Goal: Task Accomplishment & Management: Complete application form

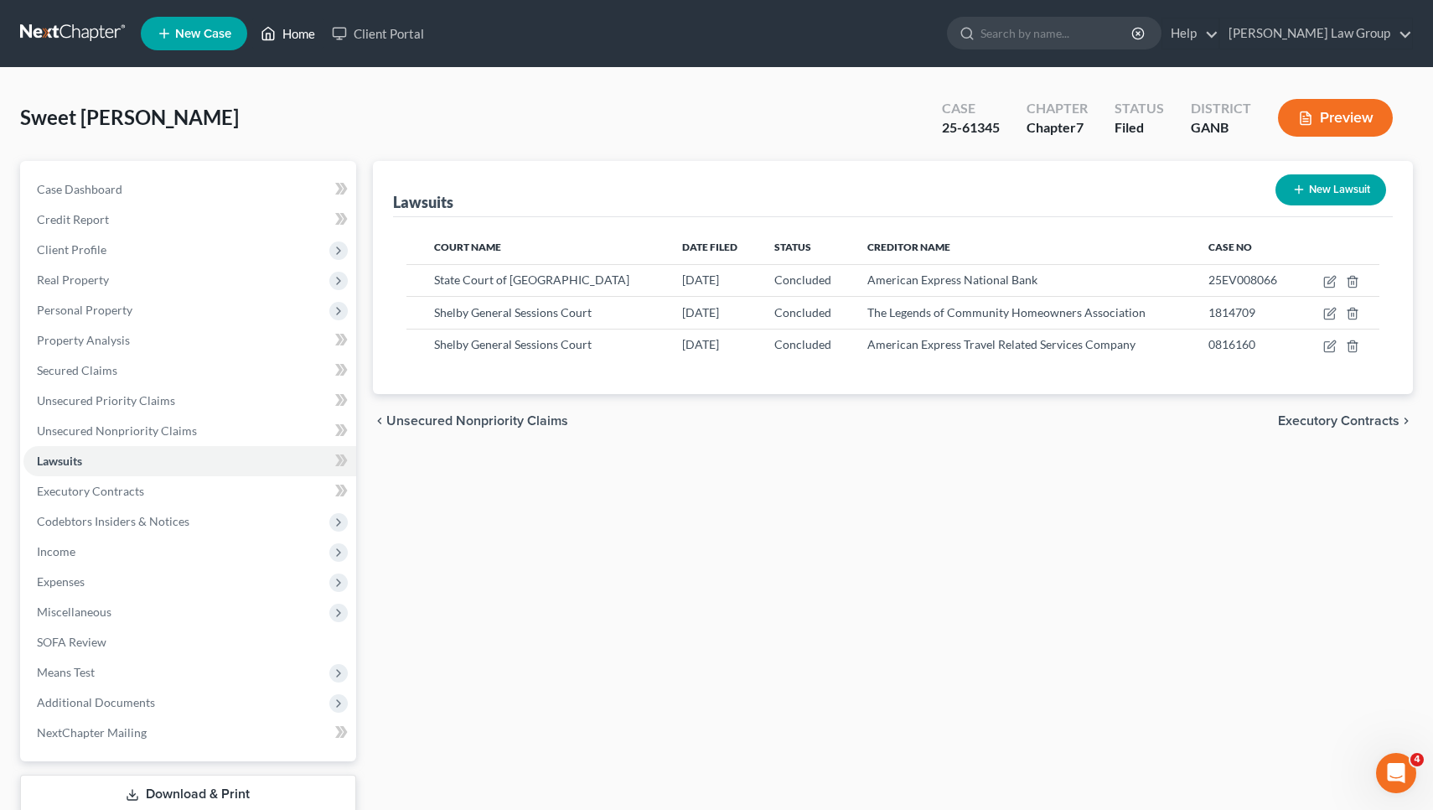
click at [282, 37] on link "Home" at bounding box center [287, 33] width 71 height 30
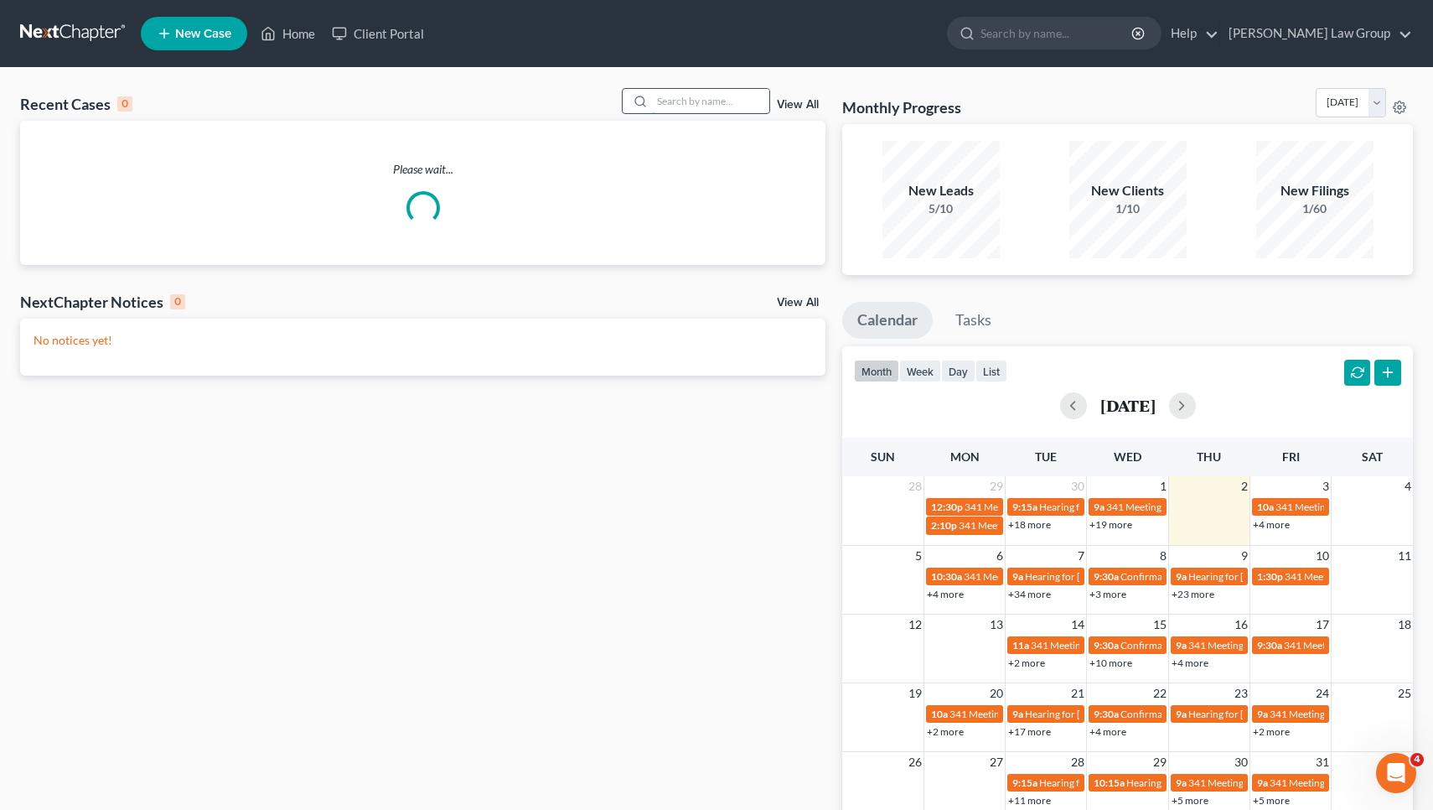
click at [742, 99] on input "search" at bounding box center [710, 101] width 117 height 24
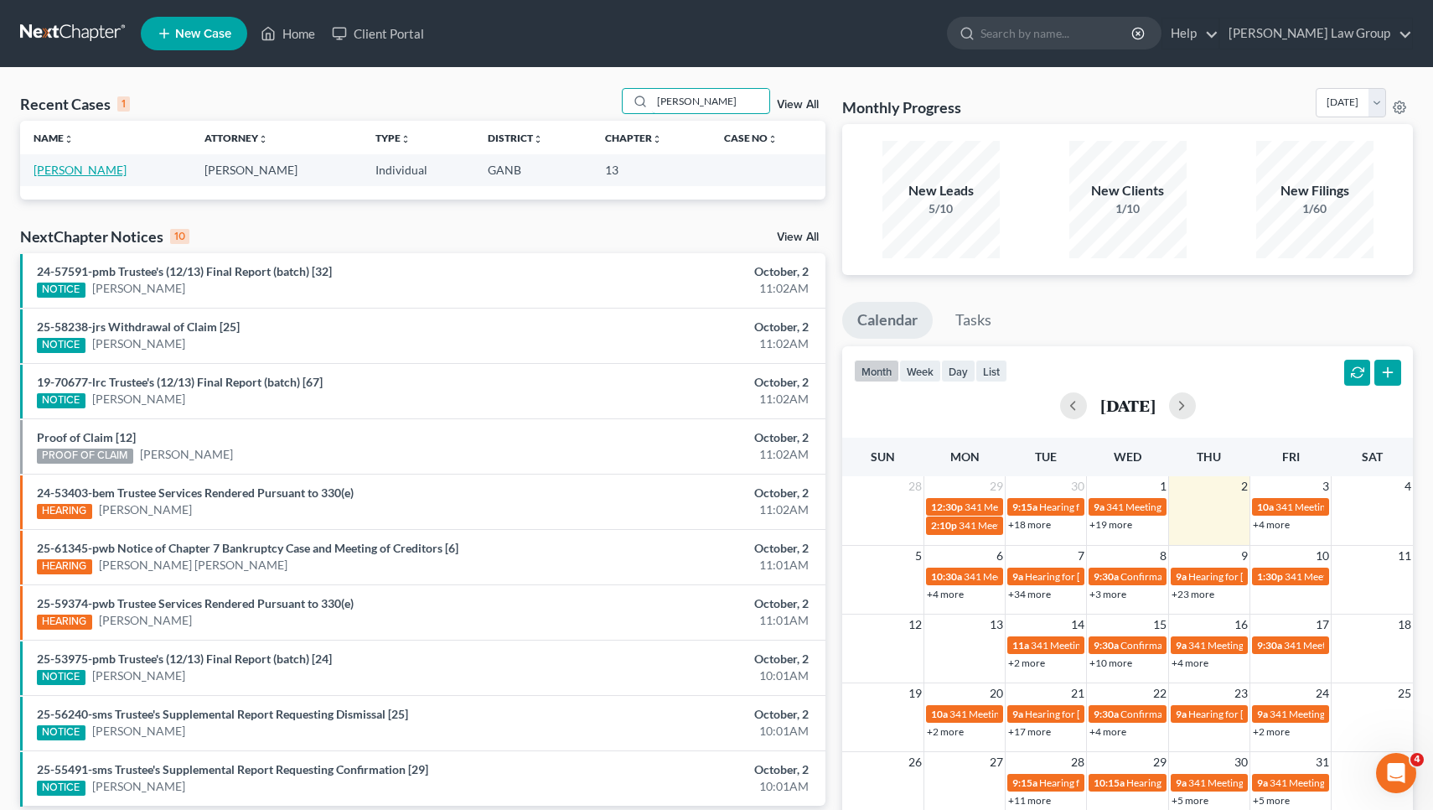
type input "[PERSON_NAME]"
click at [55, 170] on link "[PERSON_NAME]" at bounding box center [80, 170] width 93 height 14
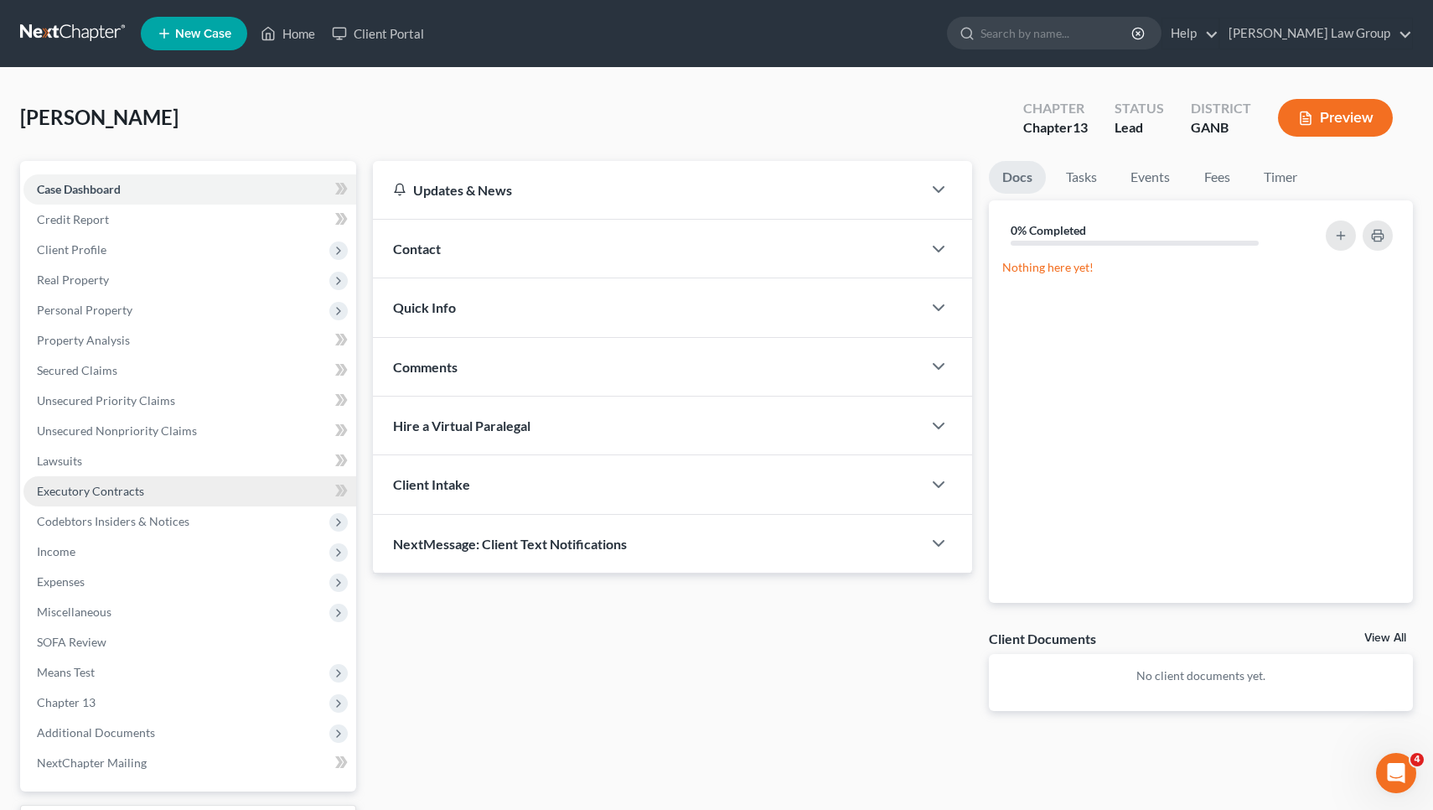
click at [110, 497] on span "Executory Contracts" at bounding box center [90, 491] width 107 height 14
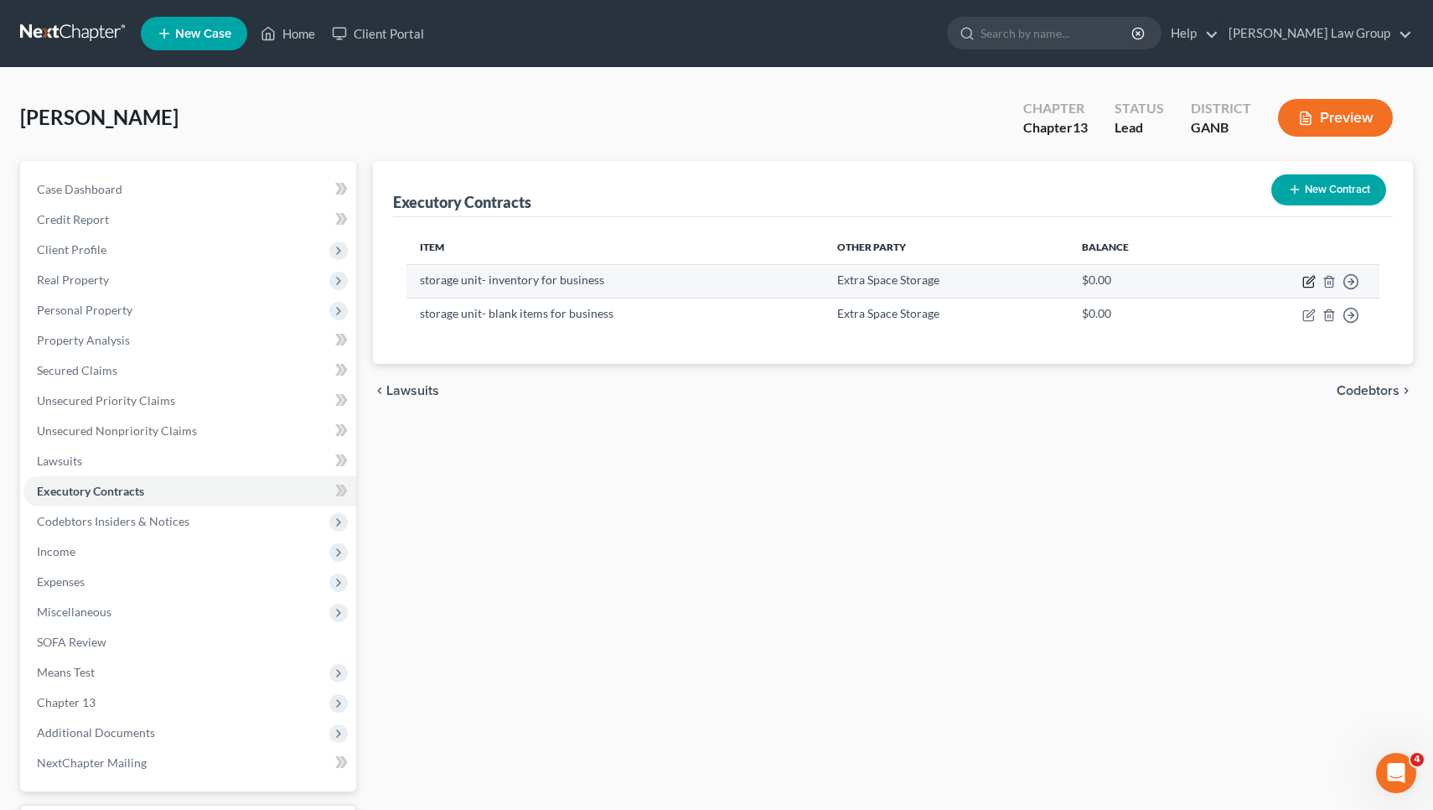
click at [1308, 281] on icon "button" at bounding box center [1310, 280] width 8 height 8
select select "3"
select select "10"
select select "0"
select select "2"
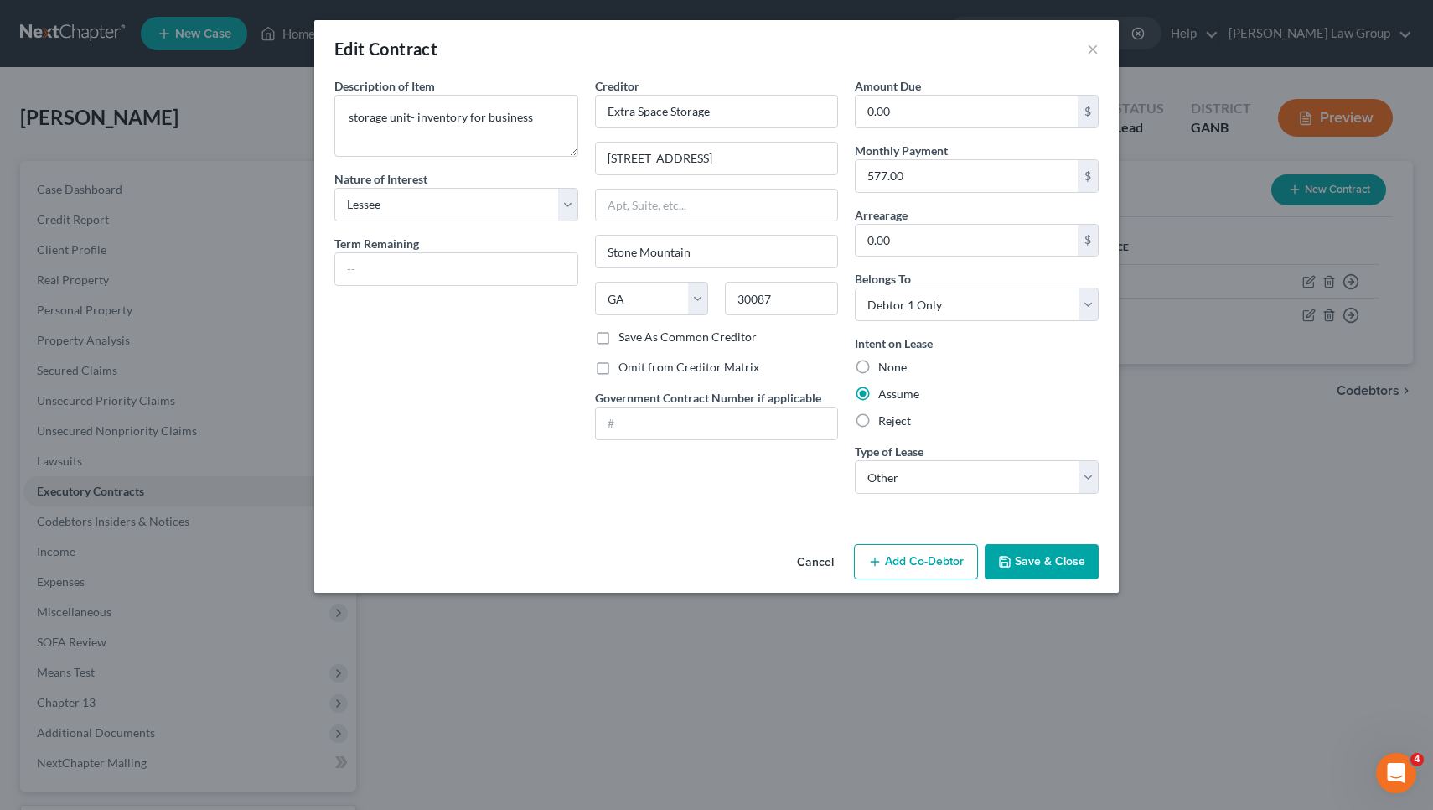
click at [906, 418] on label "Reject" at bounding box center [894, 420] width 33 height 17
click at [896, 418] on input "Reject" at bounding box center [890, 417] width 11 height 11
radio input "true"
click at [1023, 560] on button "Save & Close" at bounding box center [1042, 561] width 114 height 35
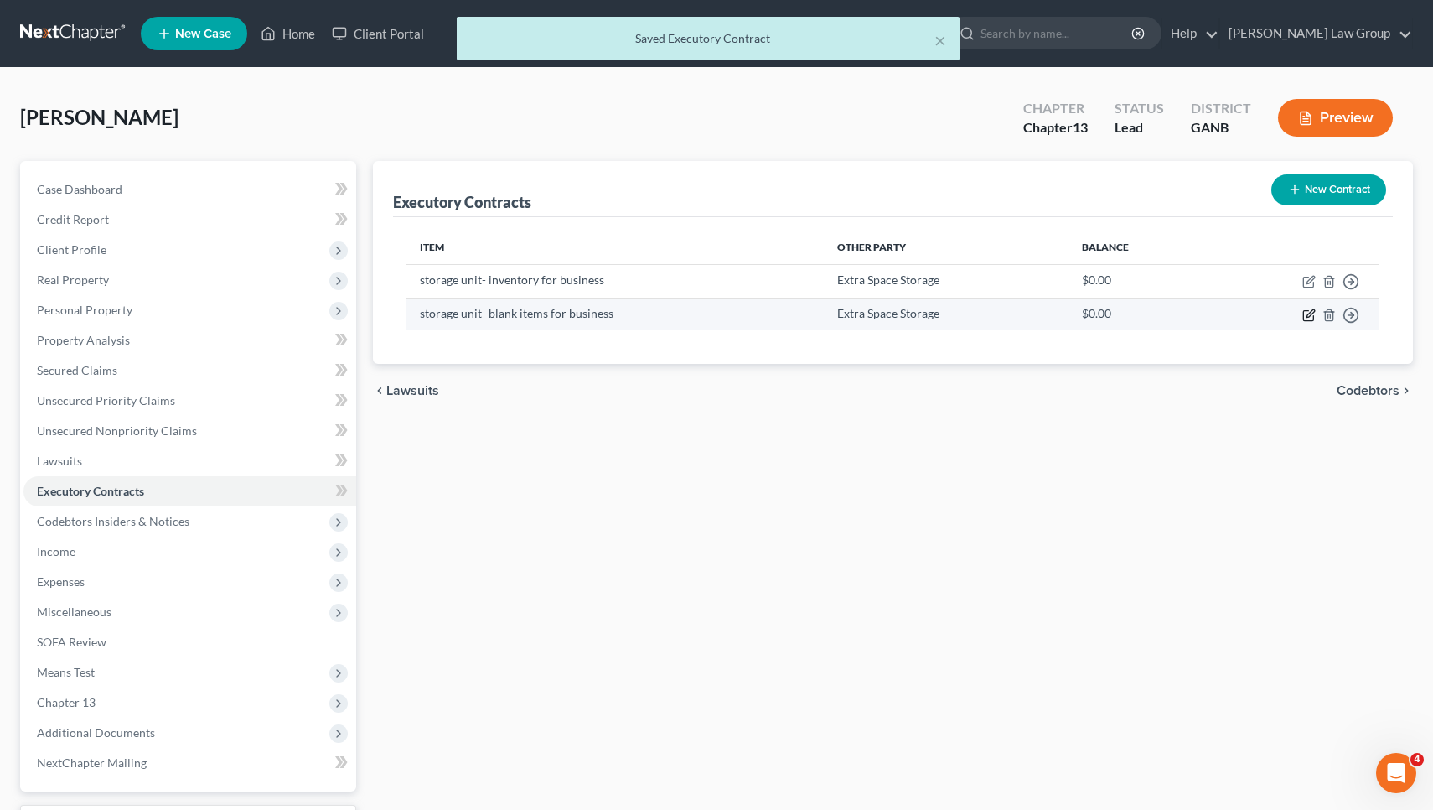
click at [1311, 317] on icon "button" at bounding box center [1308, 314] width 13 height 13
select select "3"
select select "10"
select select "0"
select select "2"
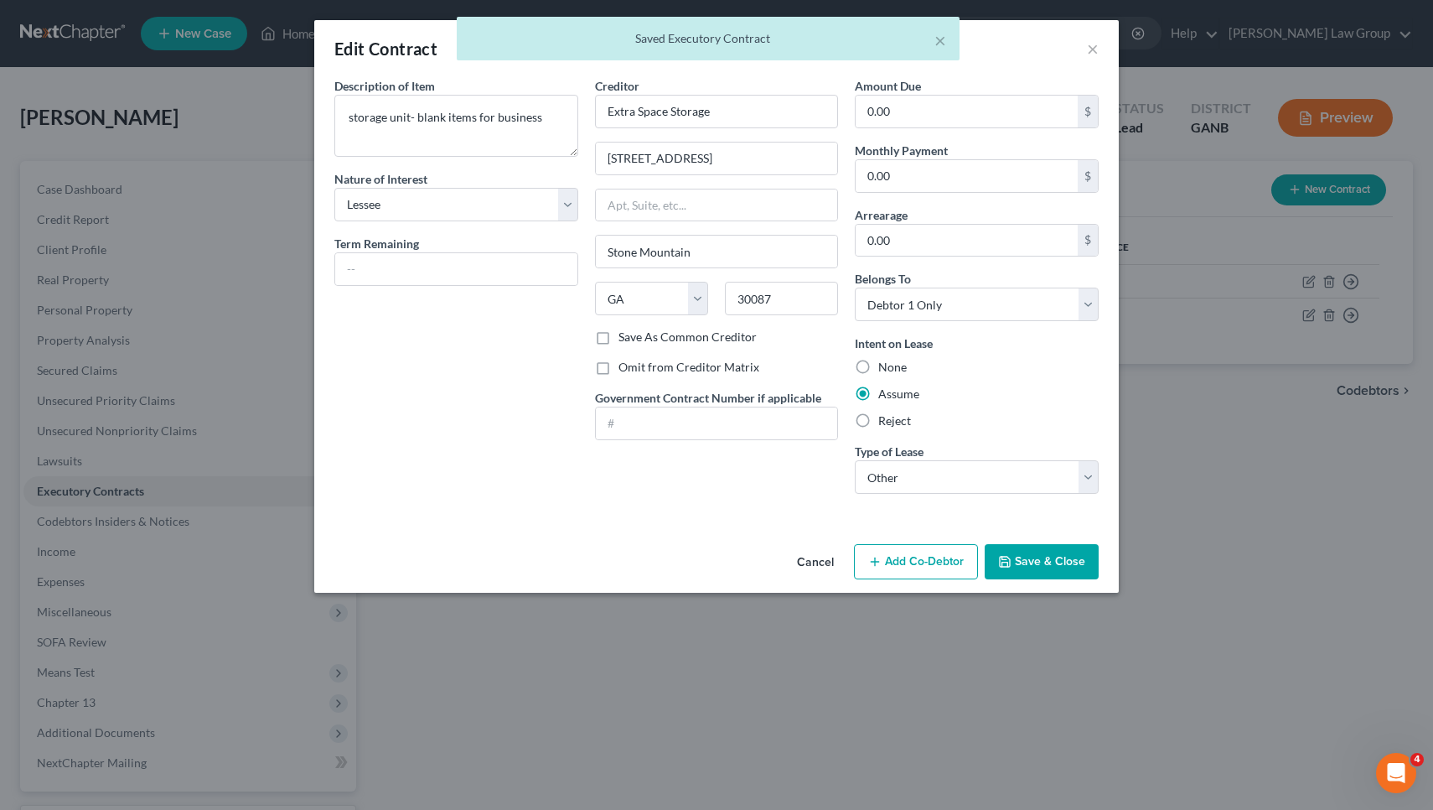
click at [897, 426] on label "Reject" at bounding box center [894, 420] width 33 height 17
click at [896, 423] on input "Reject" at bounding box center [890, 417] width 11 height 11
radio input "true"
click at [1031, 566] on button "Save & Close" at bounding box center [1042, 561] width 114 height 35
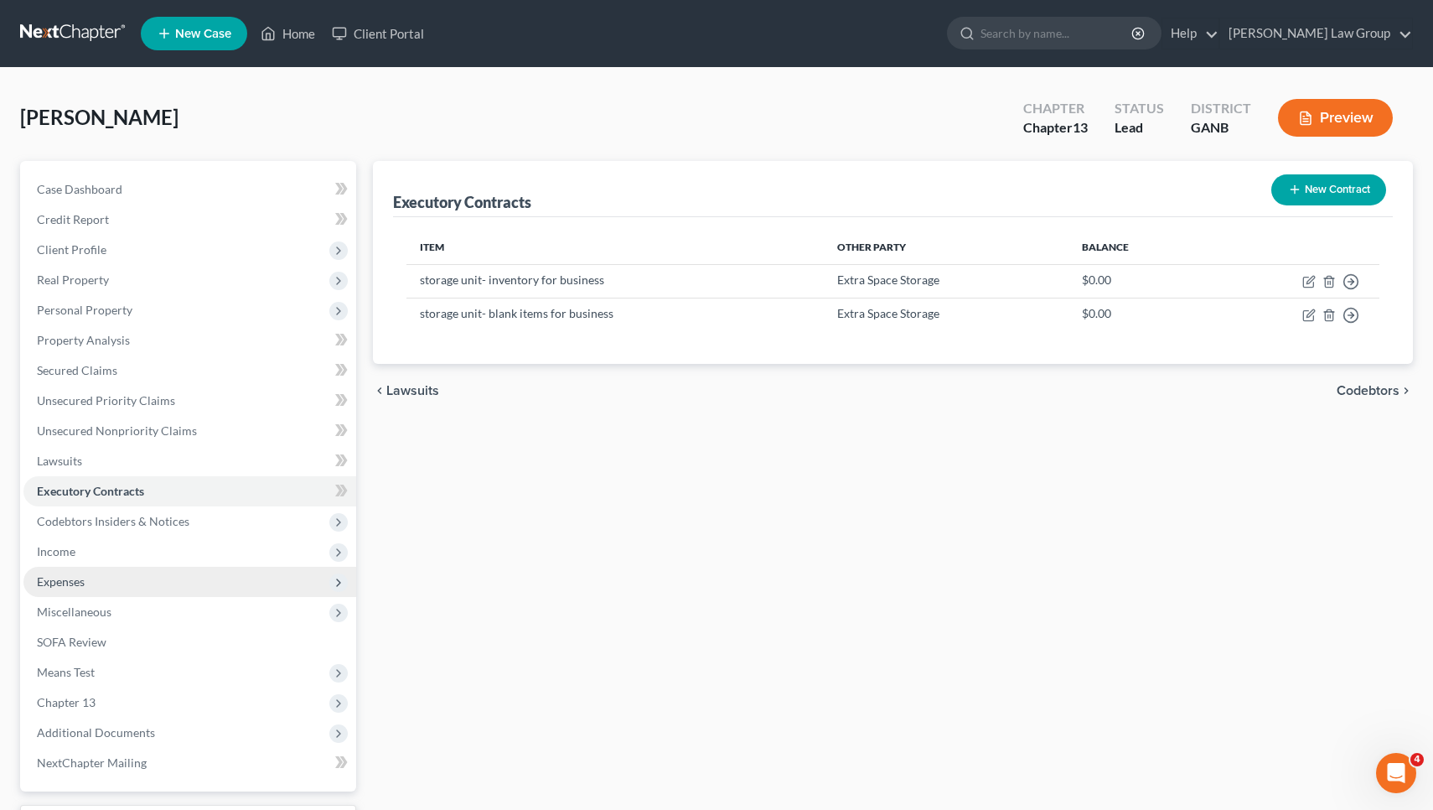
click at [121, 593] on span "Expenses" at bounding box center [189, 581] width 333 height 30
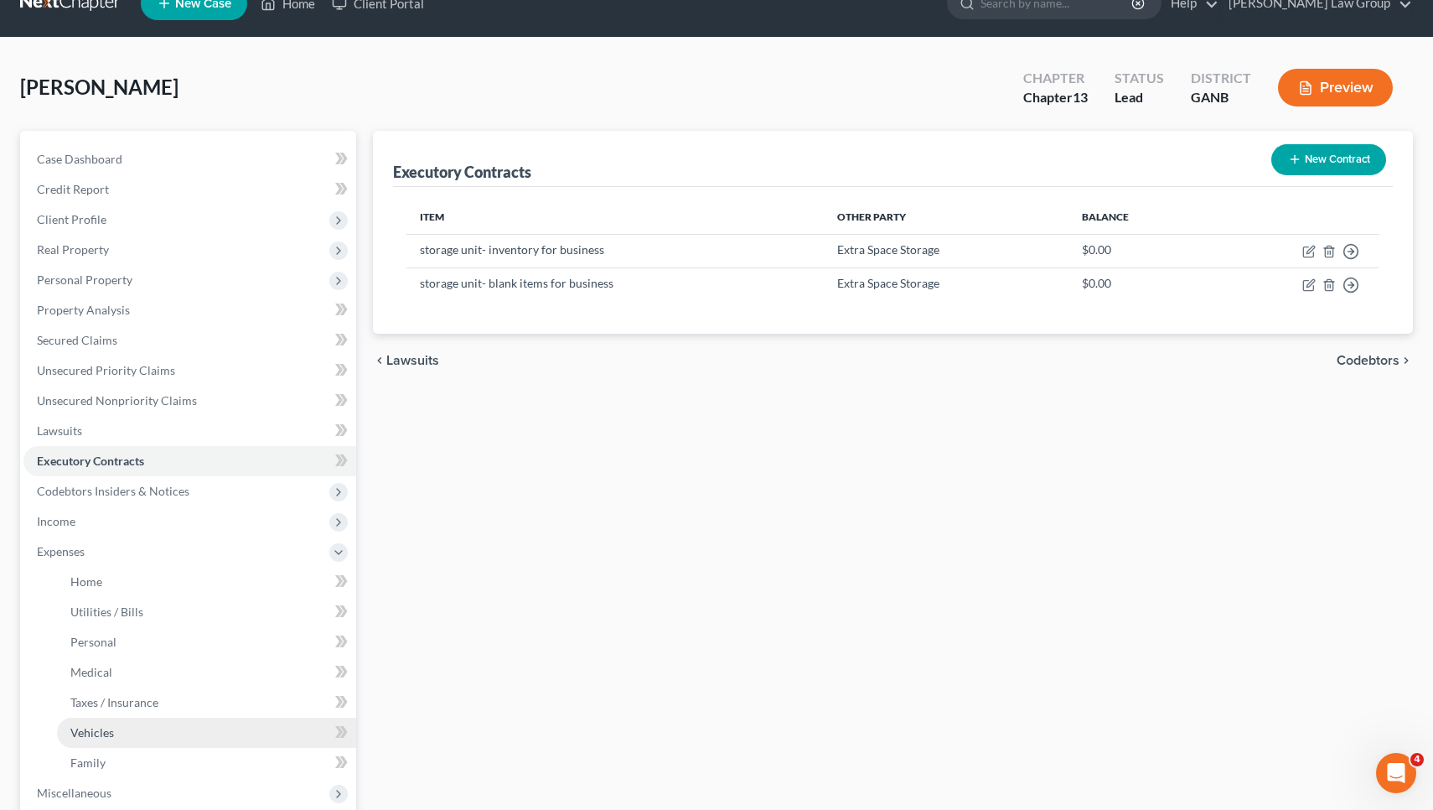
scroll to position [33, 0]
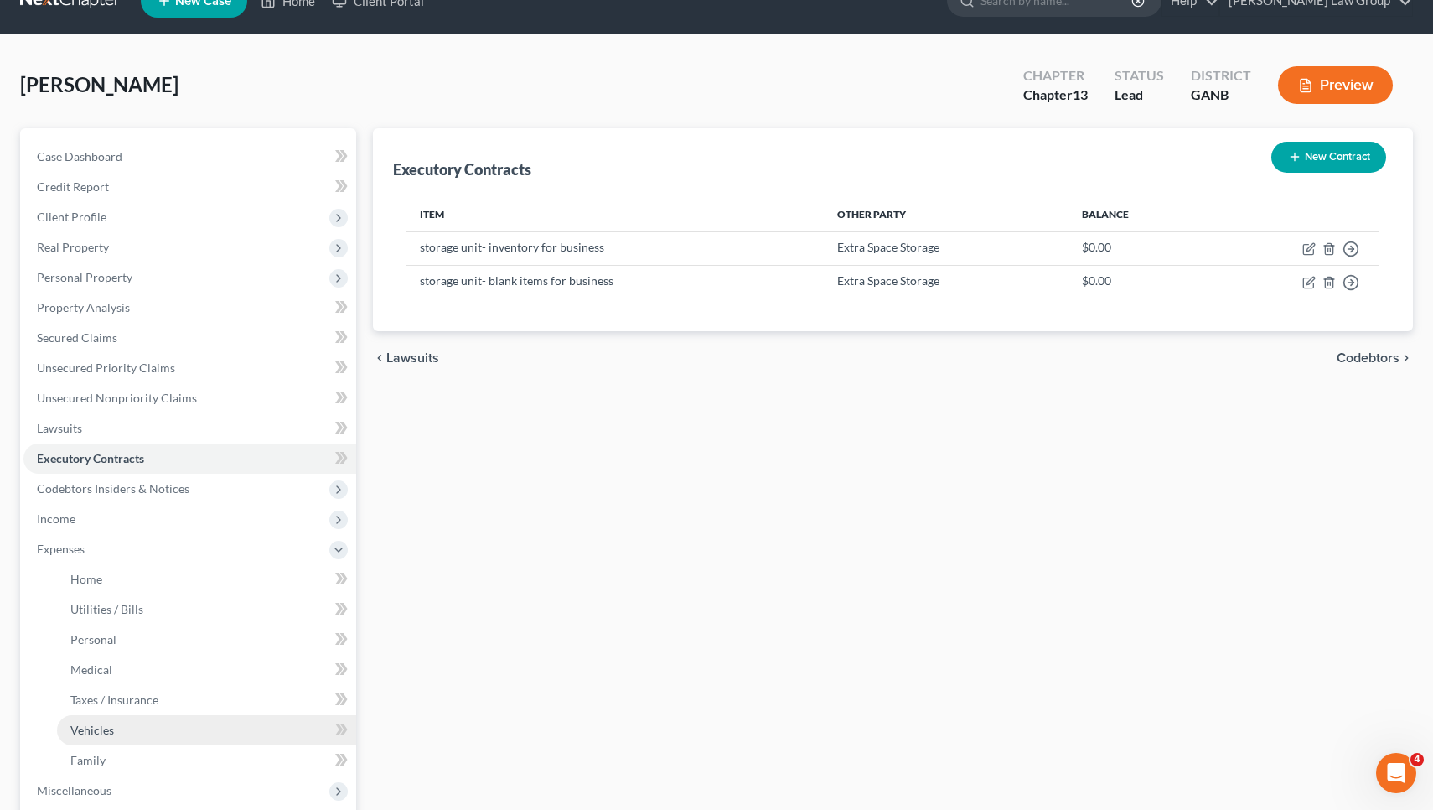
click at [113, 754] on link "Family" at bounding box center [206, 760] width 299 height 30
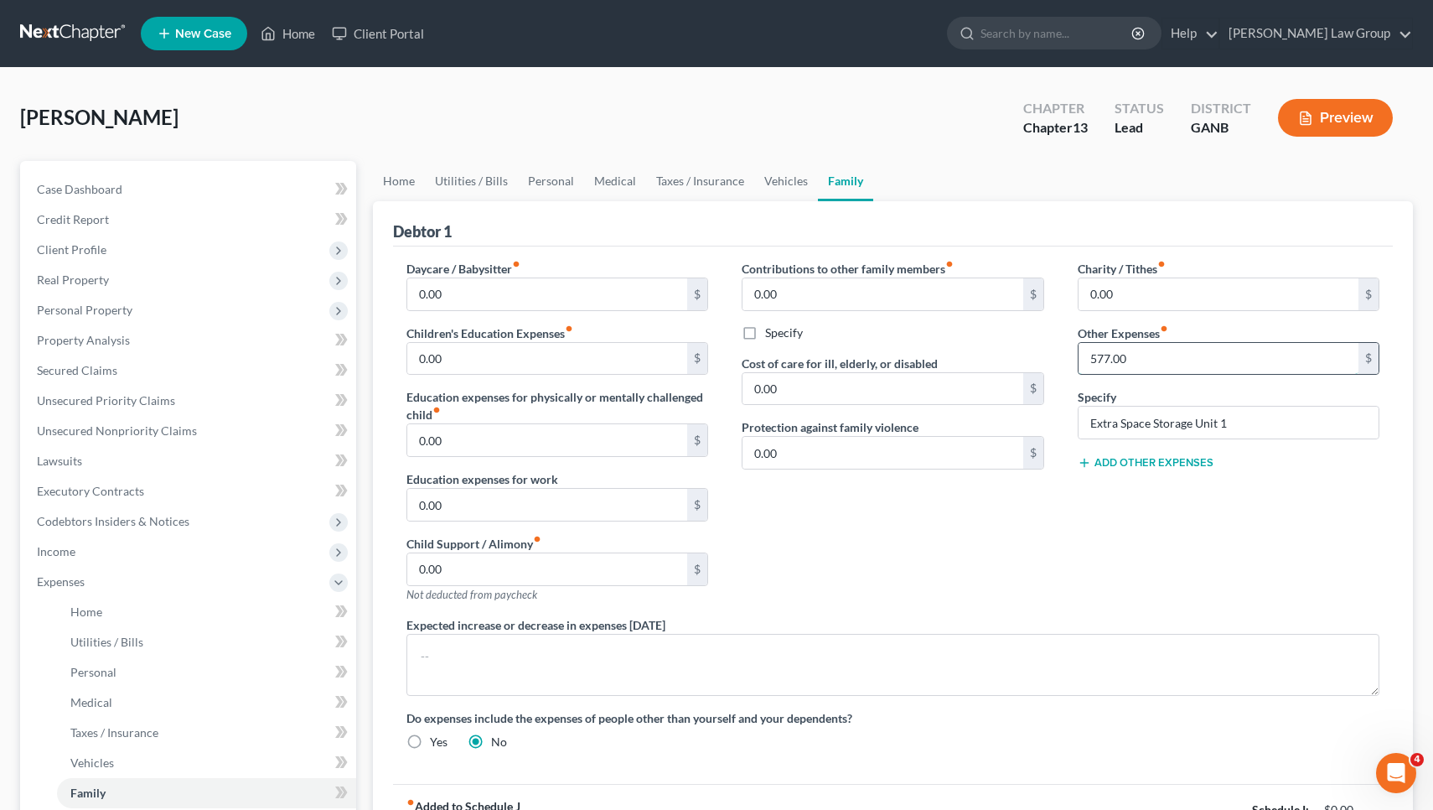
click at [1169, 364] on input "577.00" at bounding box center [1219, 359] width 281 height 32
click at [1244, 424] on input "Extra Space Storage Unit 1" at bounding box center [1229, 422] width 301 height 32
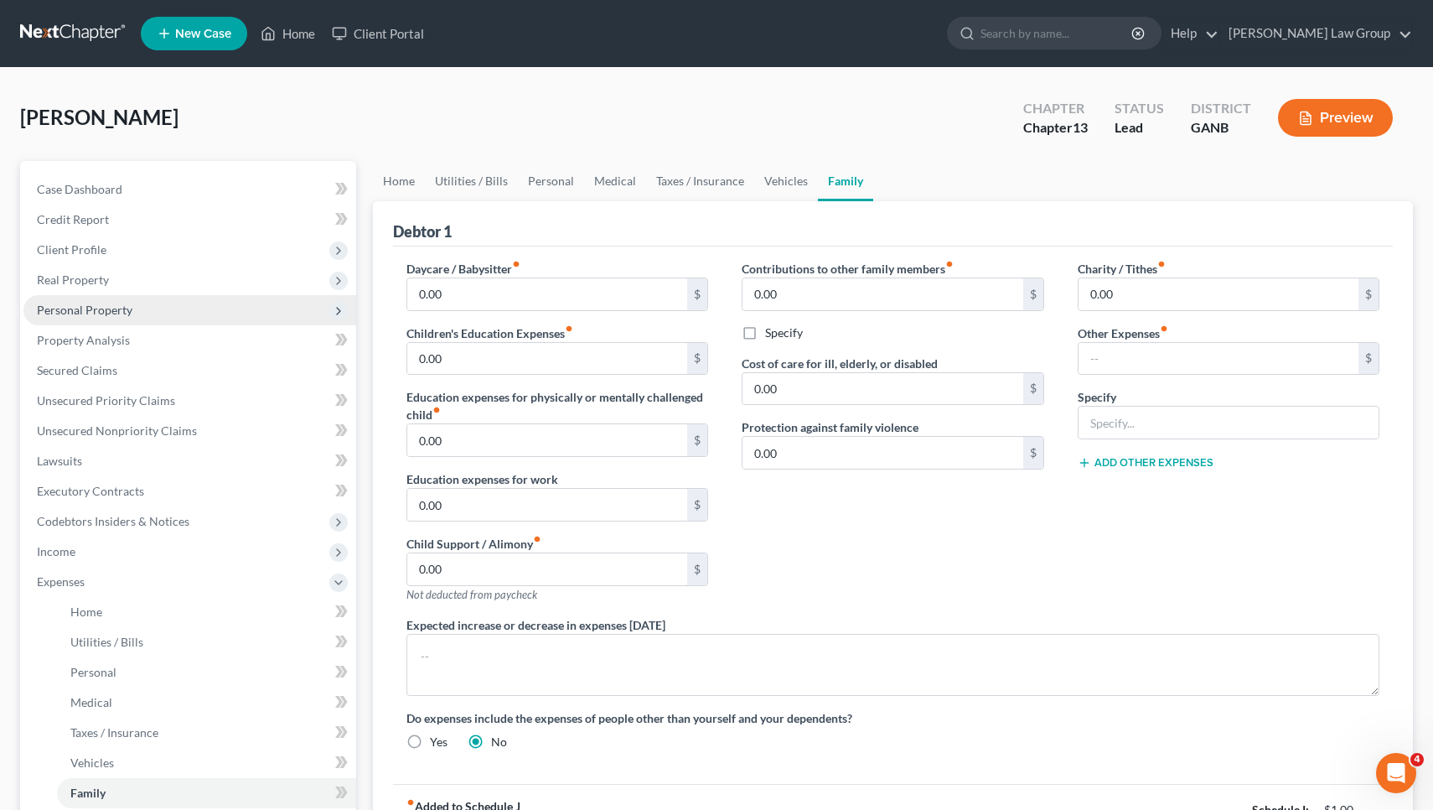
click at [163, 313] on span "Personal Property" at bounding box center [189, 310] width 333 height 30
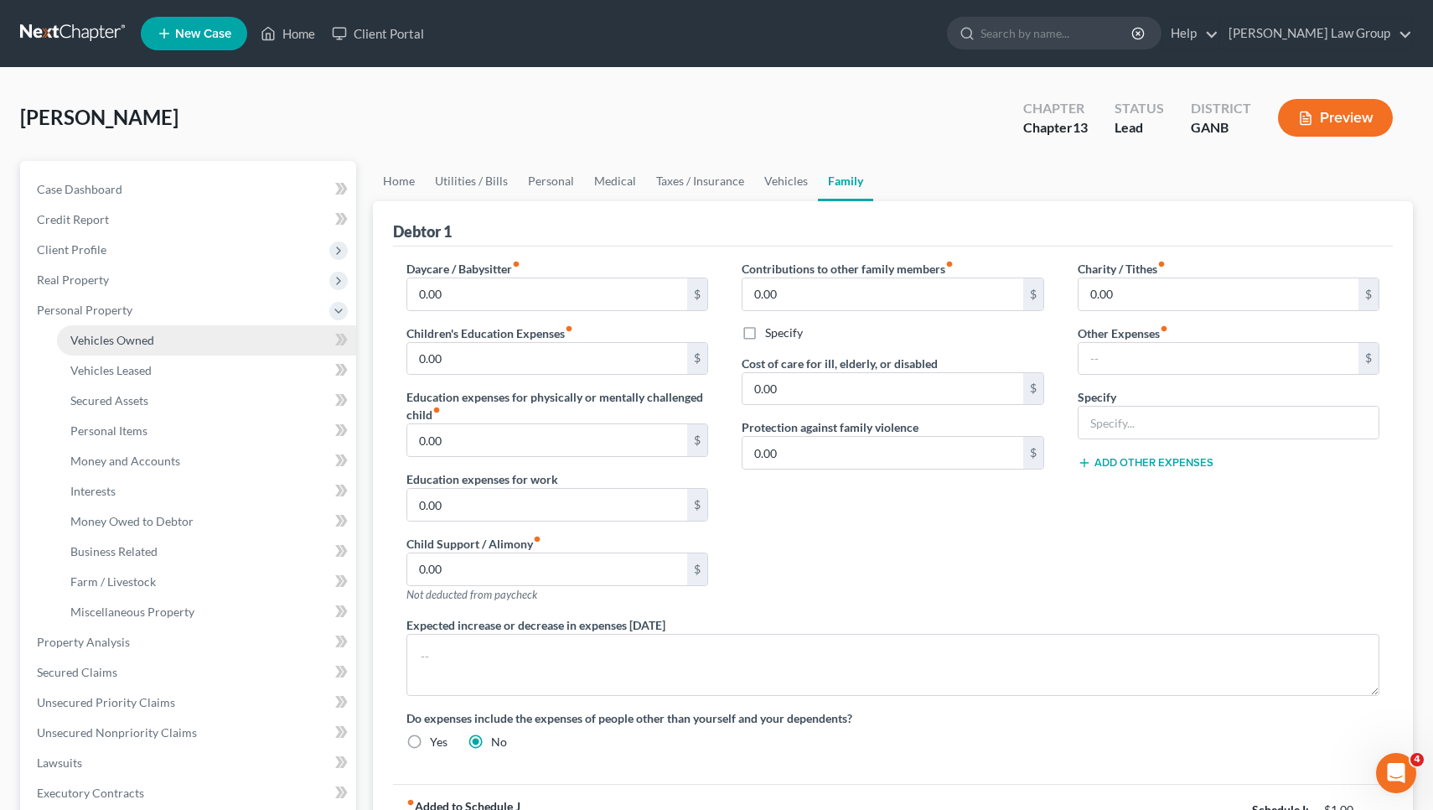
click at [165, 333] on link "Vehicles Owned" at bounding box center [206, 340] width 299 height 30
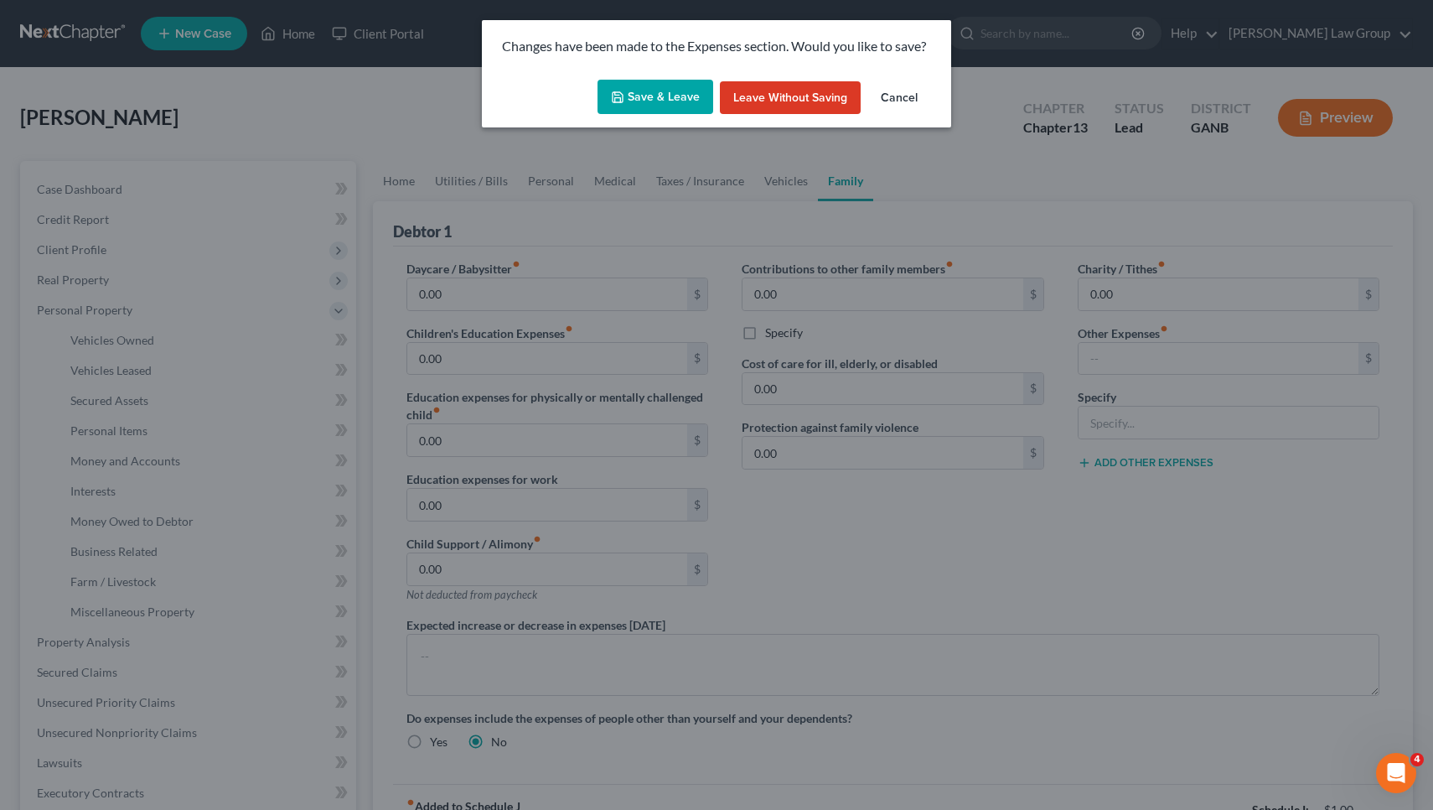
click at [656, 93] on button "Save & Leave" at bounding box center [655, 97] width 116 height 35
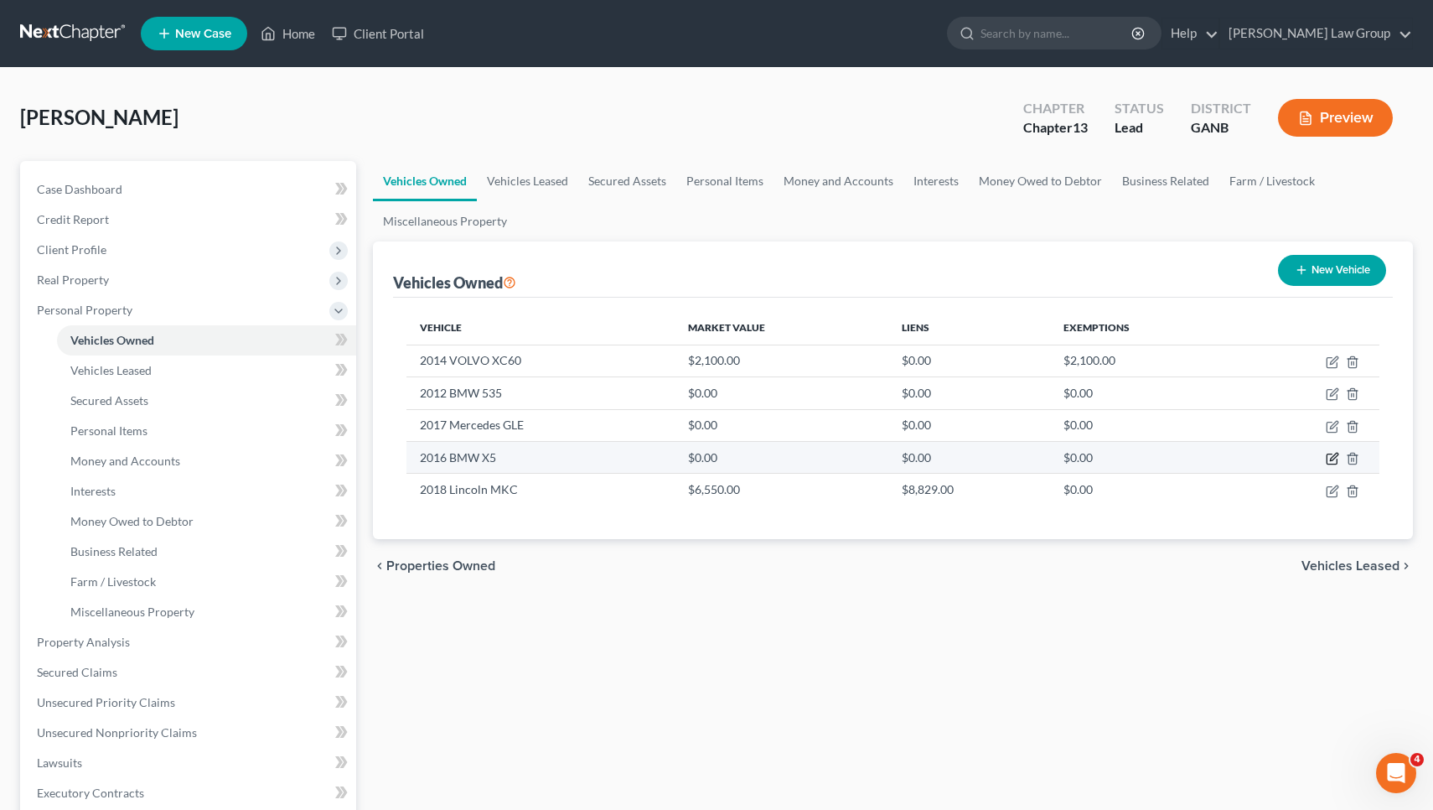
click at [1332, 454] on icon "button" at bounding box center [1332, 458] width 13 height 13
select select "0"
select select "10"
select select "0"
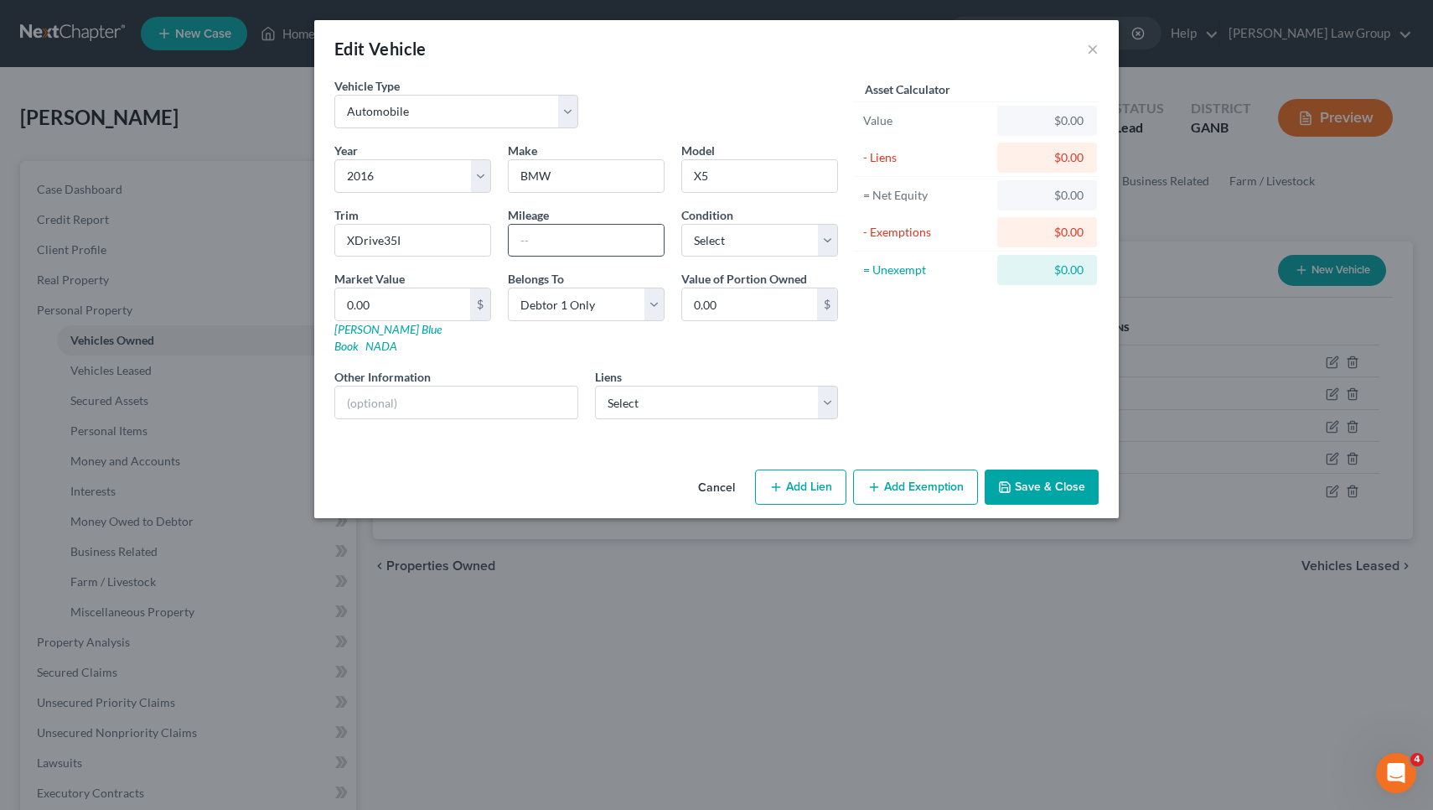
click at [561, 242] on input "text" at bounding box center [586, 241] width 155 height 32
type input "113000"
click at [397, 339] on link "NADA" at bounding box center [381, 346] width 32 height 14
click at [407, 297] on input "0.00" at bounding box center [402, 304] width 135 height 32
type input "0"
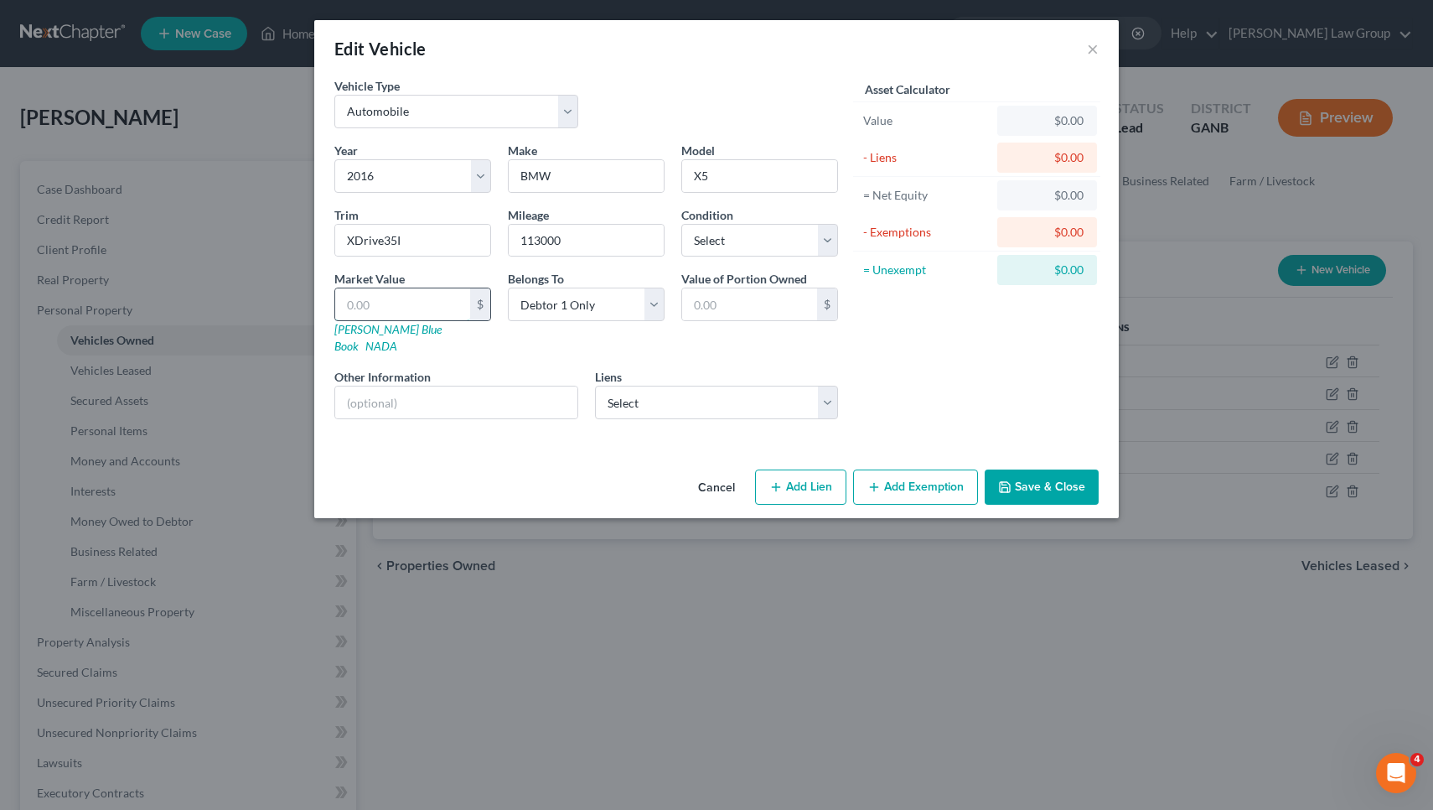
type input "9"
type input "9.00"
type input "95"
type input "95.00"
type input "950"
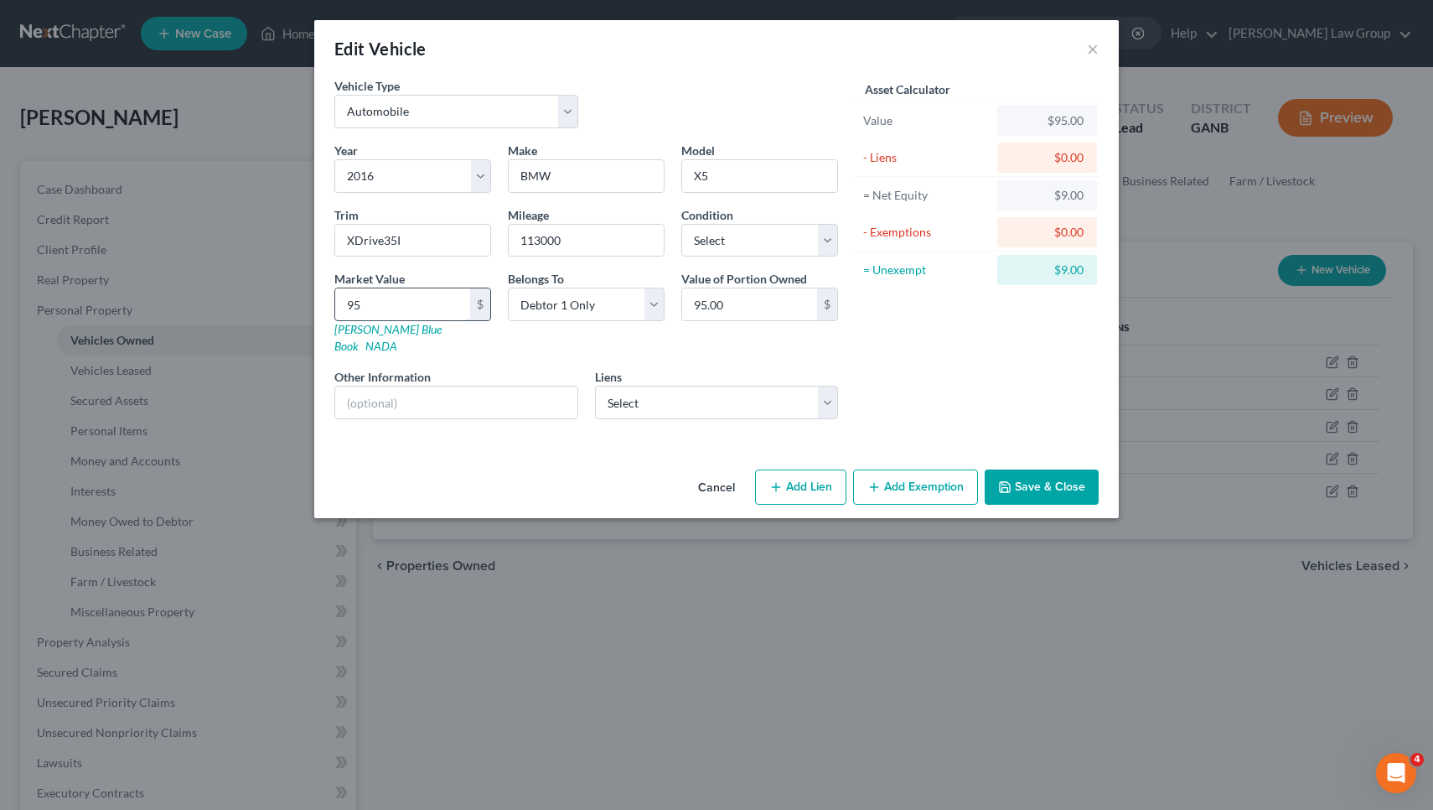
type input "950.00"
type input "9500"
type input "9,500.00"
type input "9,500"
click at [889, 471] on button "Add Exemption" at bounding box center [915, 486] width 125 height 35
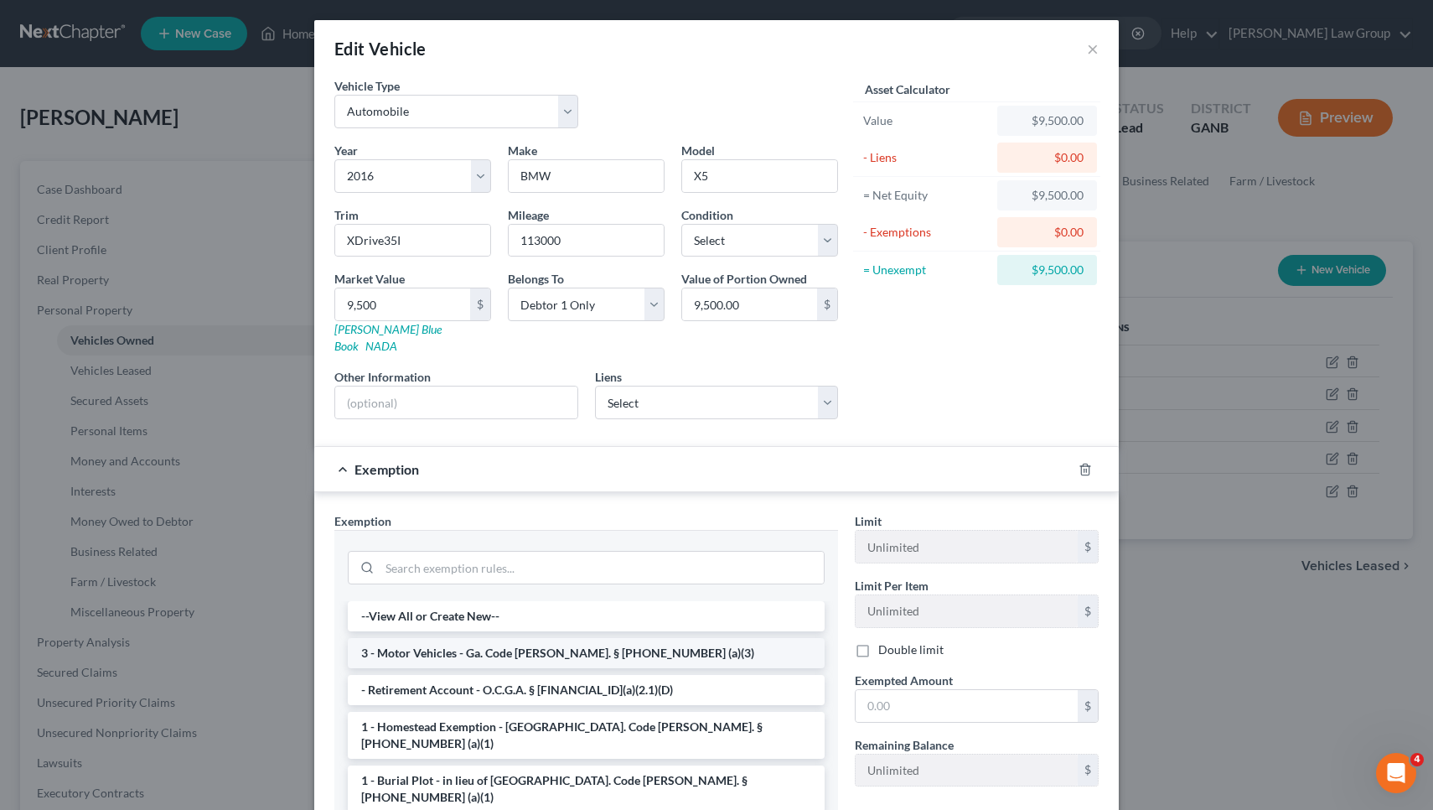
click at [618, 638] on li "3 - Motor Vehicles - Ga. Code [PERSON_NAME]. § [PHONE_NUMBER] (a)(3)" at bounding box center [586, 653] width 477 height 30
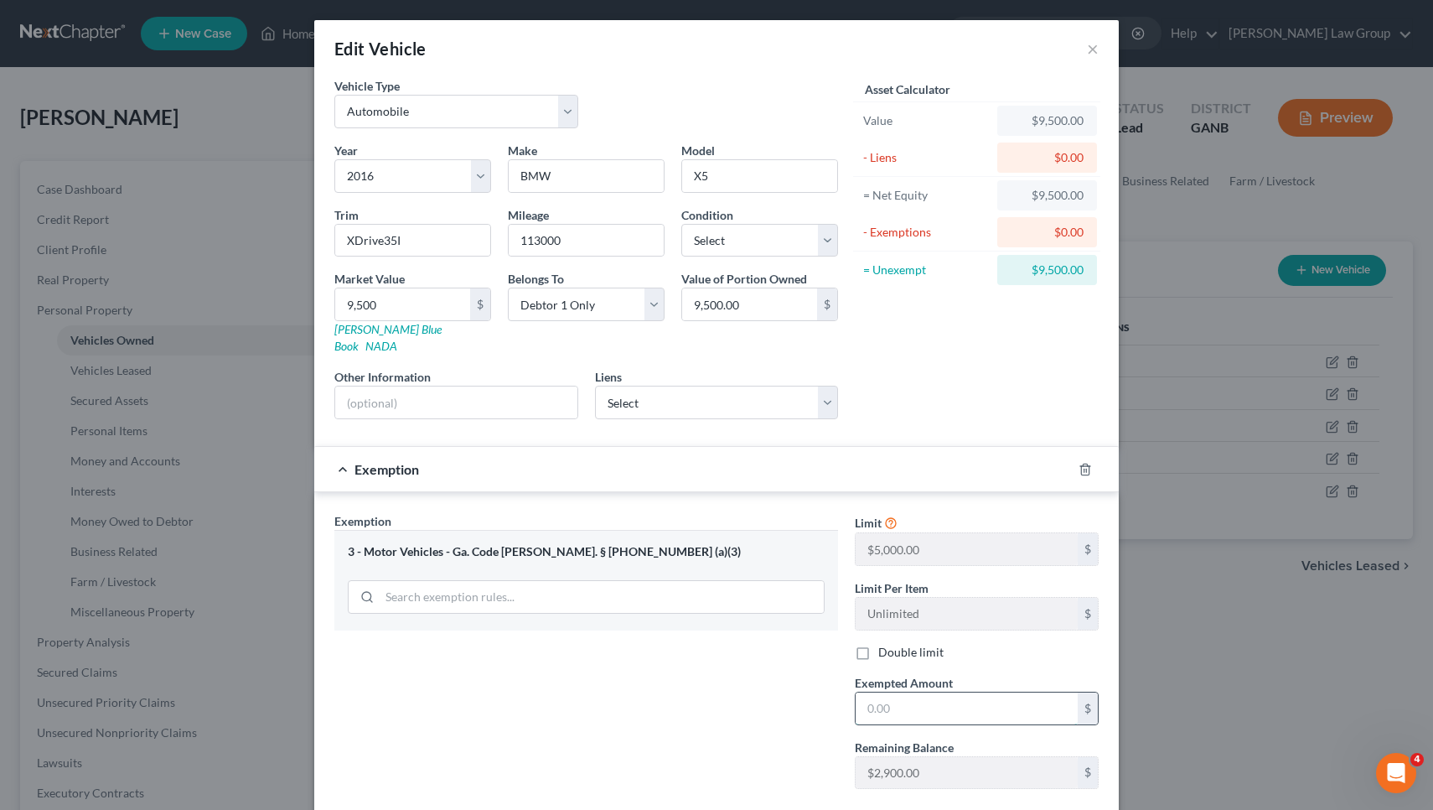
click at [1014, 692] on input "text" at bounding box center [967, 708] width 222 height 32
type input "2,900"
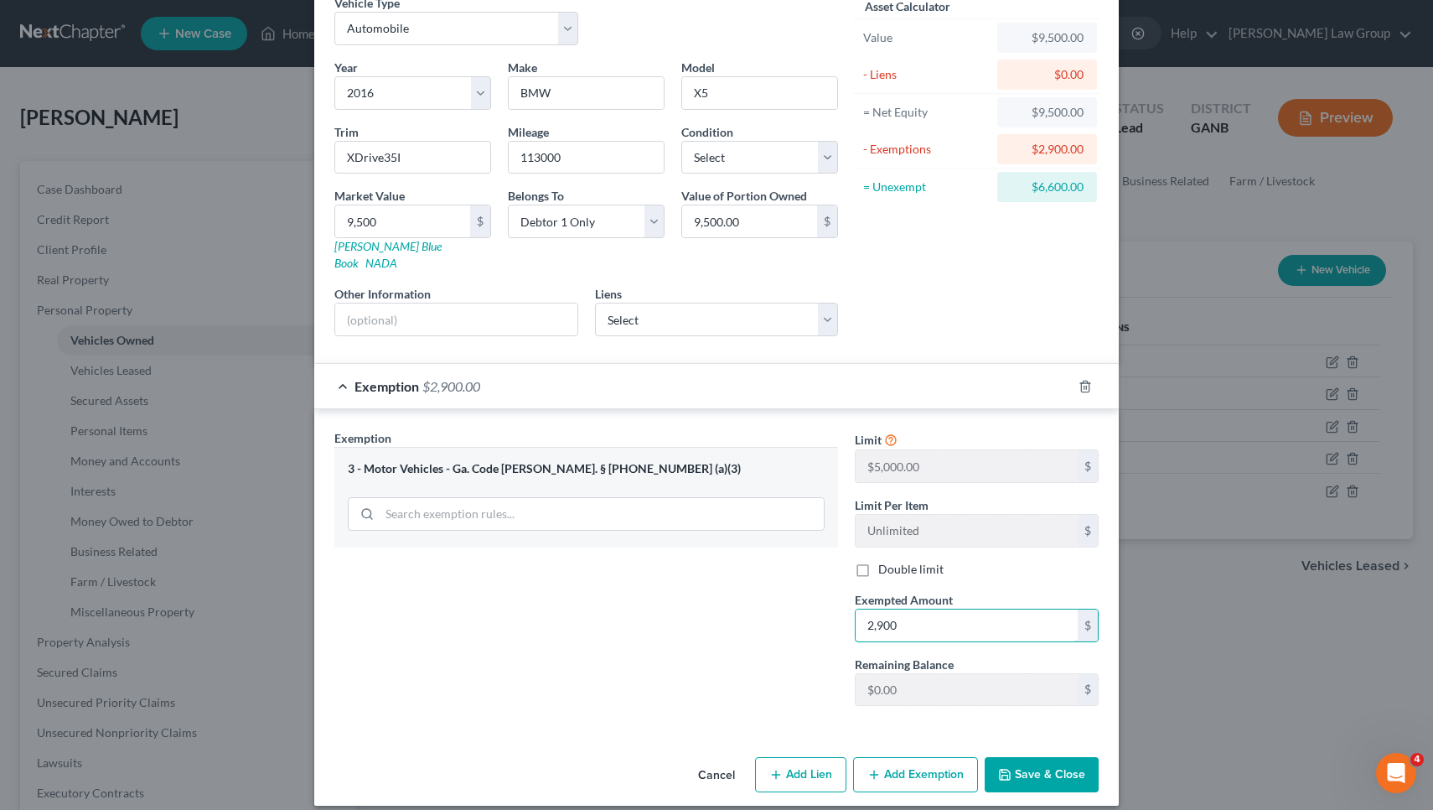
scroll to position [82, 0]
click at [1052, 758] on button "Save & Close" at bounding box center [1042, 775] width 114 height 35
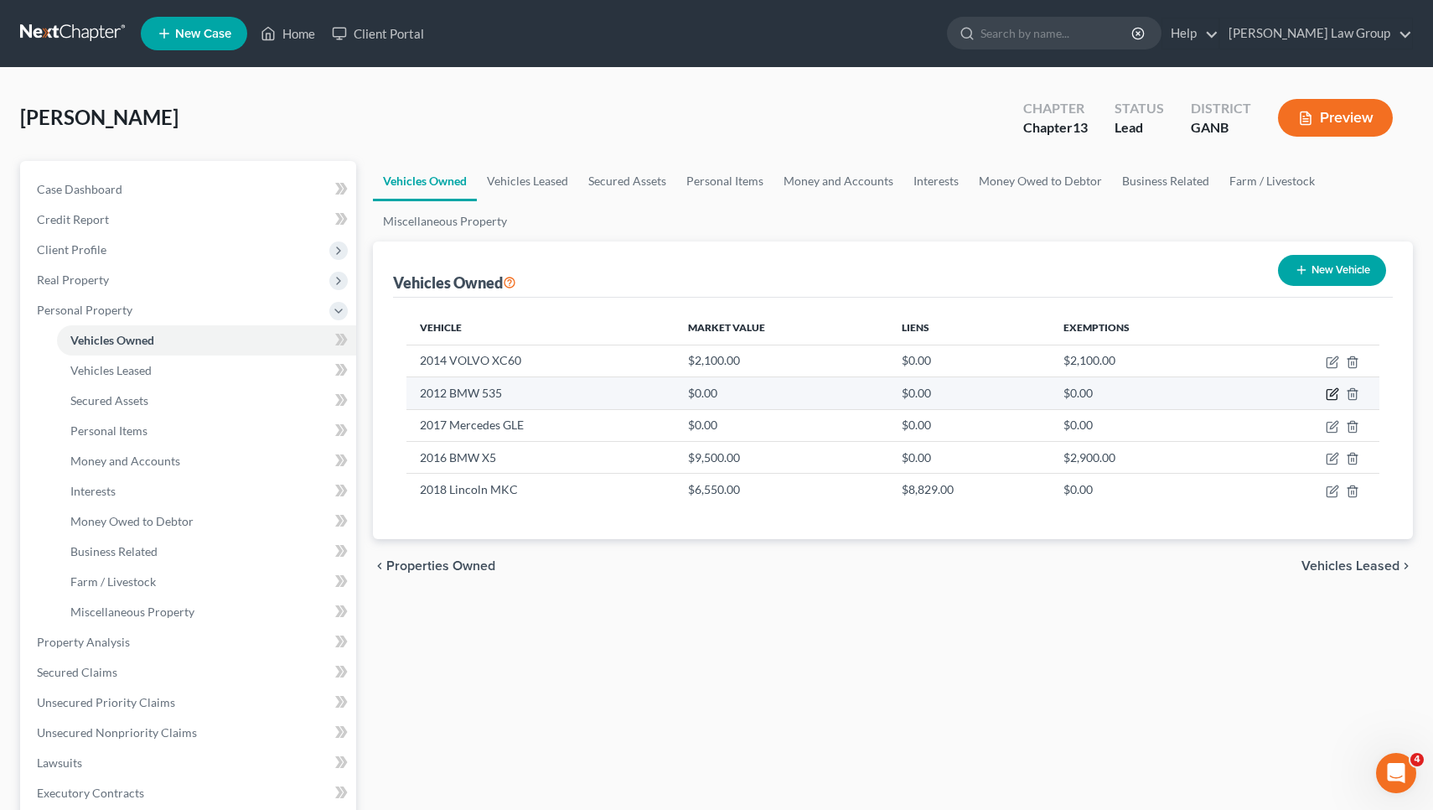
click at [1334, 395] on icon "button" at bounding box center [1332, 393] width 13 height 13
select select "0"
select select "14"
select select "0"
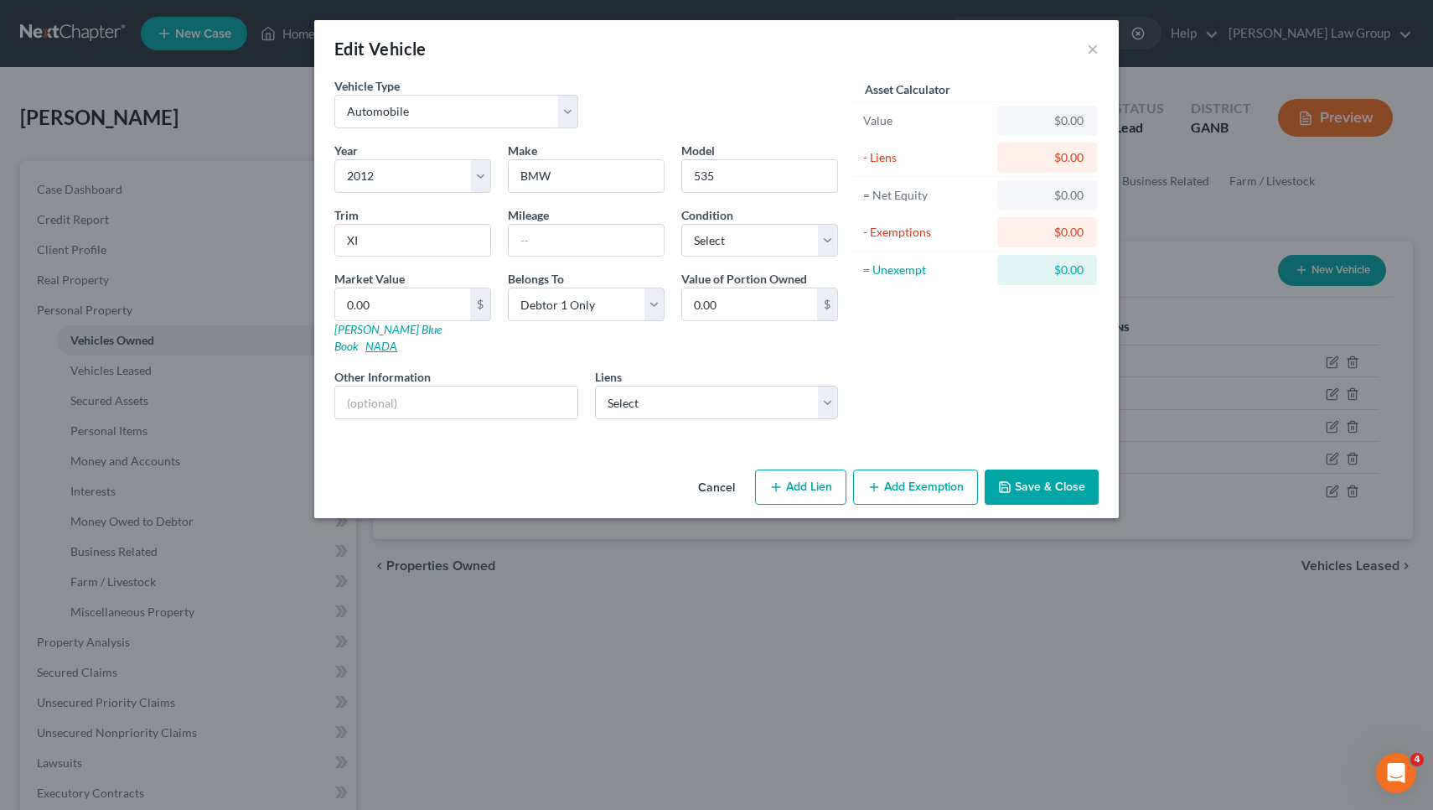
click at [397, 339] on link "NADA" at bounding box center [381, 346] width 32 height 14
click at [542, 239] on input "text" at bounding box center [586, 241] width 155 height 32
type input "180300"
click at [421, 310] on input "0.00" at bounding box center [402, 304] width 135 height 32
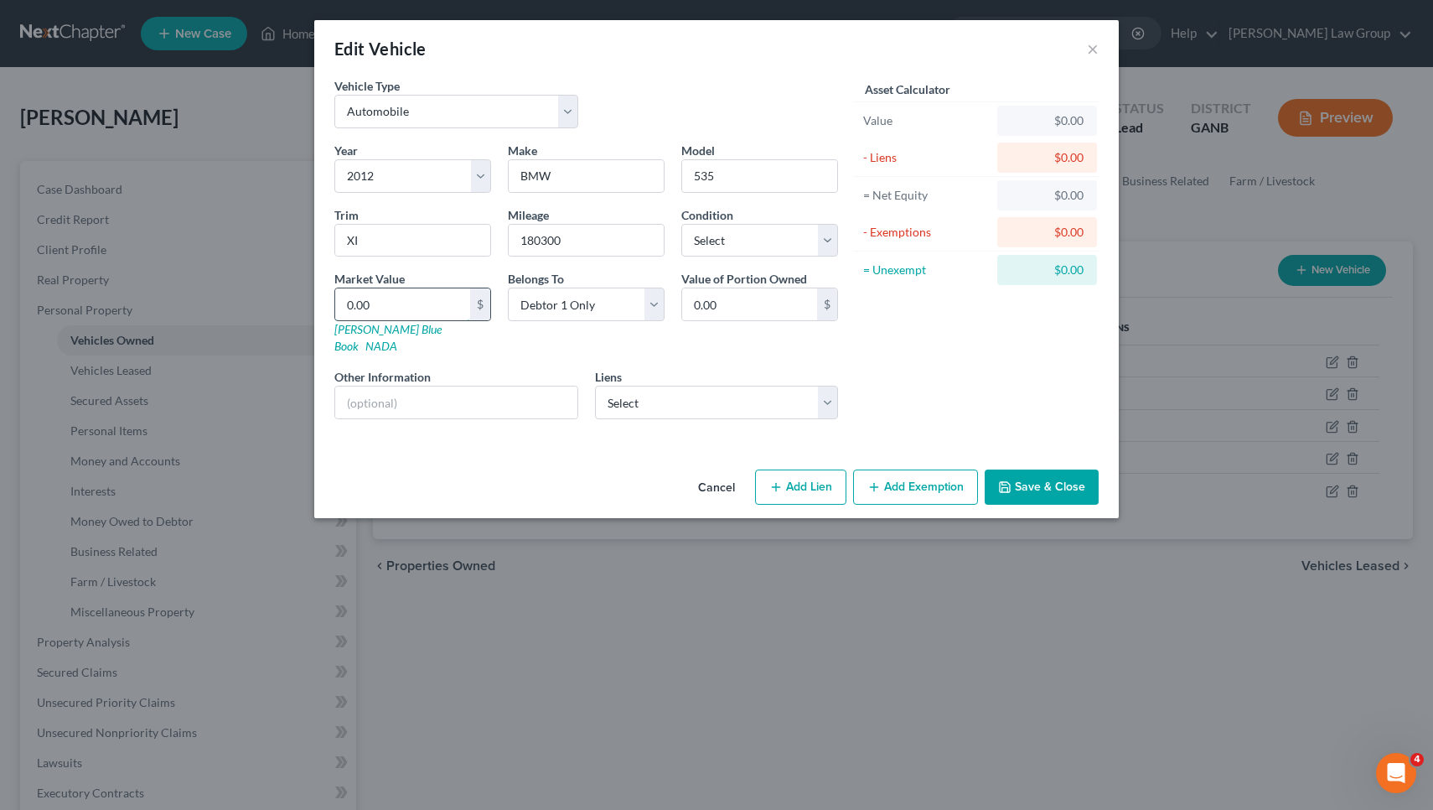
type input "2"
type input "2.00"
type input "21"
type input "21.00"
type input "210"
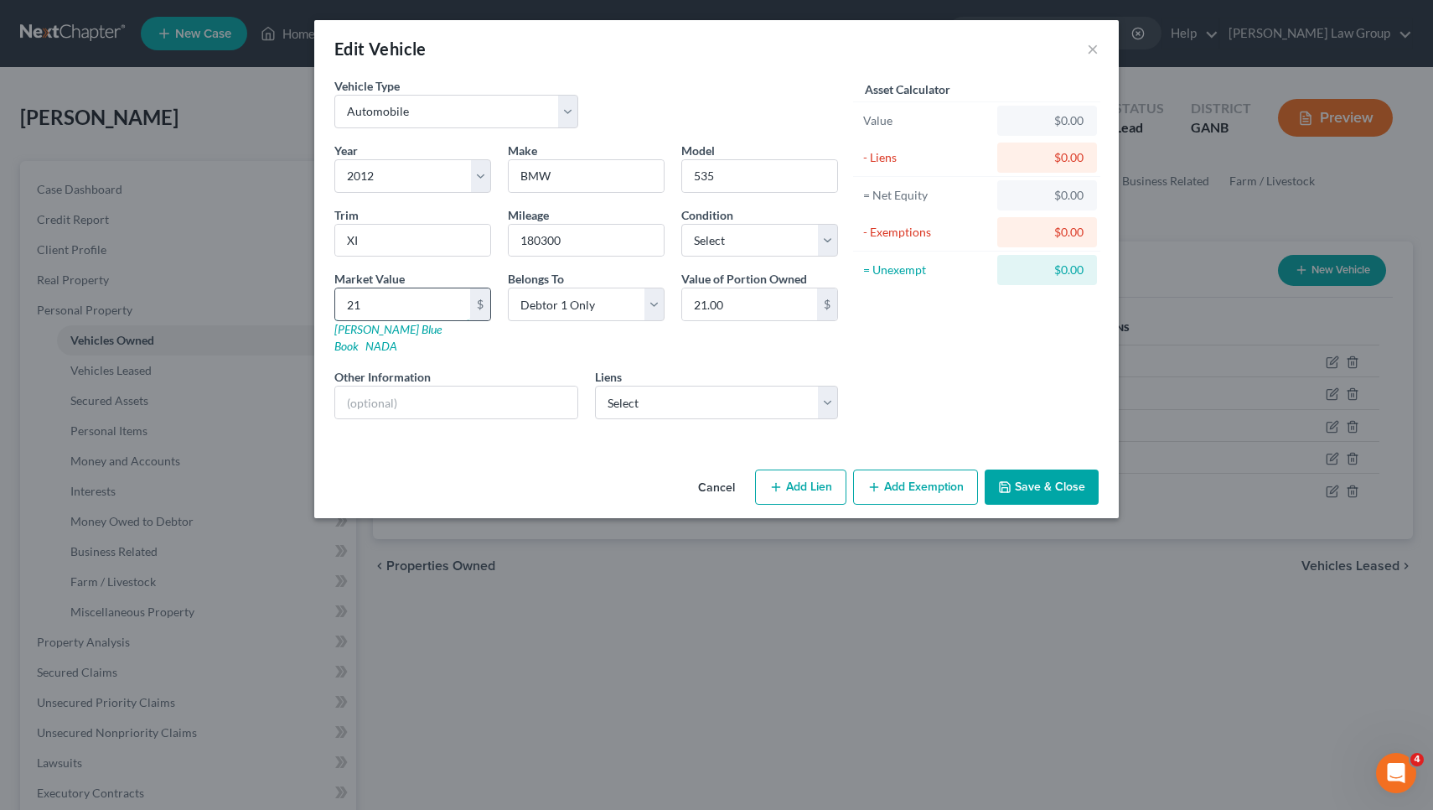
type input "210.00"
type input "2100"
type input "2,100.00"
type input "2,100"
click at [890, 469] on button "Add Exemption" at bounding box center [915, 486] width 125 height 35
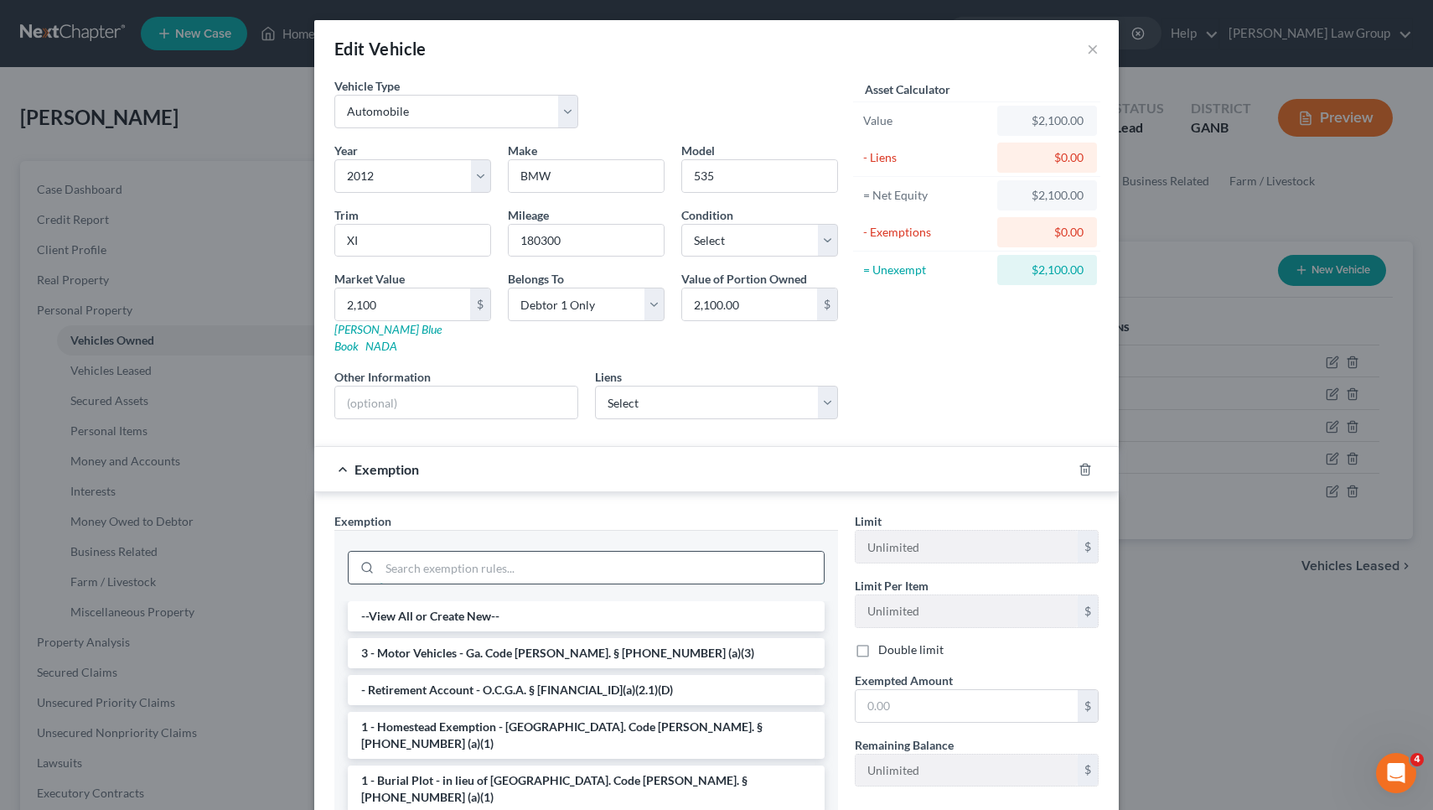
click at [768, 551] on input "search" at bounding box center [602, 567] width 444 height 32
click at [756, 638] on li "3 - Motor Vehicles - Ga. Code [PERSON_NAME]. § [PHONE_NUMBER] (a)(3)" at bounding box center [586, 653] width 477 height 30
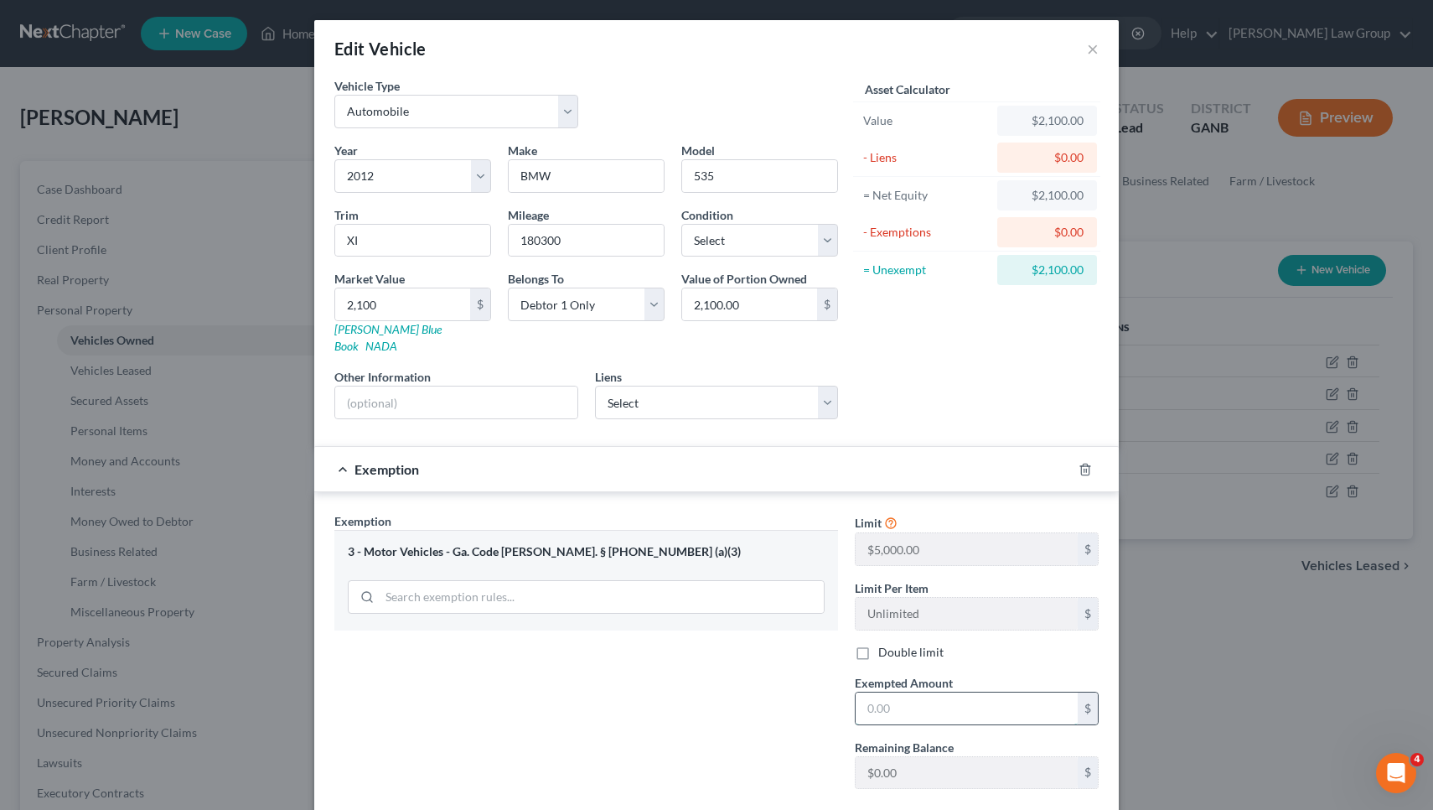
click at [887, 692] on input "text" at bounding box center [967, 708] width 222 height 32
type input "2,100"
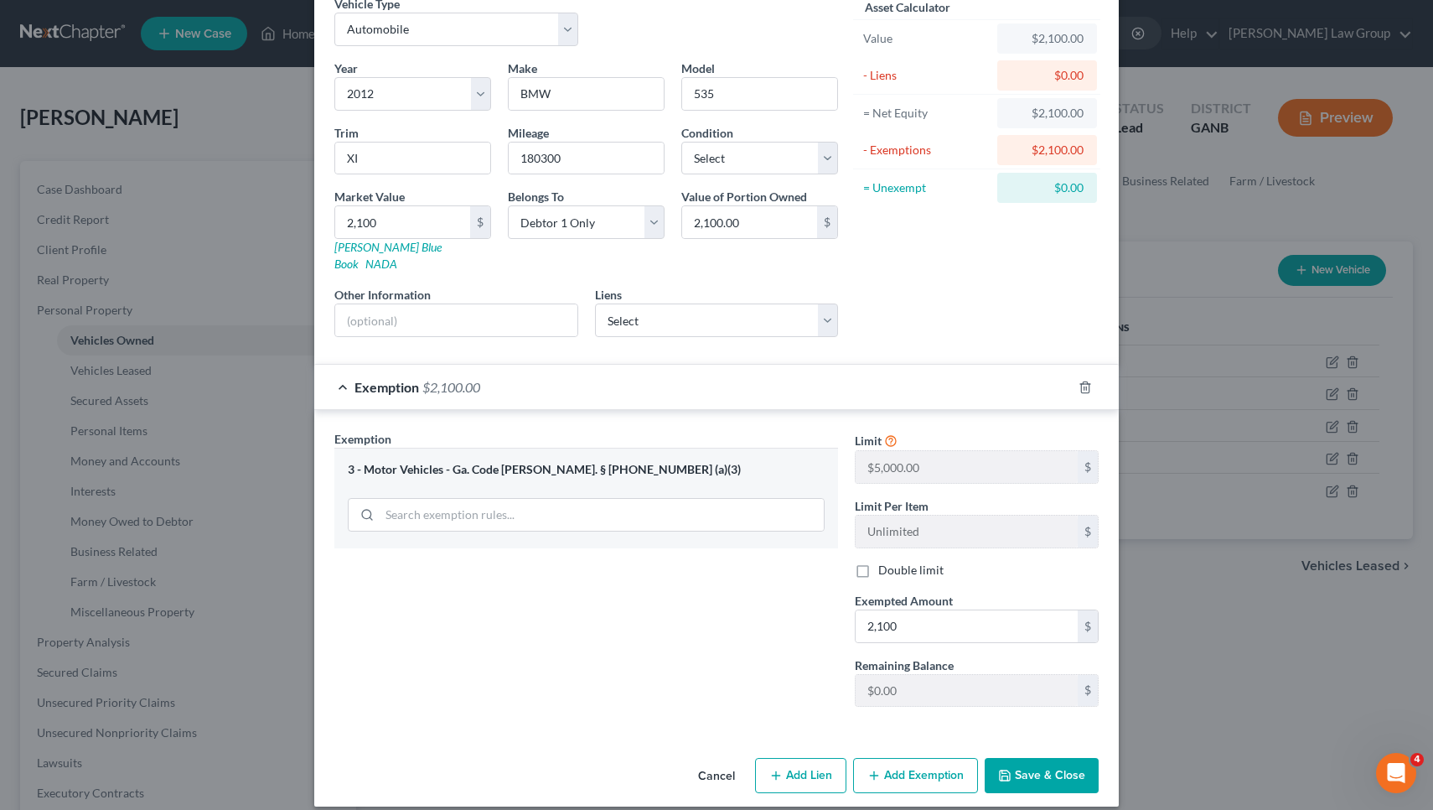
click at [1072, 758] on button "Save & Close" at bounding box center [1042, 775] width 114 height 35
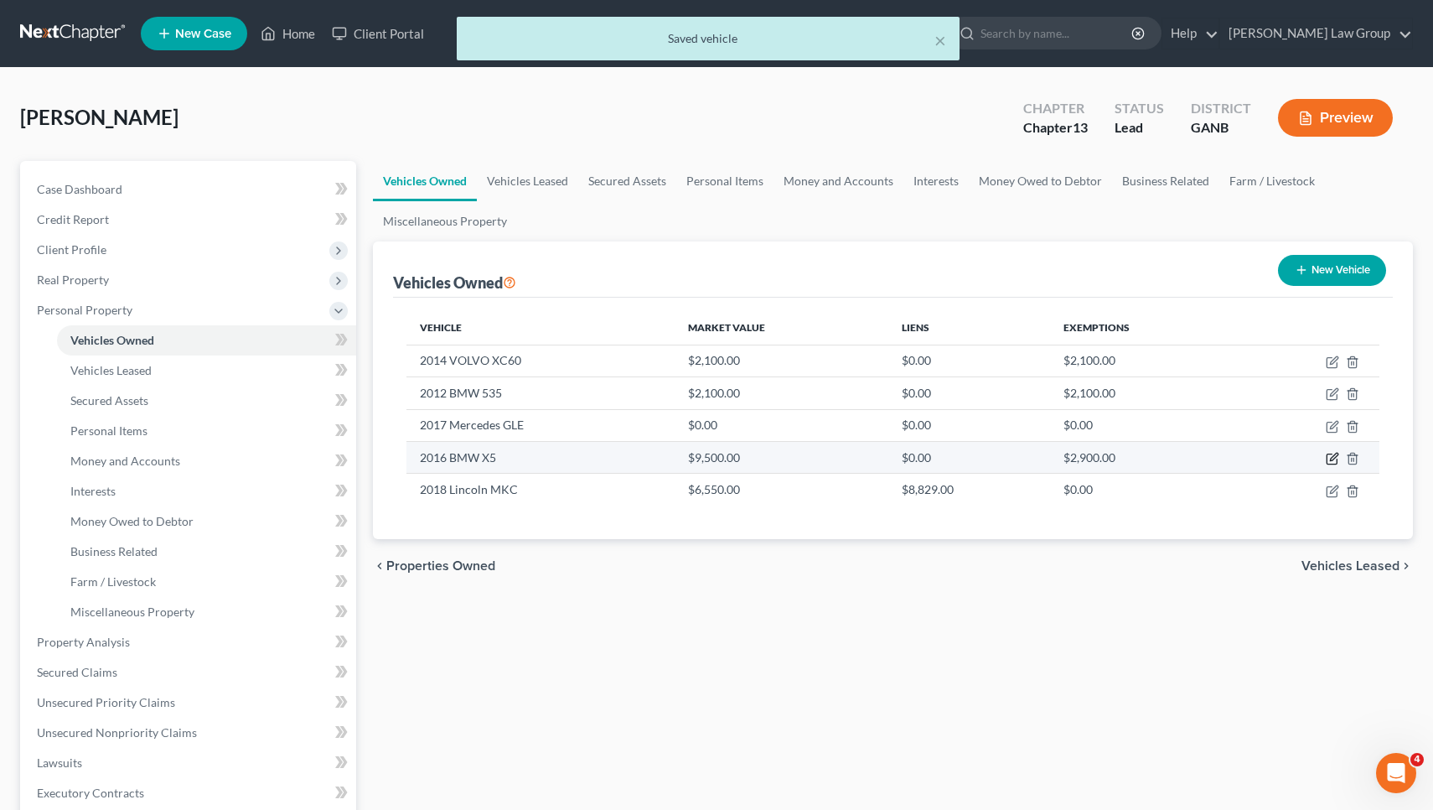
click at [1334, 462] on icon "button" at bounding box center [1332, 458] width 13 height 13
select select "0"
select select "10"
select select "0"
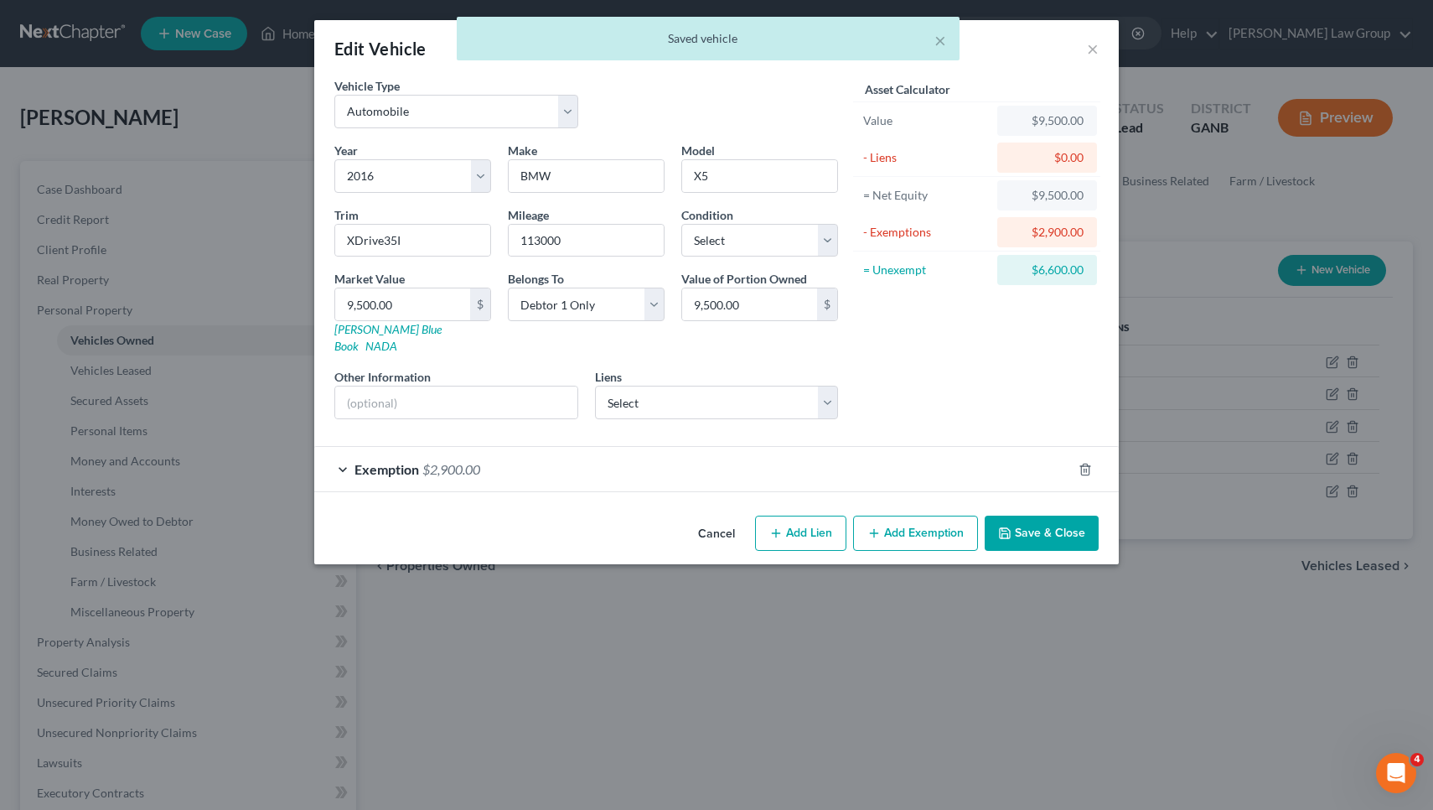
click at [742, 449] on div "Exemption $2,900.00" at bounding box center [693, 469] width 758 height 44
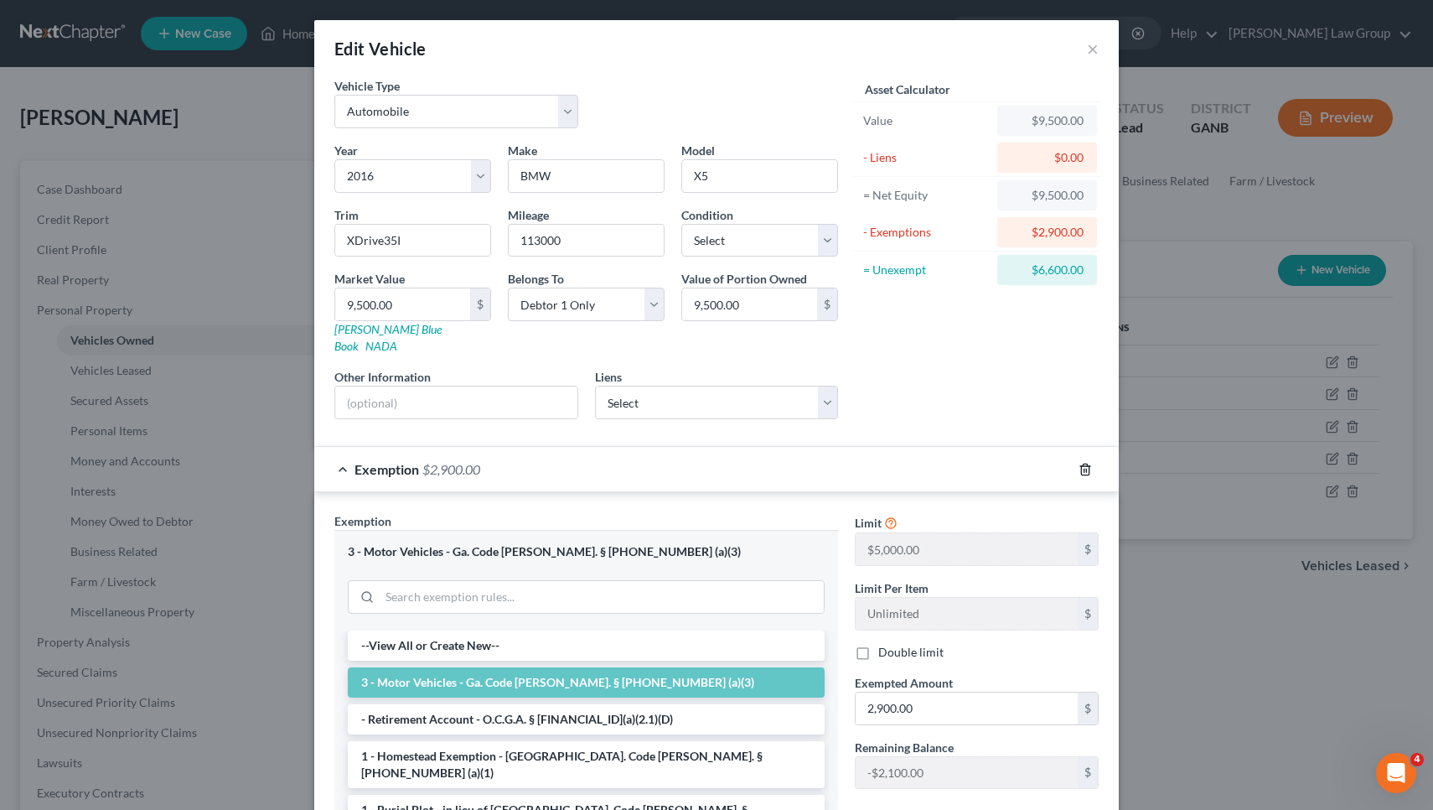
click at [1083, 463] on icon "button" at bounding box center [1085, 468] width 8 height 11
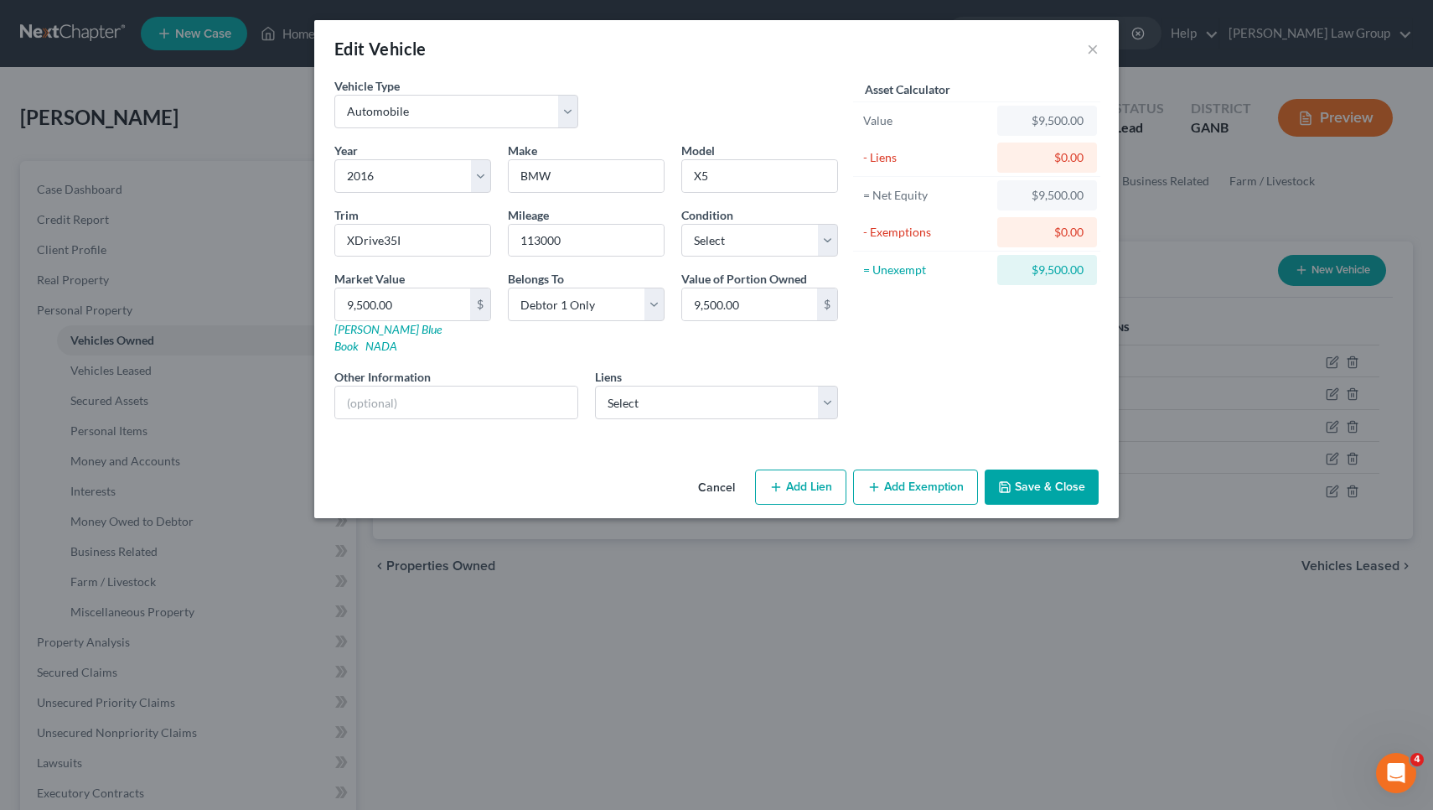
click at [1046, 471] on button "Save & Close" at bounding box center [1042, 486] width 114 height 35
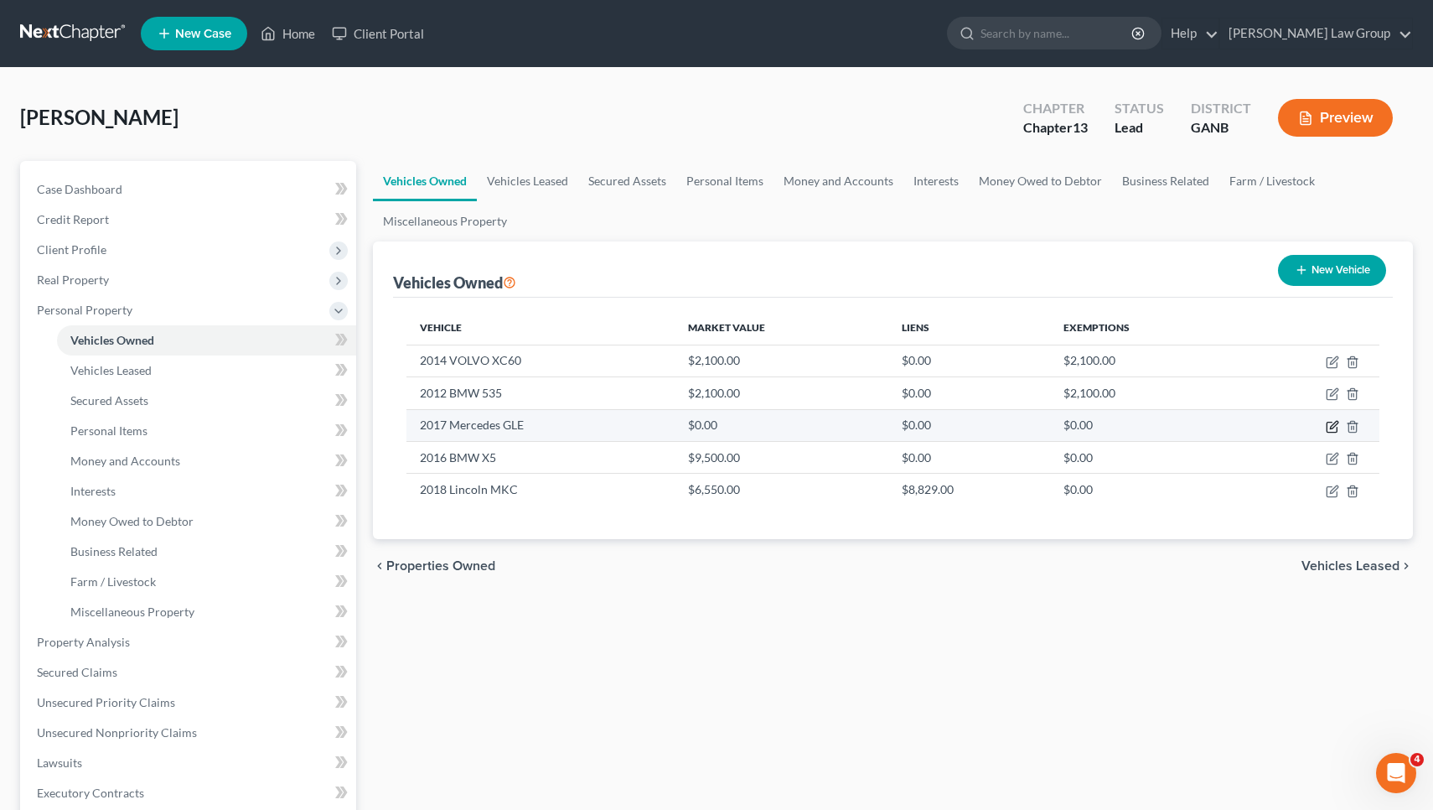
click at [1328, 427] on icon "button" at bounding box center [1332, 426] width 13 height 13
select select "0"
select select "9"
select select "0"
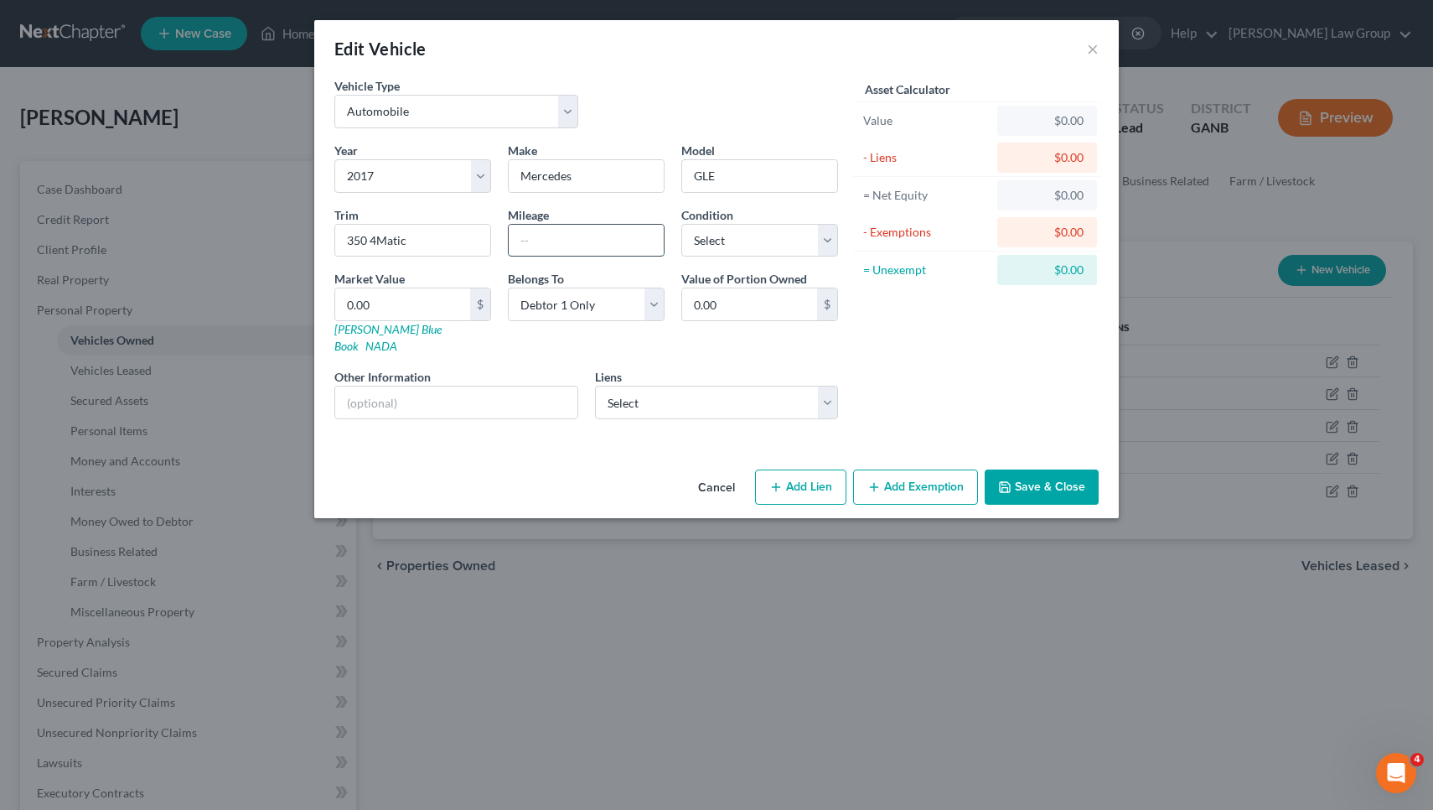
click at [543, 246] on input "text" at bounding box center [586, 241] width 155 height 32
type input "99000"
click at [397, 339] on link "NADA" at bounding box center [381, 346] width 32 height 14
click at [453, 313] on input "0.00" at bounding box center [402, 304] width 135 height 32
type input "0"
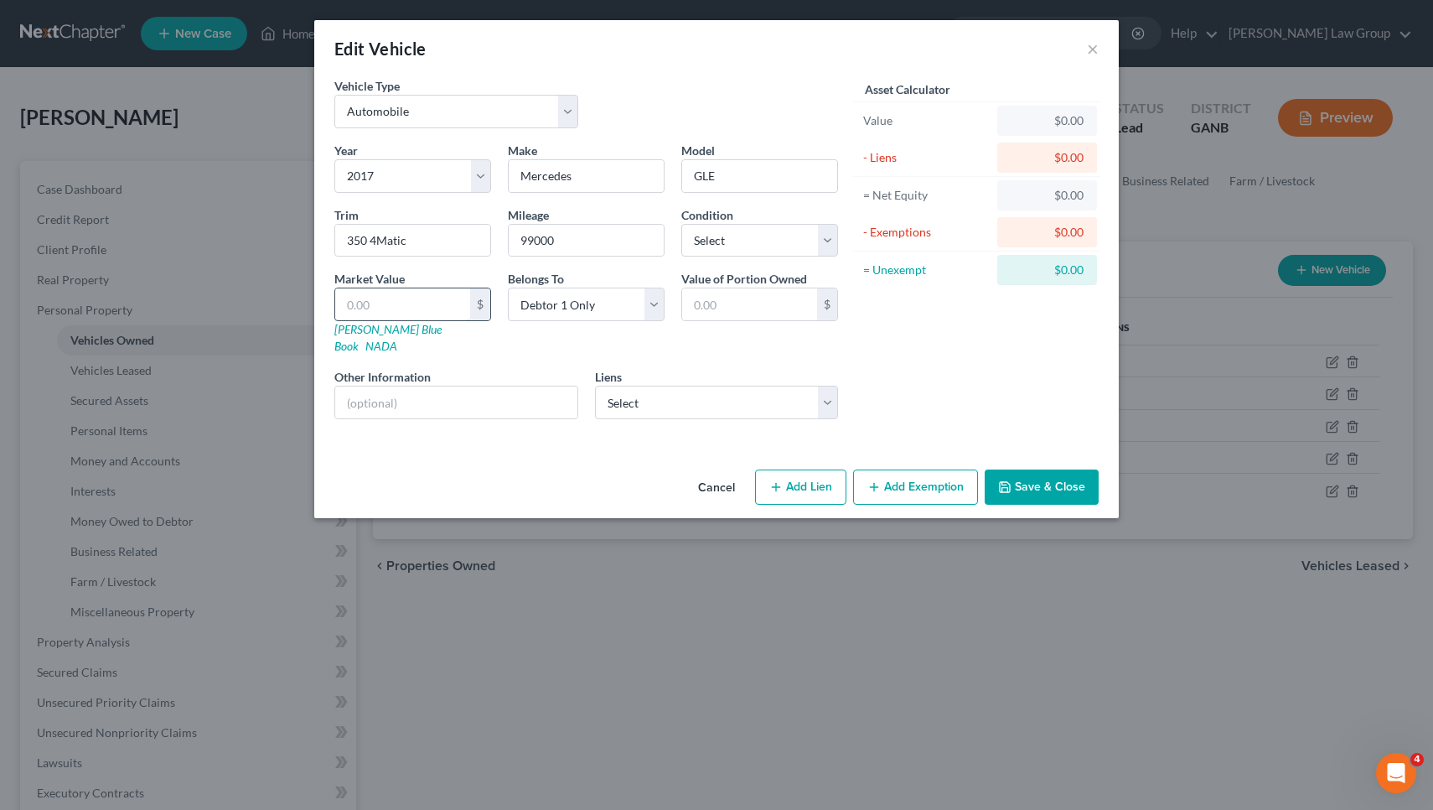
type input "1"
type input "1.00"
type input "12"
type input "12.00"
type input "129"
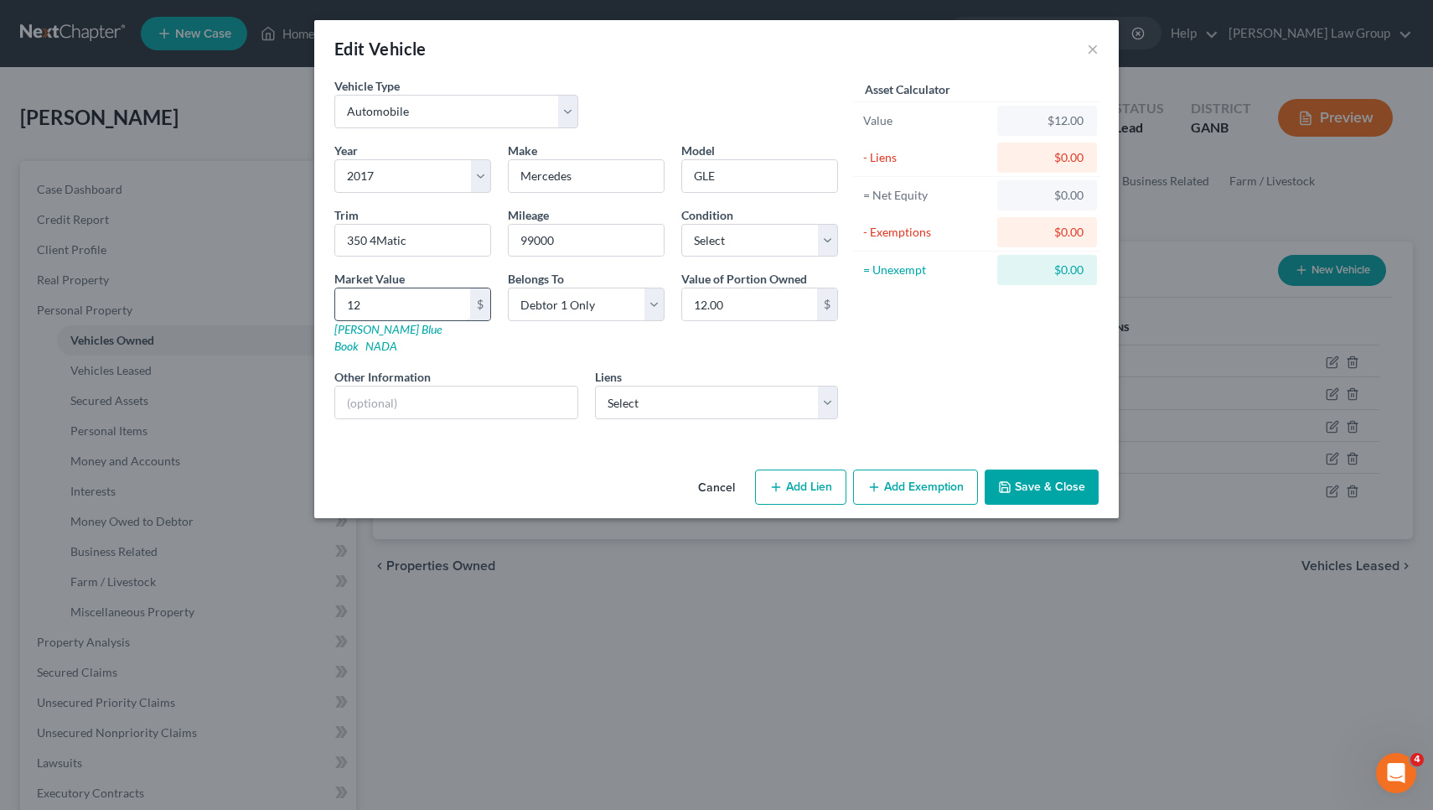
type input "129.00"
type input "1292"
type input "1,292.00"
type input "1,2925"
type input "12,925.00"
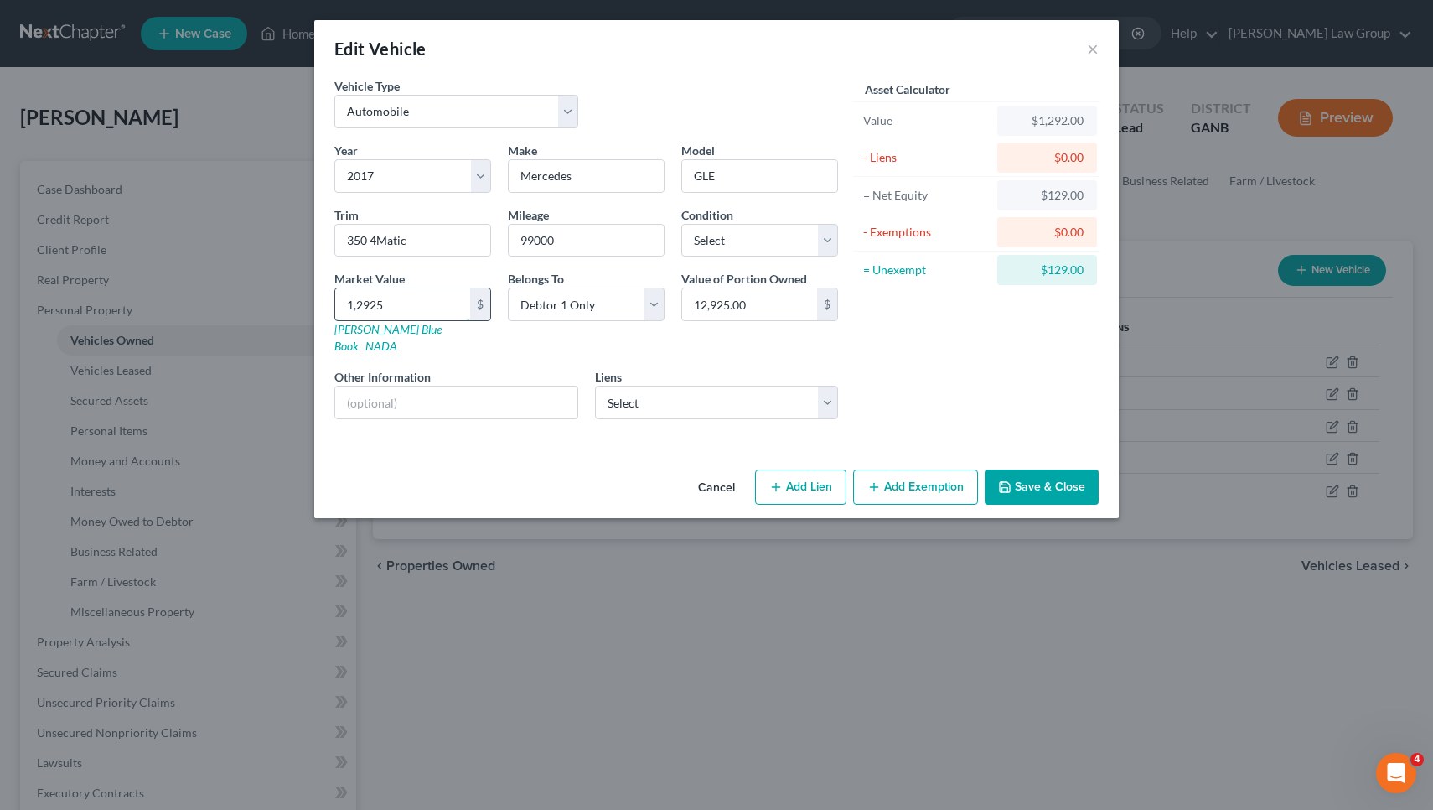
type input "12,925"
click at [1040, 470] on button "Save & Close" at bounding box center [1042, 486] width 114 height 35
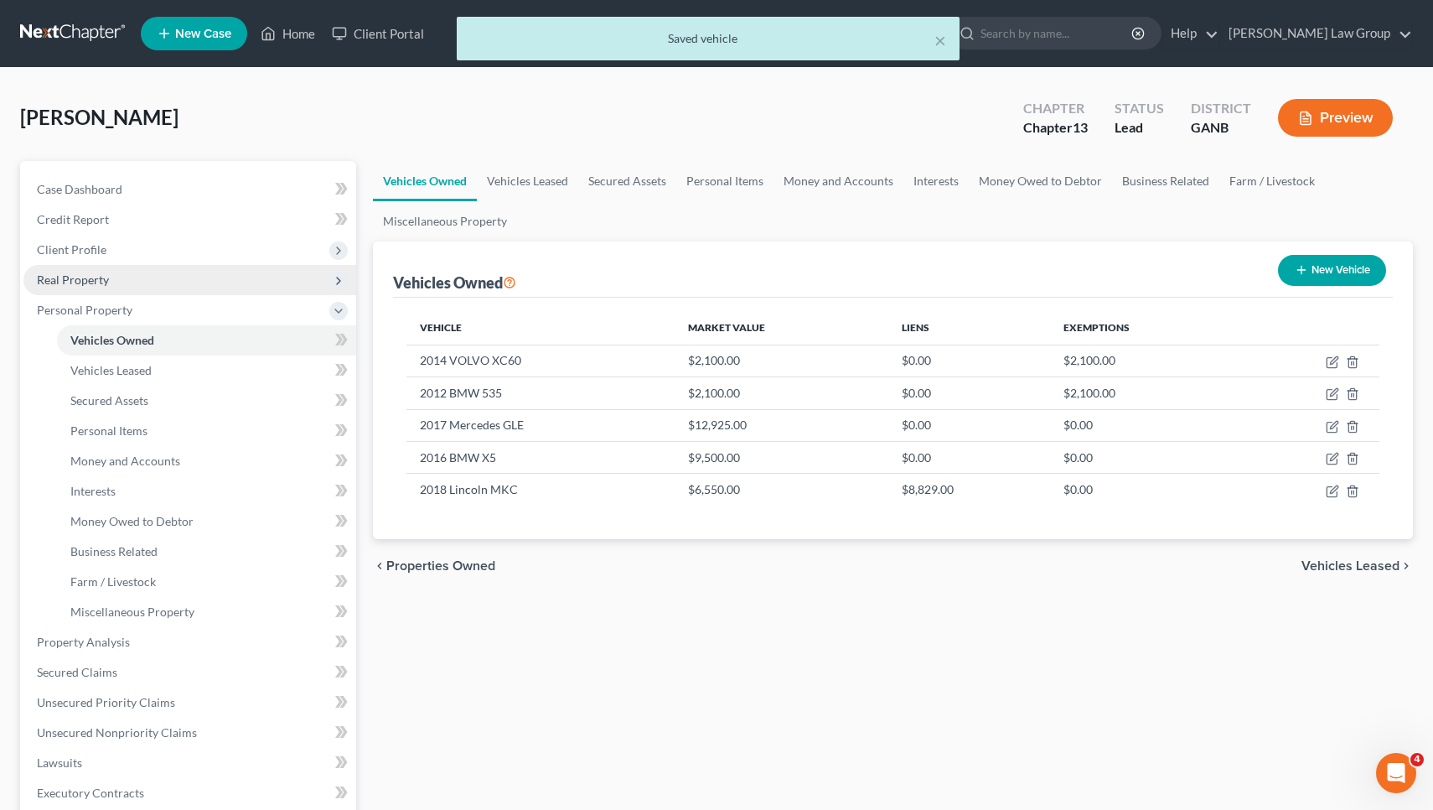
click at [224, 290] on span "Real Property" at bounding box center [189, 280] width 333 height 30
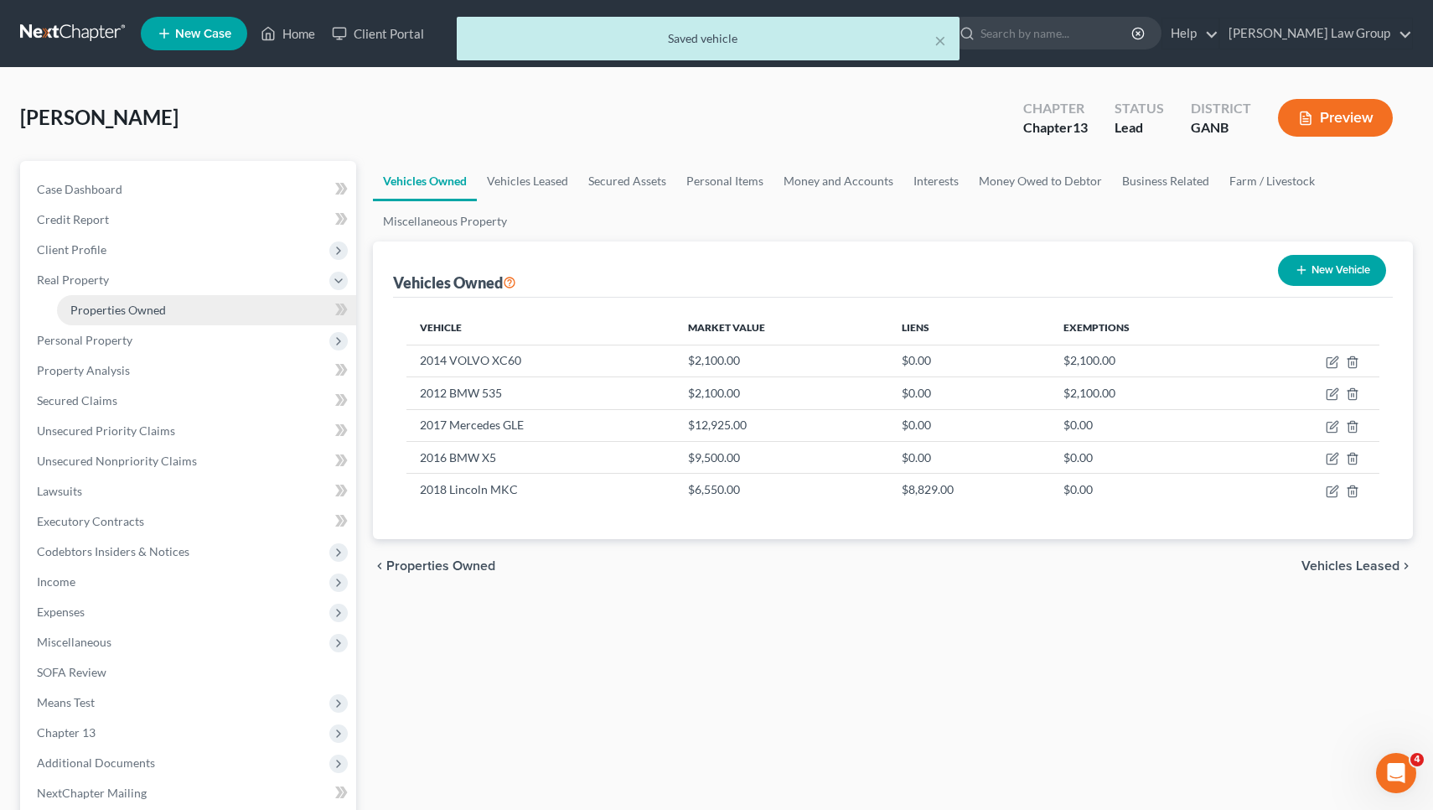
click at [225, 308] on link "Properties Owned" at bounding box center [206, 310] width 299 height 30
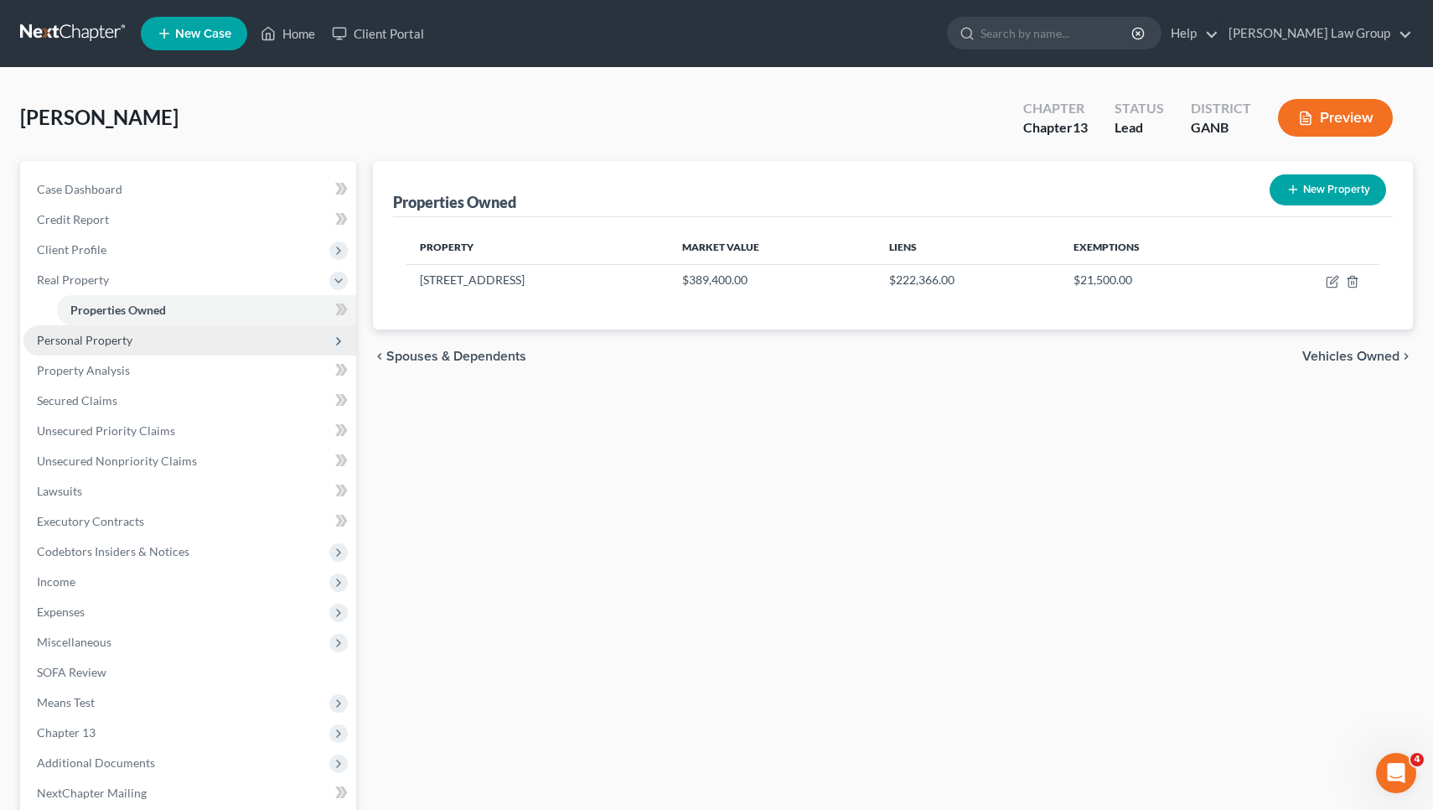
click at [123, 339] on span "Personal Property" at bounding box center [85, 340] width 96 height 14
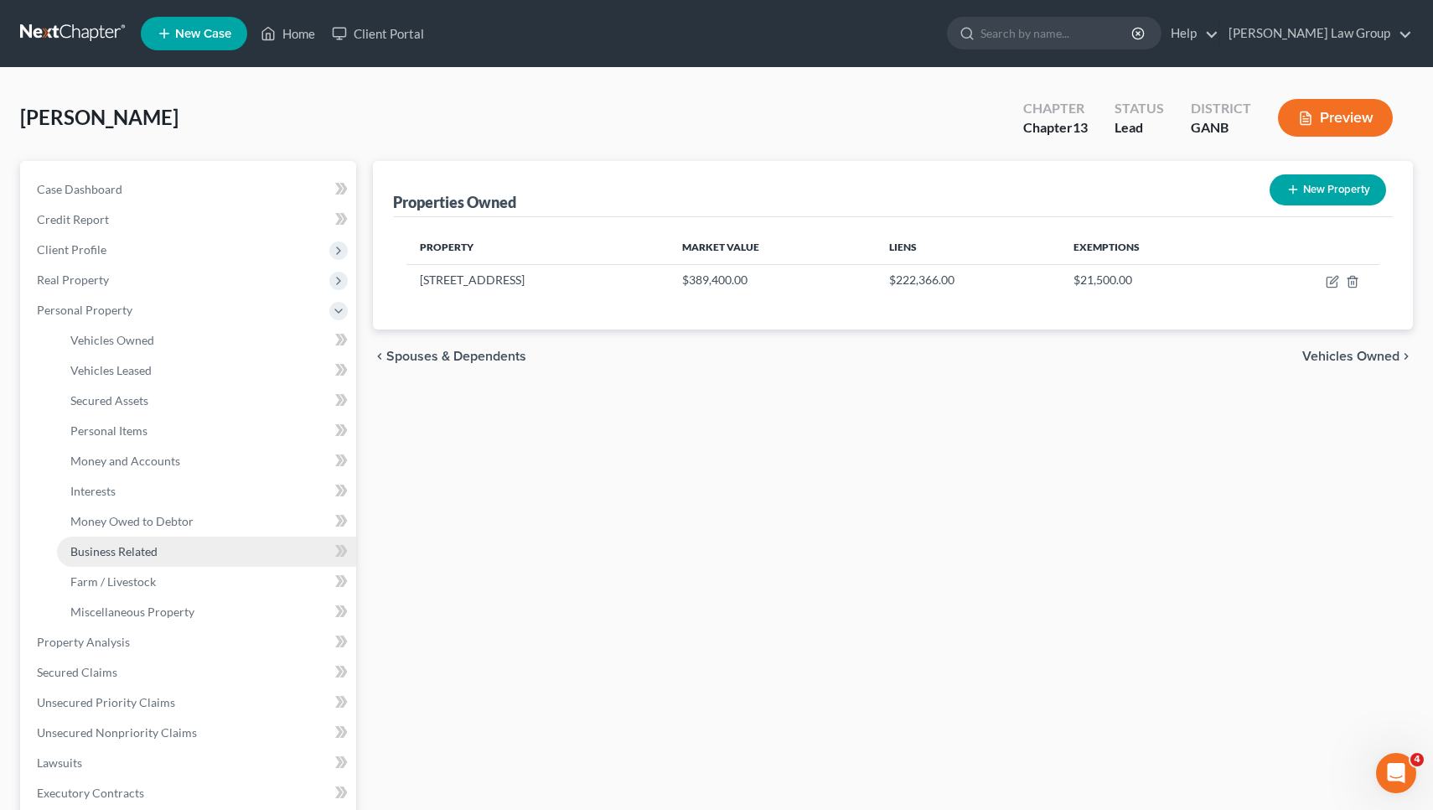
click at [136, 549] on span "Business Related" at bounding box center [113, 551] width 87 height 14
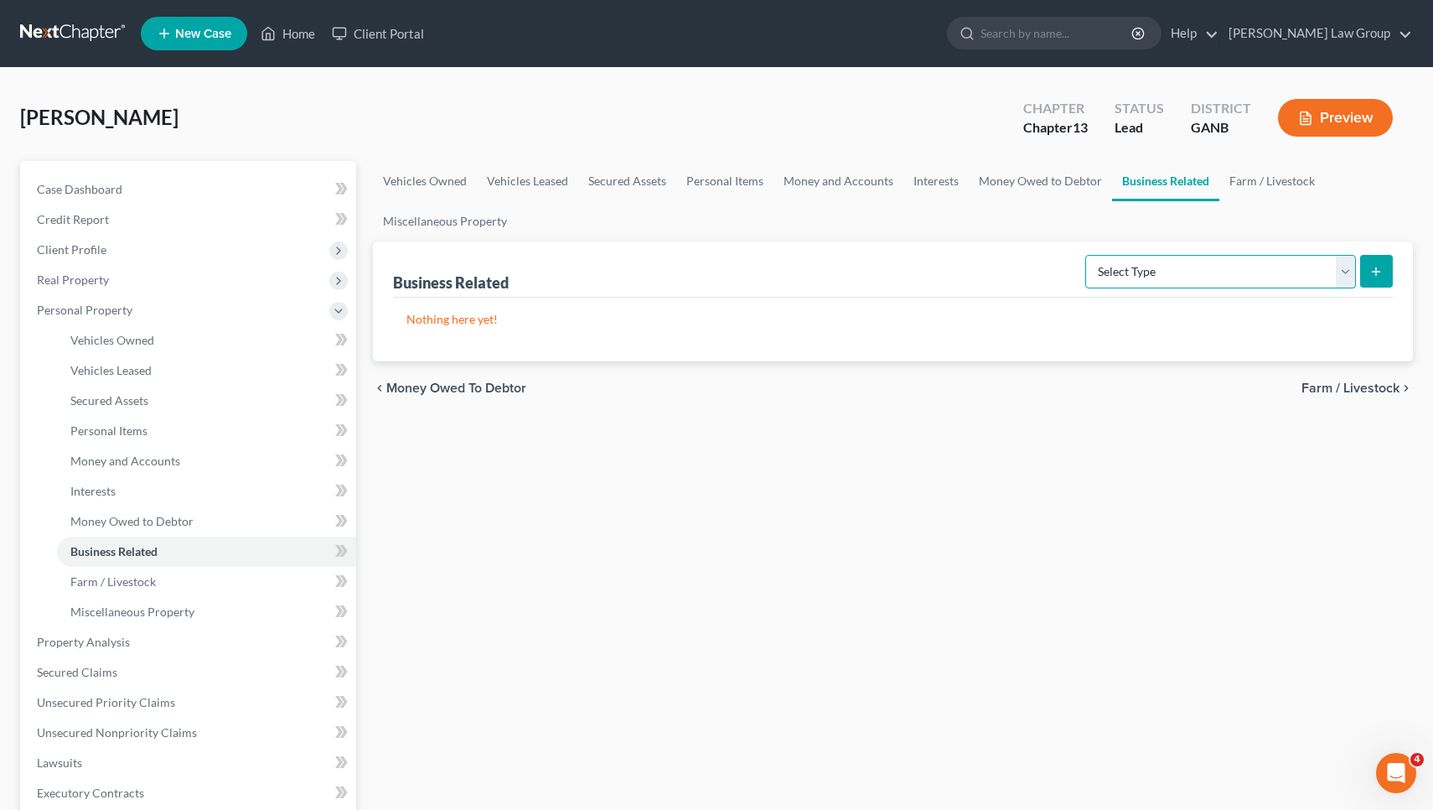
select select "inventory"
click at [1376, 273] on line "submit" at bounding box center [1376, 271] width 0 height 8
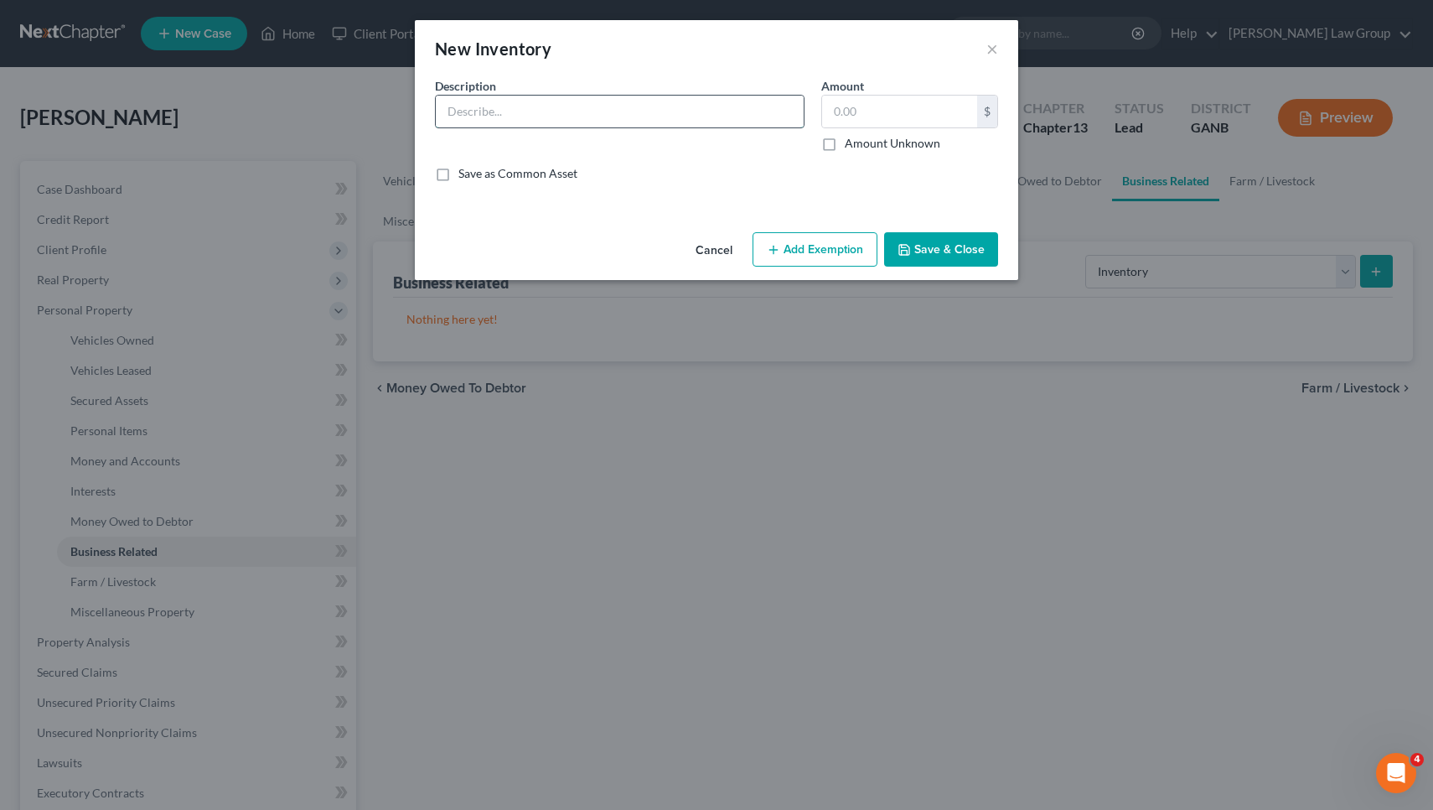
click at [742, 106] on input "text" at bounding box center [620, 112] width 368 height 32
type input "B"
type input "Inventory"
type input "8,000"
click at [800, 247] on button "Add Exemption" at bounding box center [815, 249] width 125 height 35
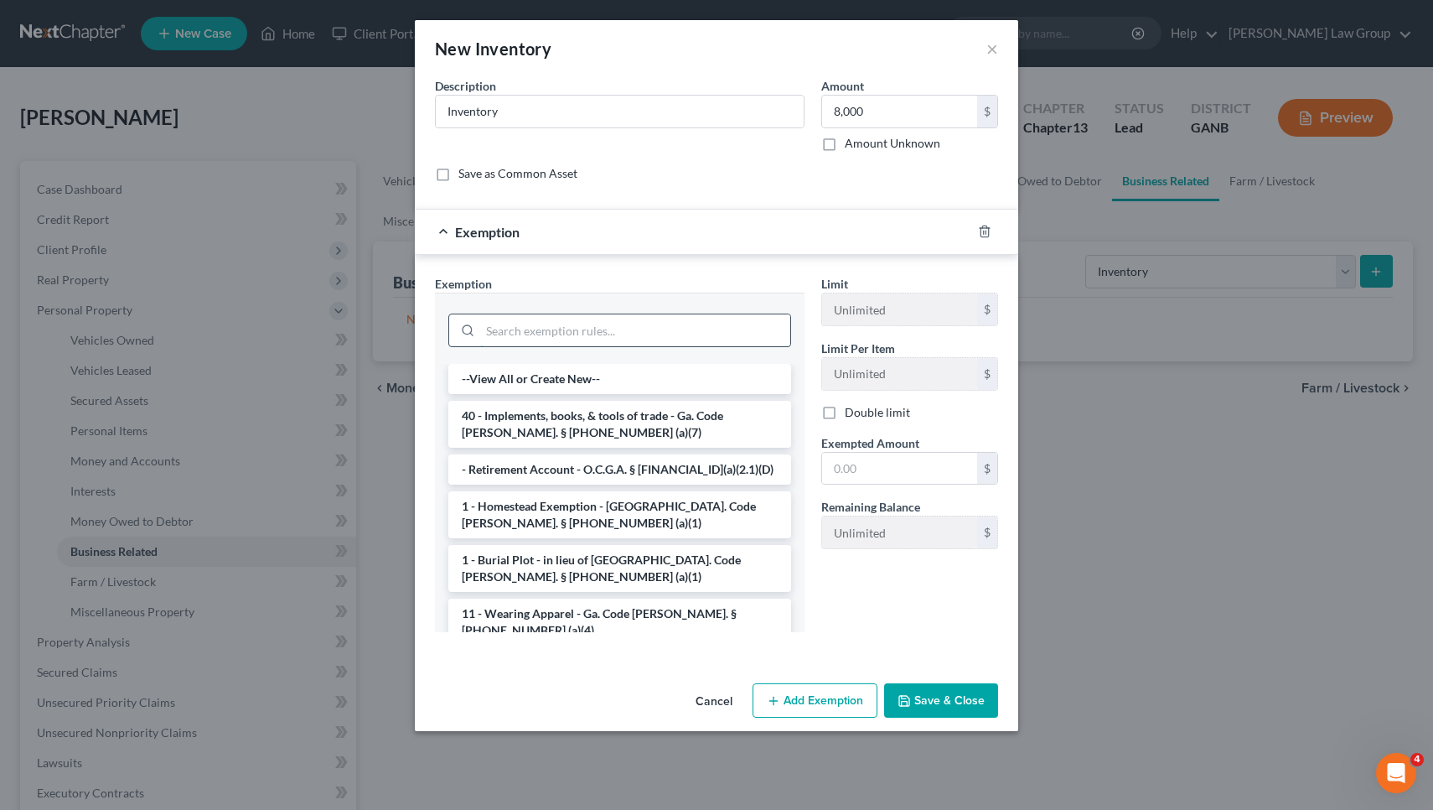
click at [665, 323] on input "search" at bounding box center [635, 330] width 310 height 32
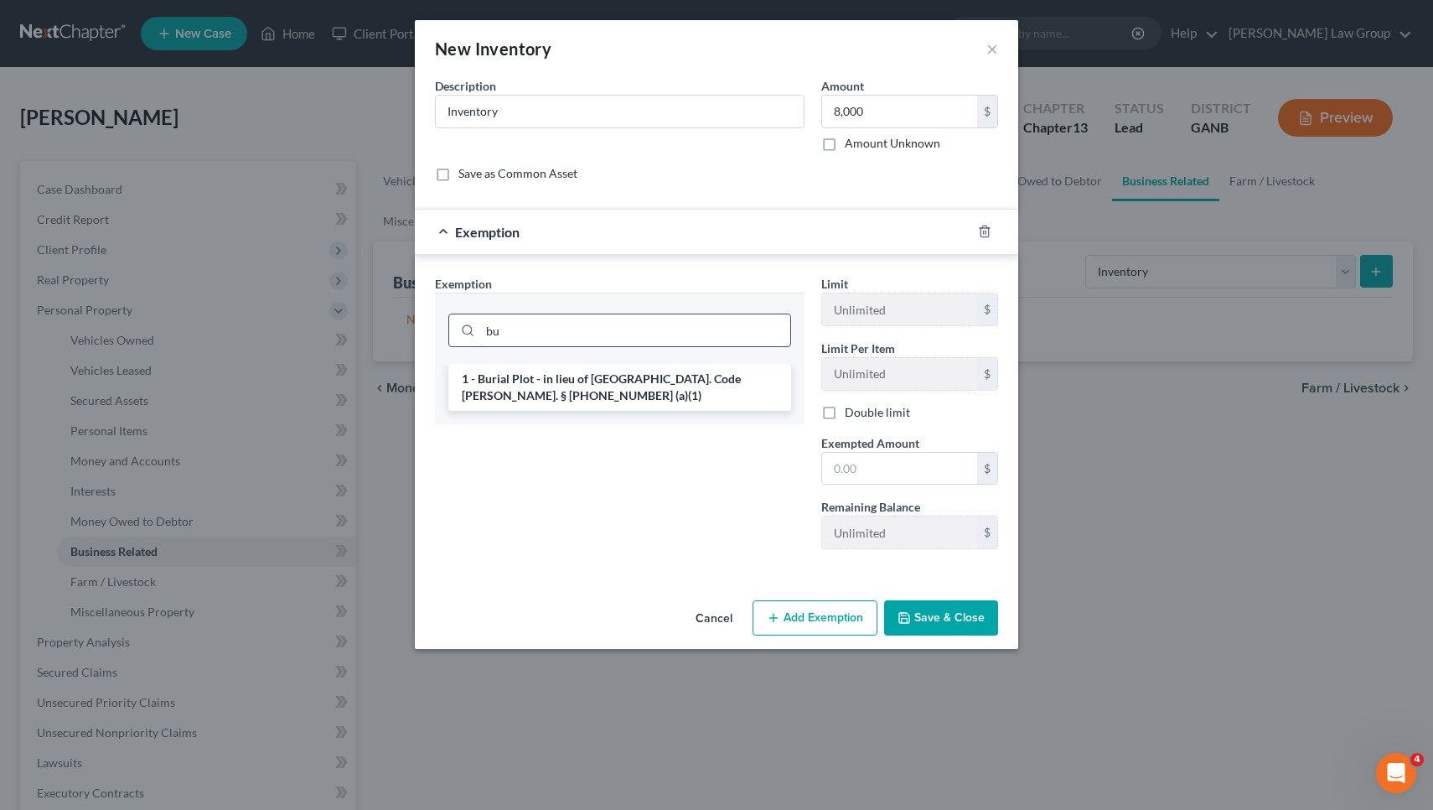
type input "b"
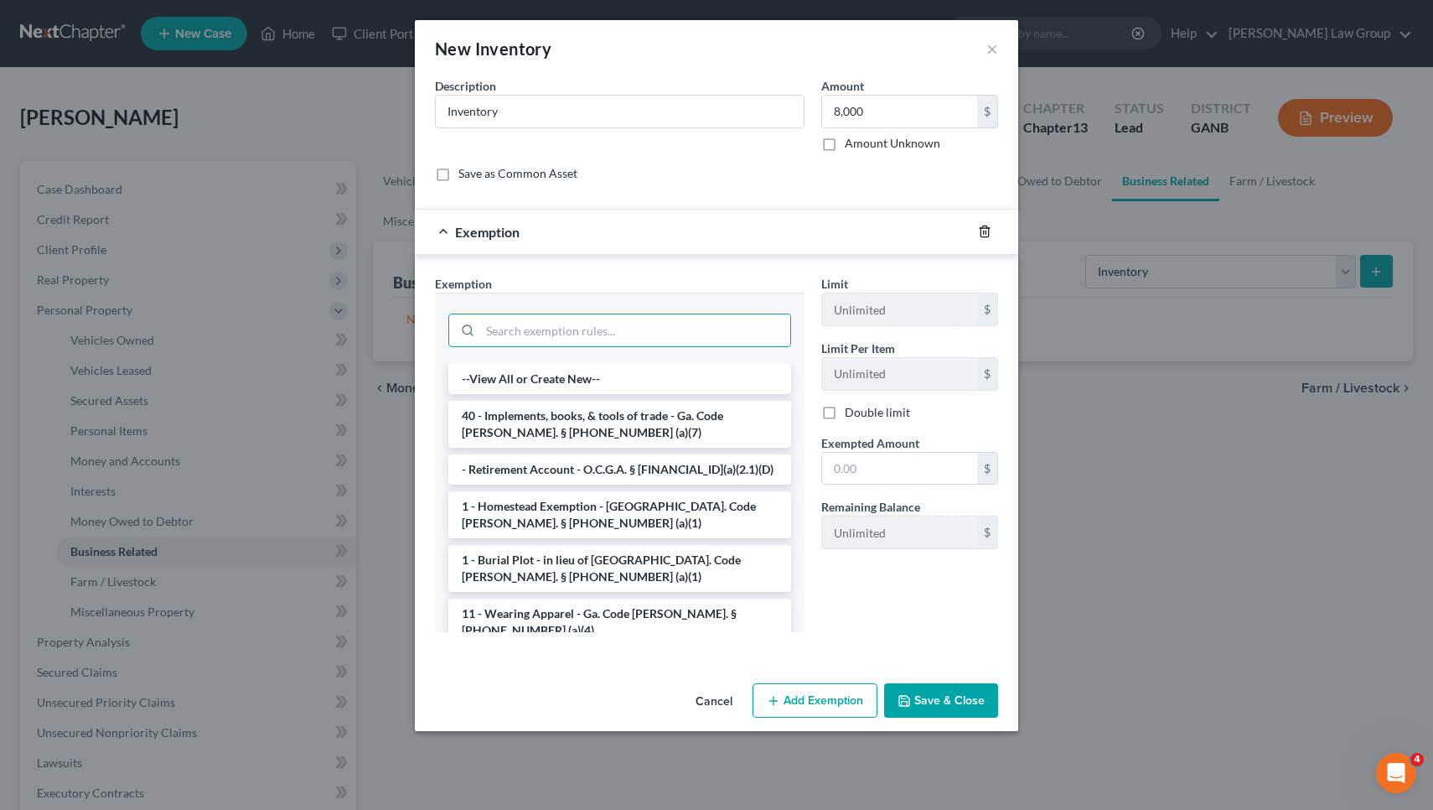
click at [981, 225] on icon "button" at bounding box center [984, 231] width 13 height 13
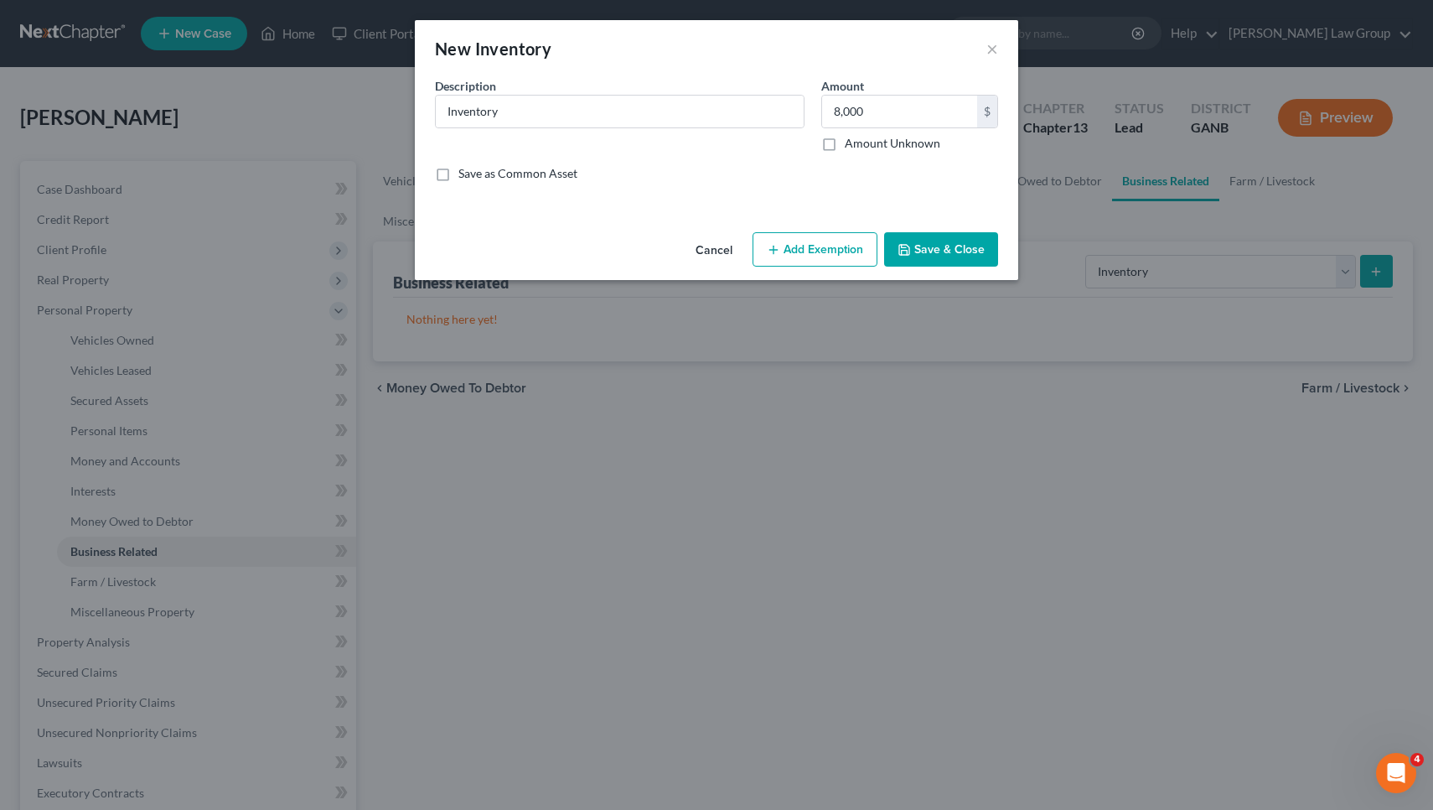
click at [977, 261] on button "Save & Close" at bounding box center [941, 249] width 114 height 35
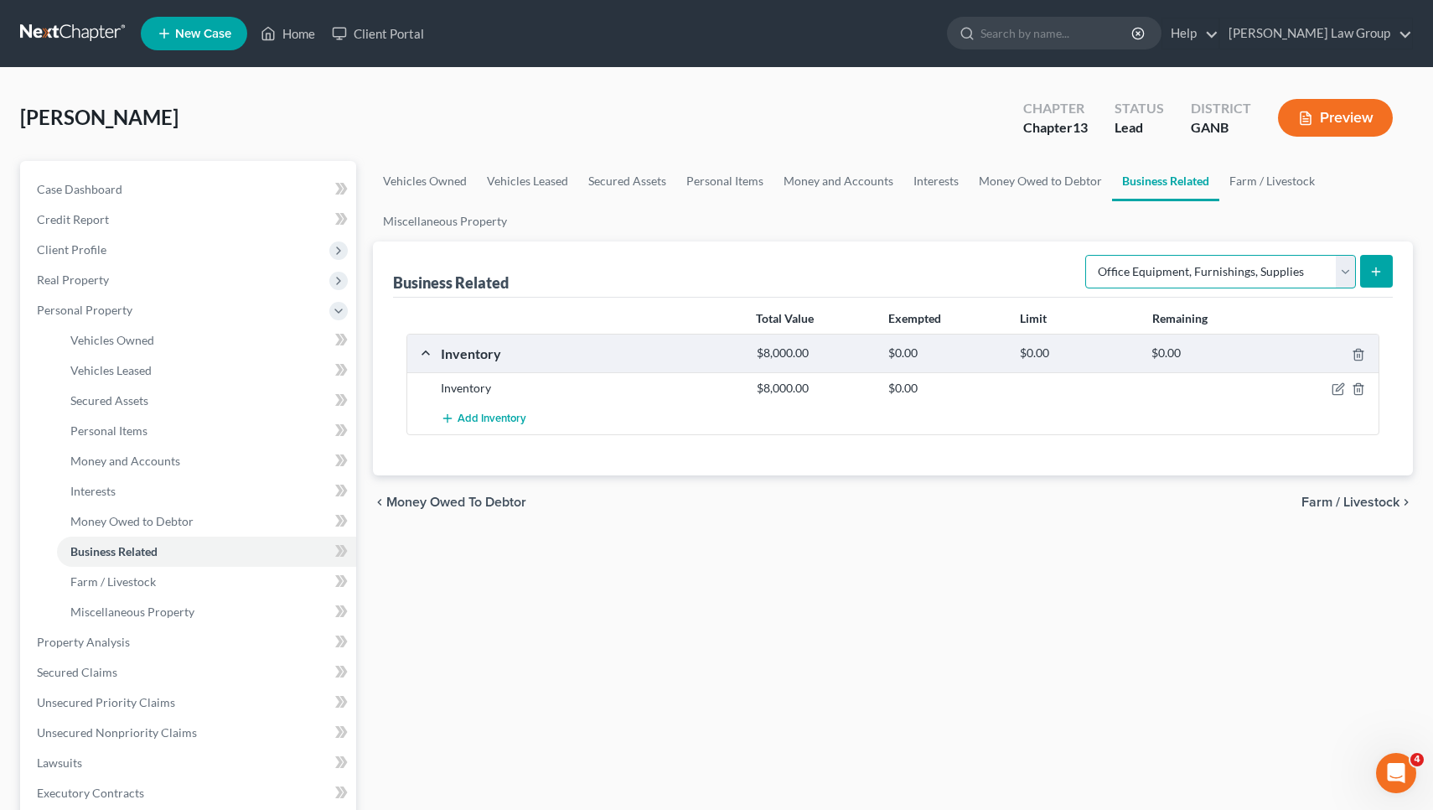
select select "machinery"
click at [1381, 267] on icon "submit" at bounding box center [1375, 271] width 13 height 13
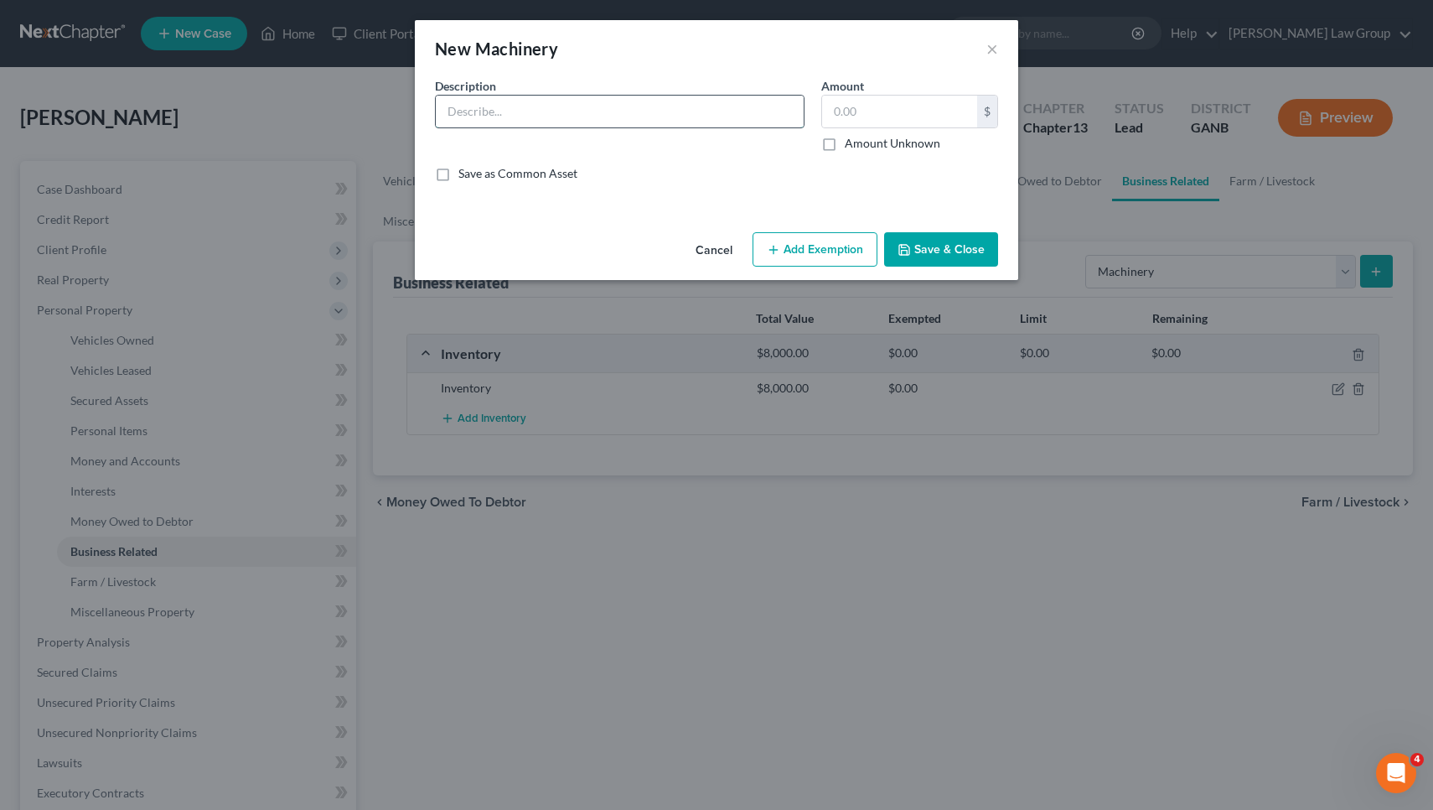
click at [638, 123] on input "text" at bounding box center [620, 112] width 368 height 32
type input "Coldesi DTF Printer"
click at [877, 120] on input "text" at bounding box center [899, 112] width 155 height 32
type input "24,000"
click at [849, 244] on button "Add Exemption" at bounding box center [815, 249] width 125 height 35
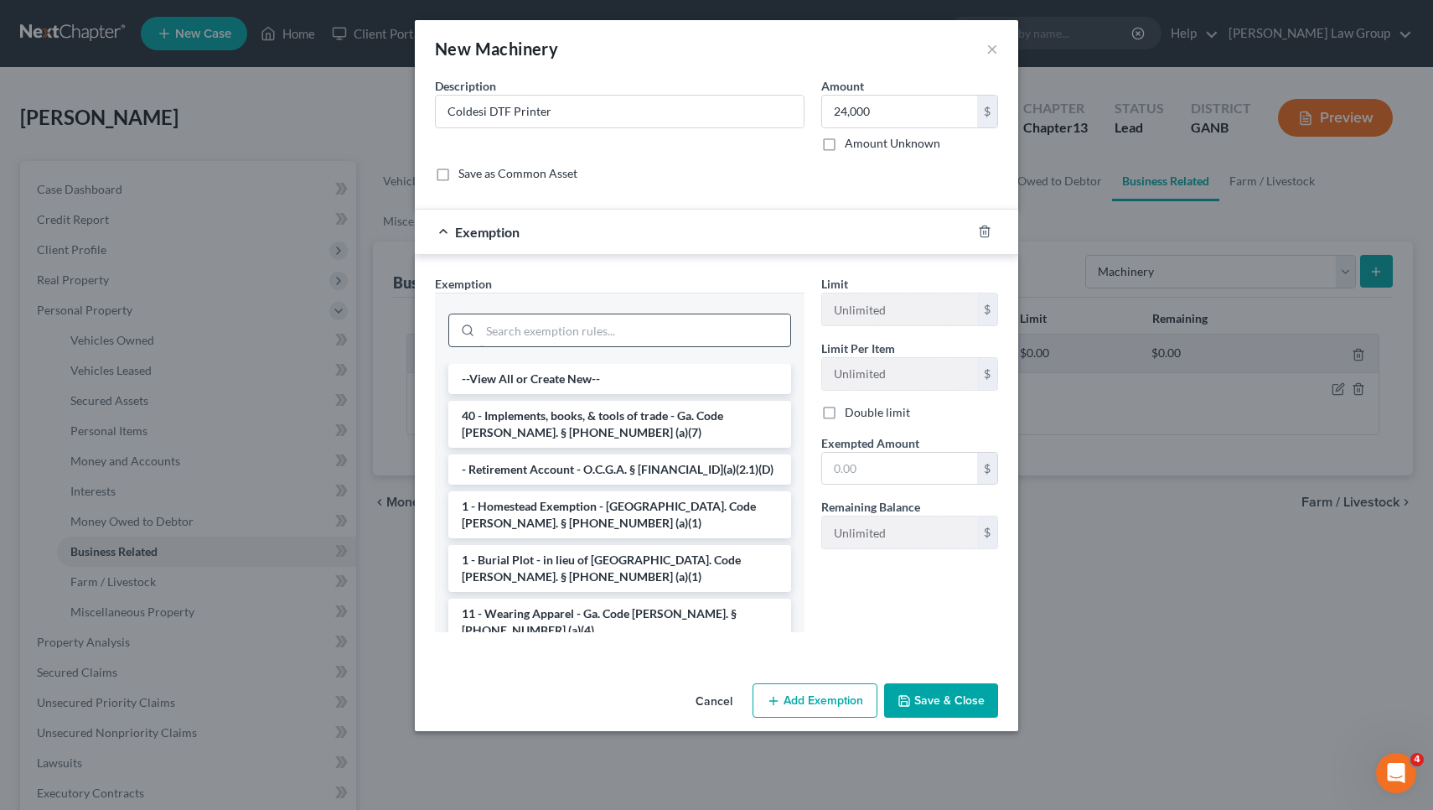
click at [728, 317] on input "search" at bounding box center [635, 330] width 310 height 32
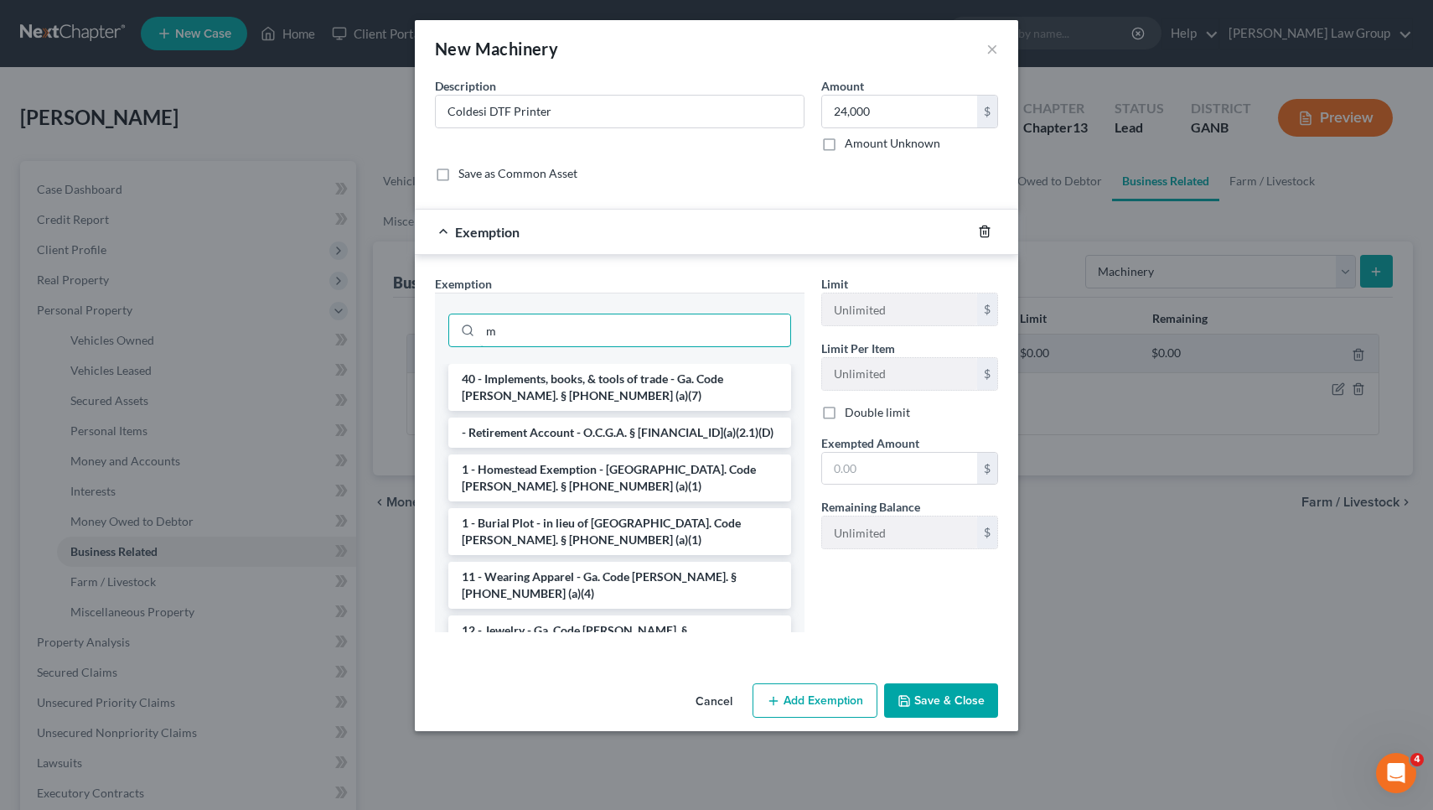
type input "m"
click at [982, 233] on icon "button" at bounding box center [984, 231] width 13 height 13
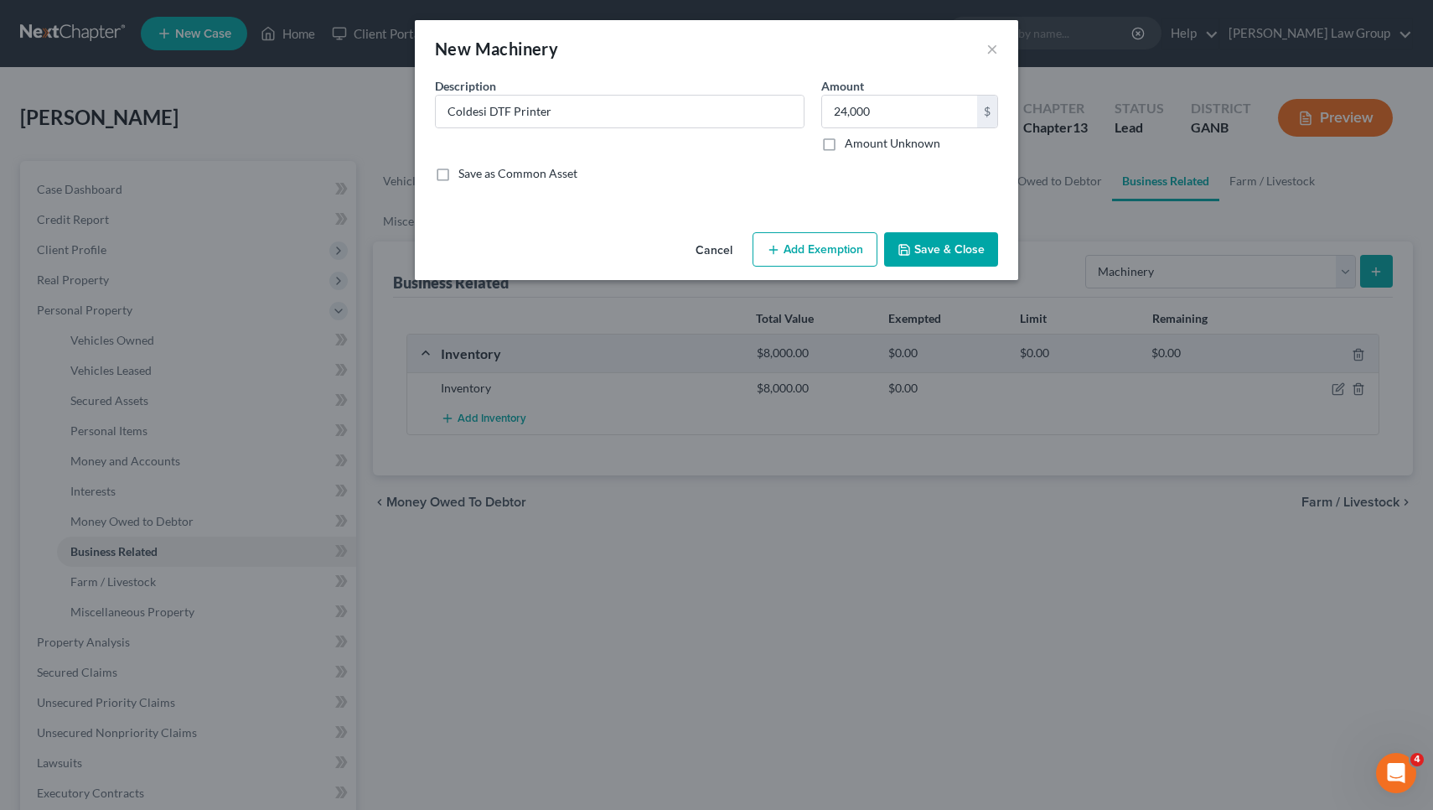
click at [973, 248] on button "Save & Close" at bounding box center [941, 249] width 114 height 35
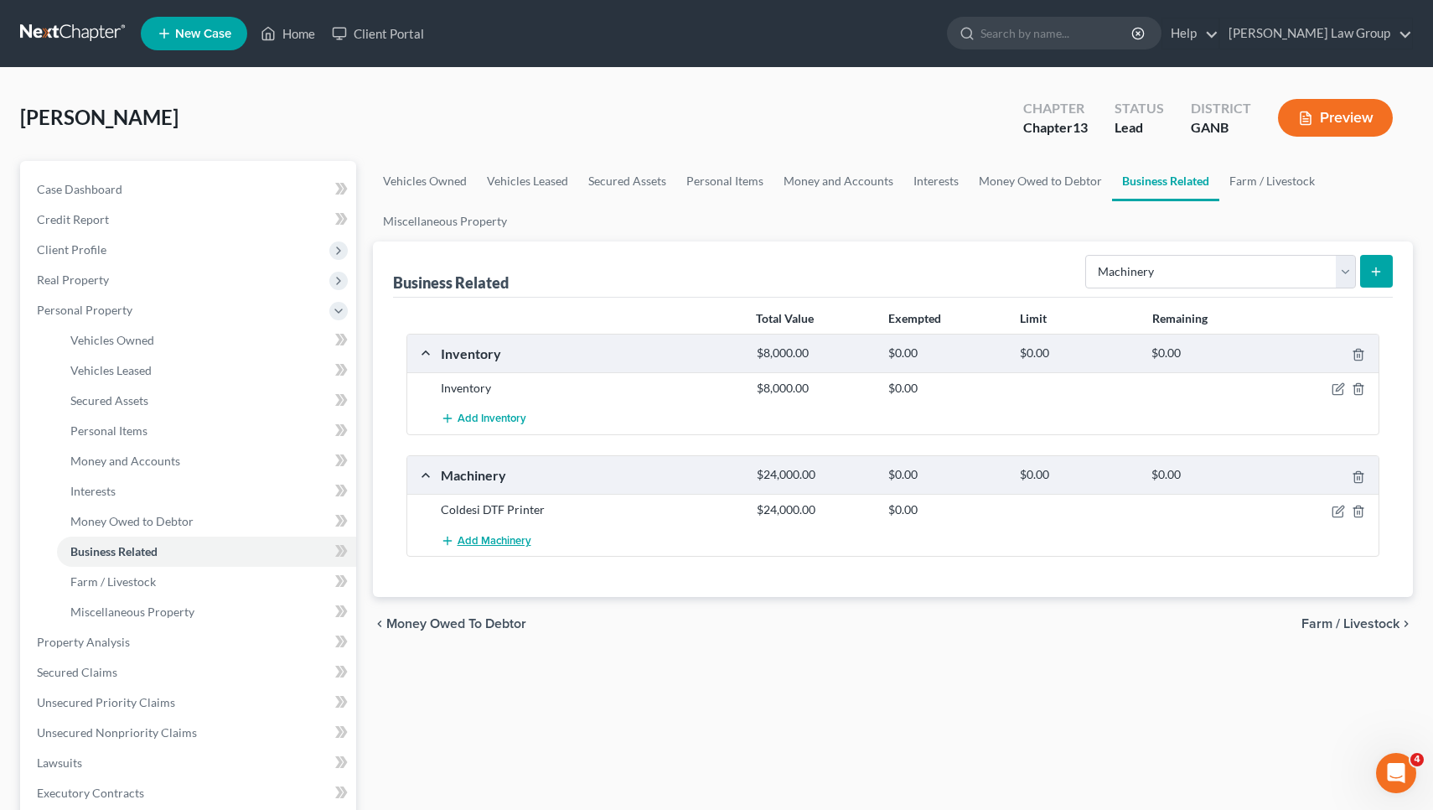
click at [490, 538] on span "Add Machinery" at bounding box center [495, 540] width 74 height 13
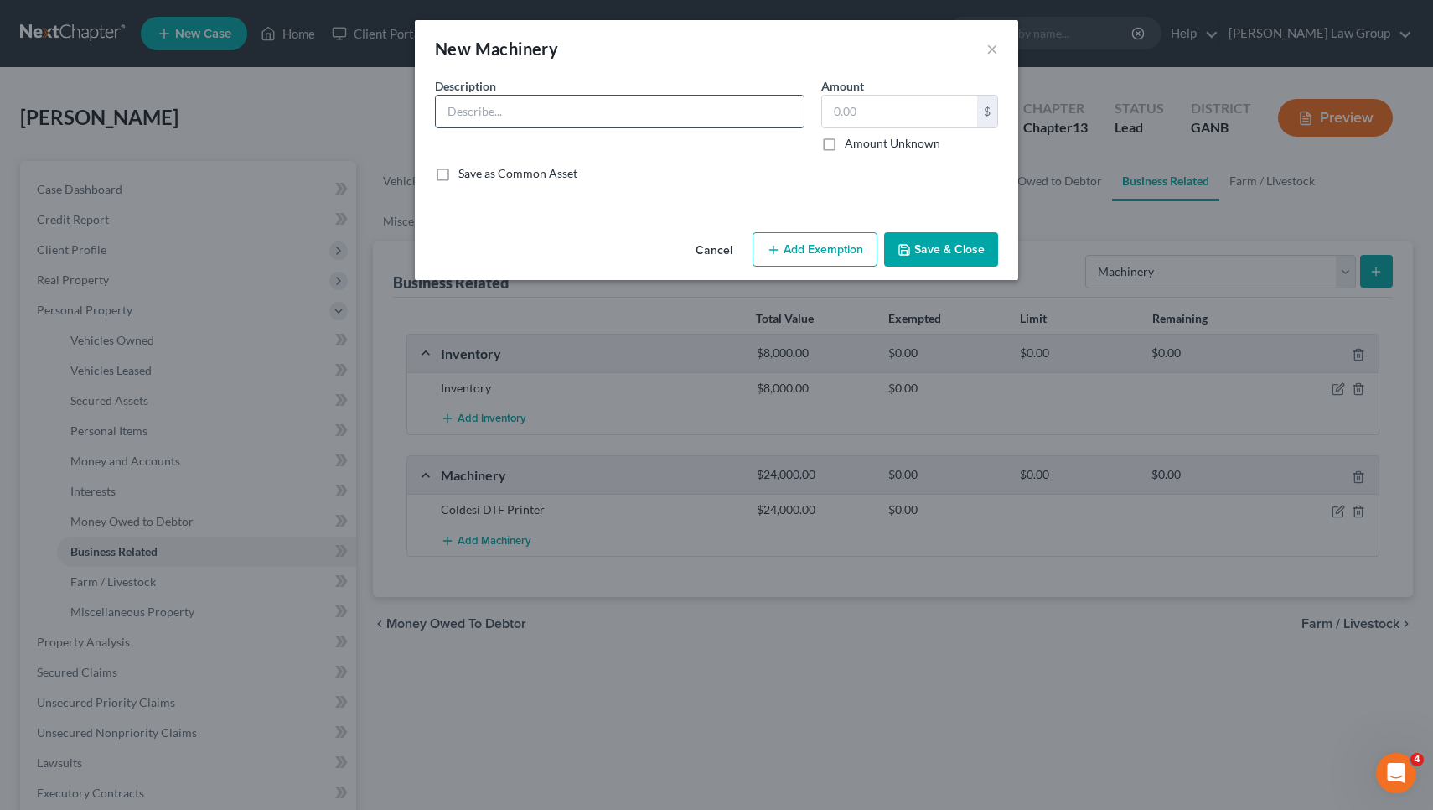
click at [617, 118] on input "text" at bounding box center [620, 112] width 368 height 32
type input "Prestige XL2 DF Printer"
type input "9,000"
click at [917, 246] on button "Save & Close" at bounding box center [941, 249] width 114 height 35
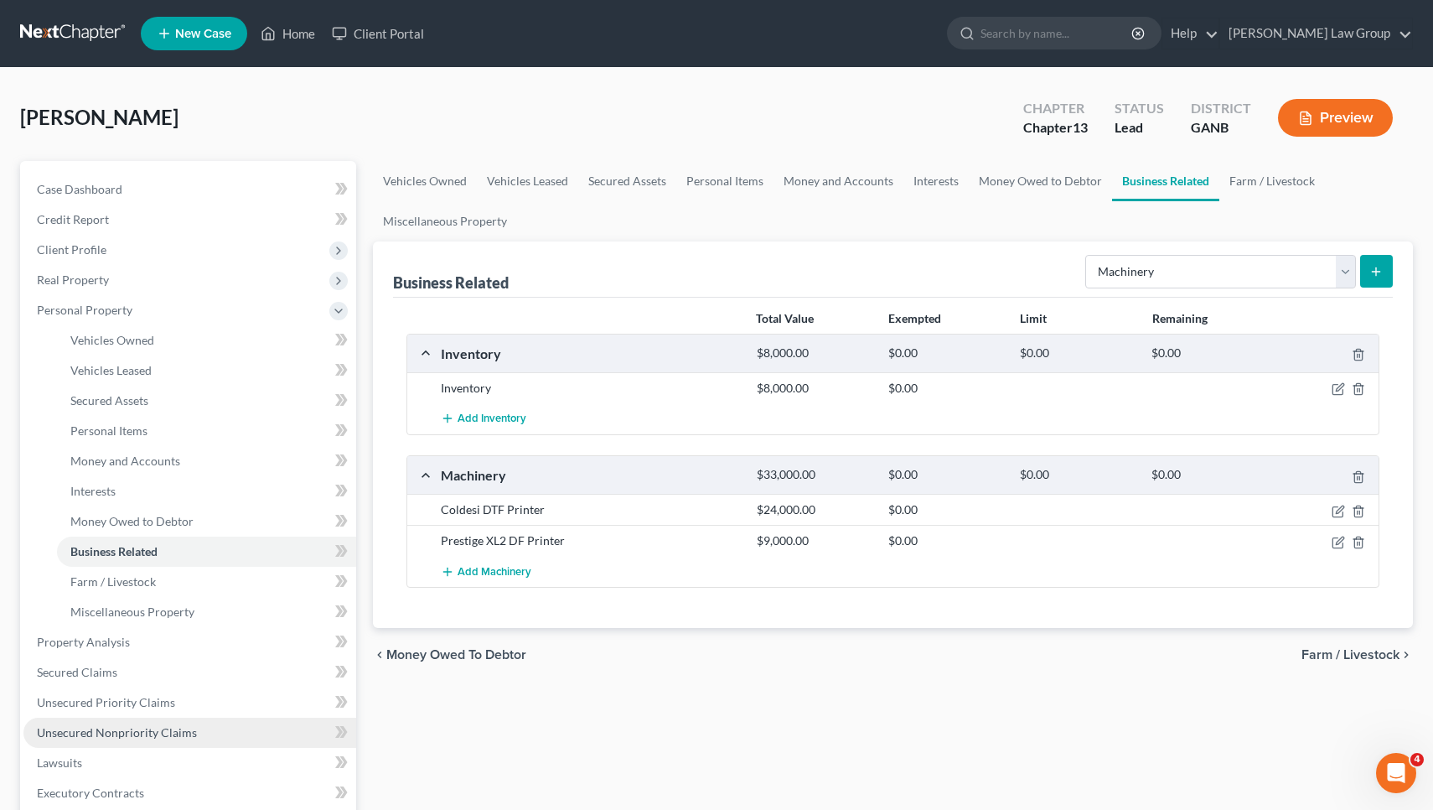
click at [99, 732] on span "Unsecured Nonpriority Claims" at bounding box center [117, 732] width 160 height 14
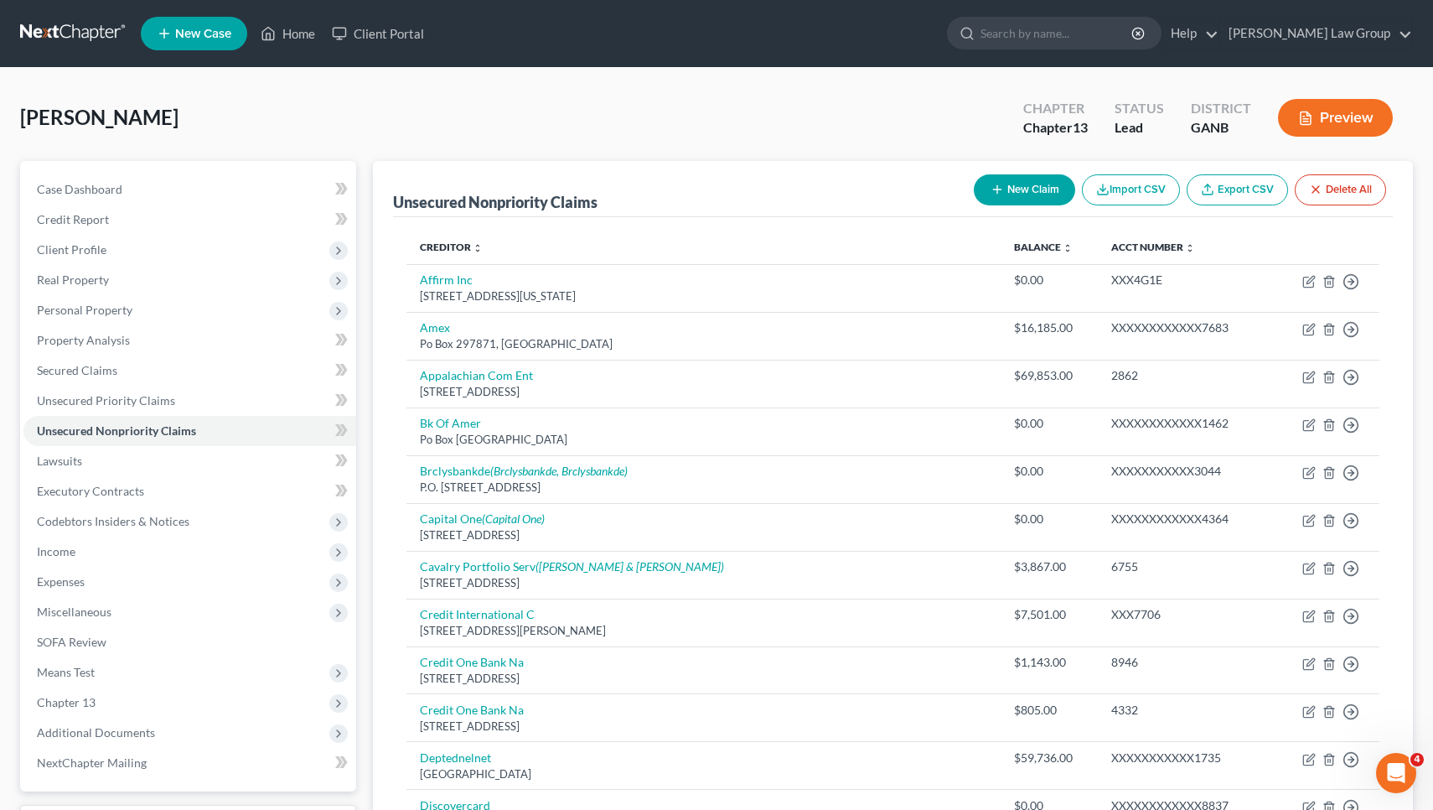
click at [1017, 189] on button "New Claim" at bounding box center [1024, 189] width 101 height 31
select select "0"
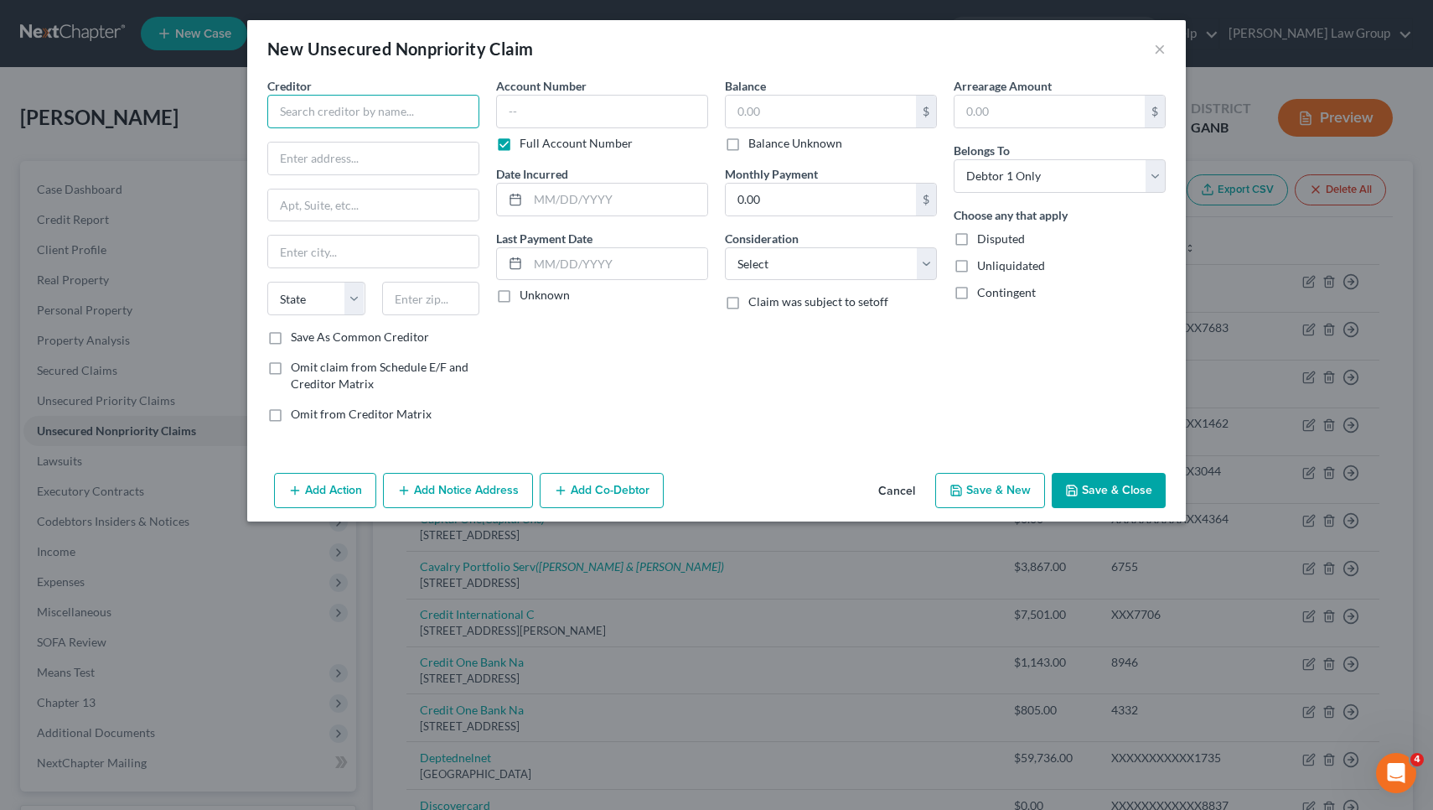
click at [464, 118] on input "text" at bounding box center [373, 112] width 212 height 34
type input "YouLend"
drag, startPoint x: 76, startPoint y: 157, endPoint x: 385, endPoint y: 162, distance: 308.4
type input "[STREET_ADDRESS]"
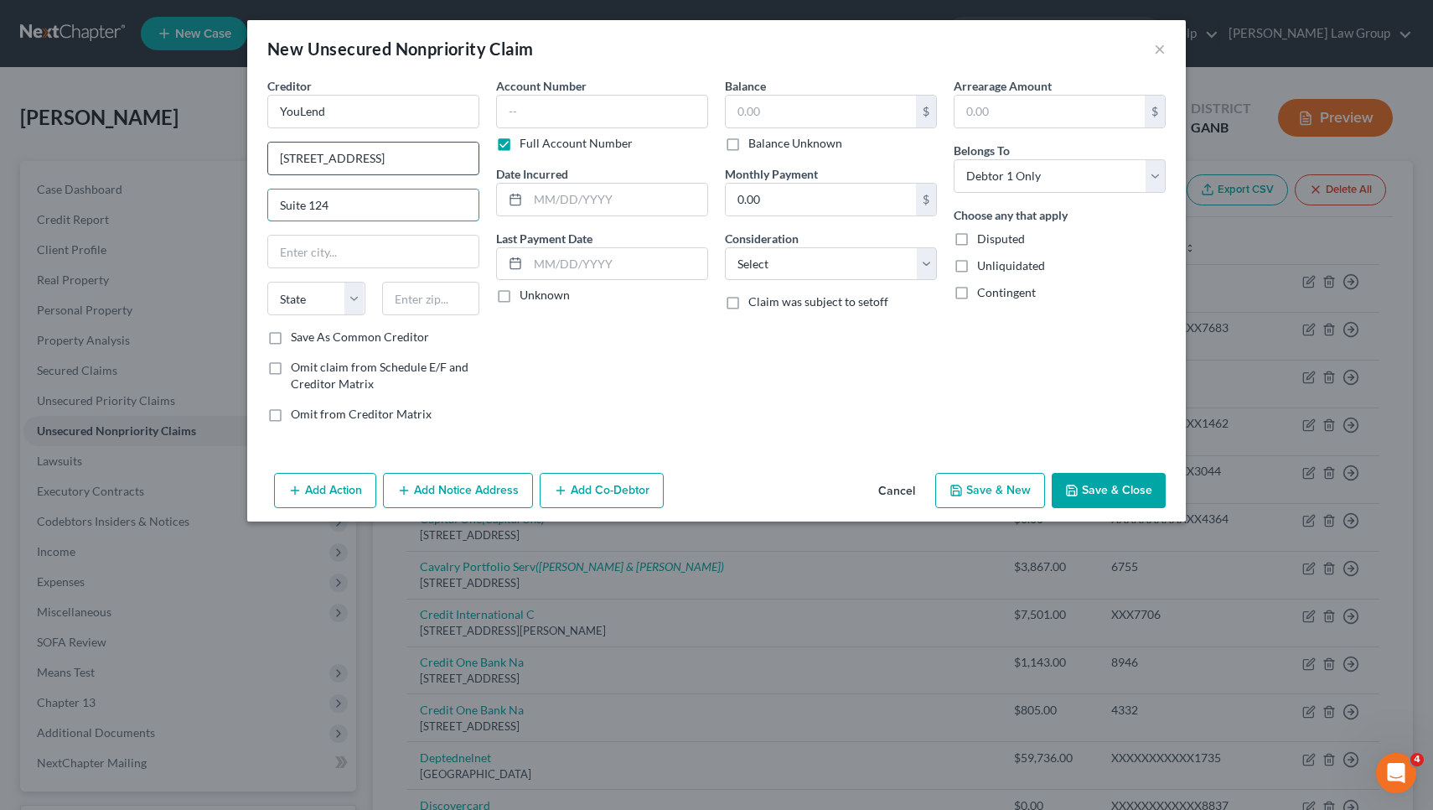
type input "Suite 124"
type input "30361"
type input "[GEOGRAPHIC_DATA]"
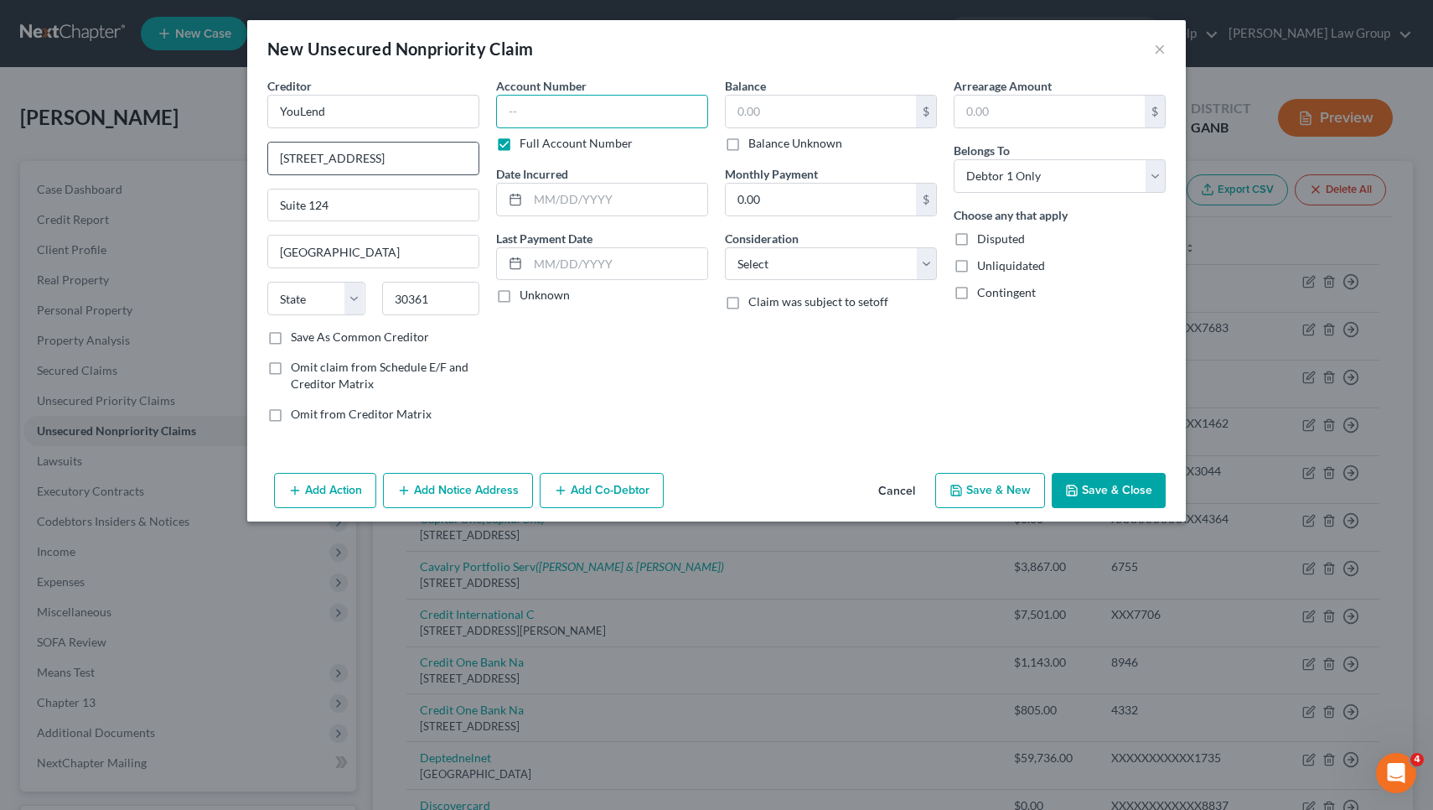
select select "10"
click at [784, 152] on div "Balance $ Balance Unknown Balance Undetermined $ Balance Unknown Monthly Paymen…" at bounding box center [830, 256] width 229 height 359
click at [783, 143] on label "Balance Unknown" at bounding box center [795, 143] width 94 height 17
click at [766, 143] on input "Balance Unknown" at bounding box center [760, 140] width 11 height 11
checkbox input "true"
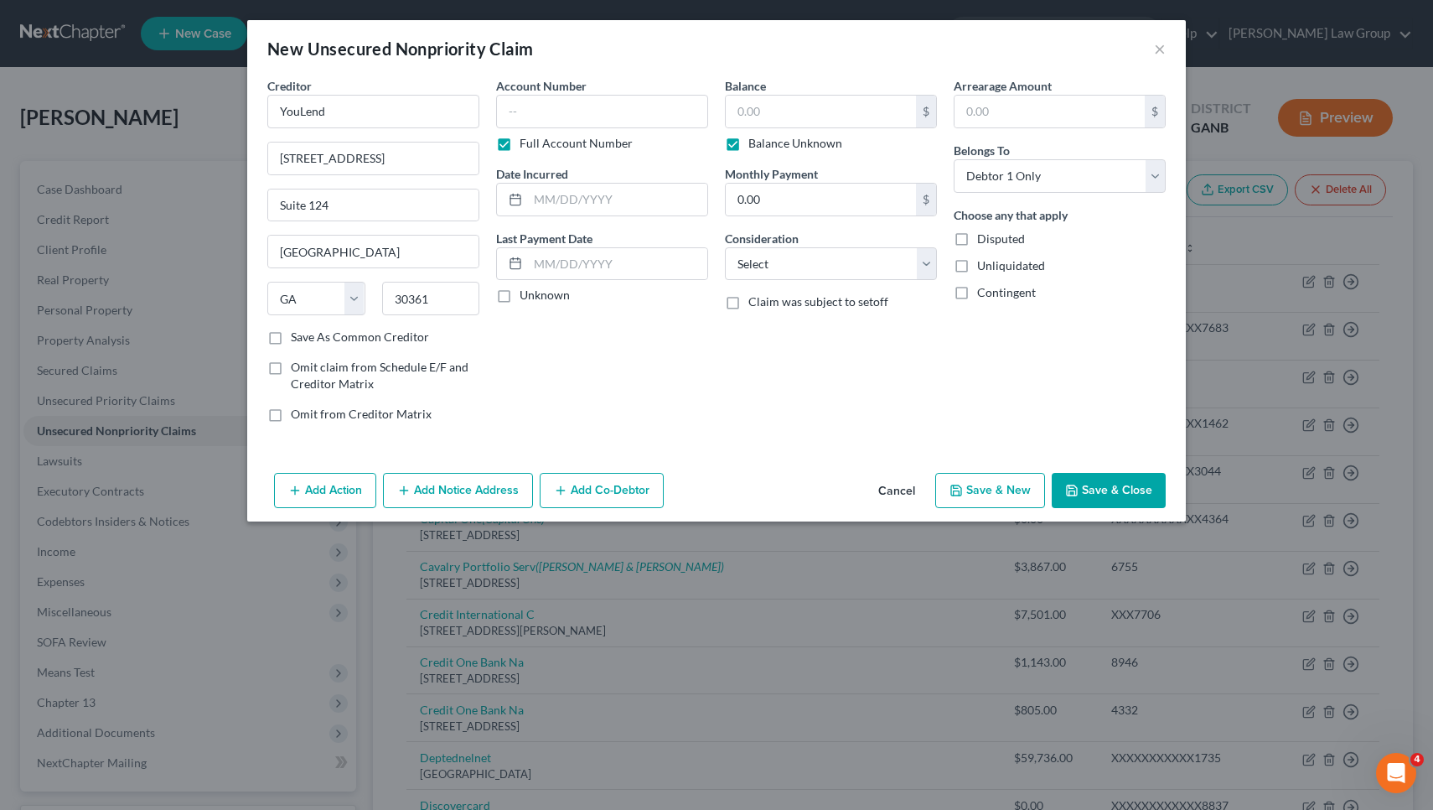
type input "0.00"
click at [1106, 489] on button "Save & Close" at bounding box center [1109, 490] width 114 height 35
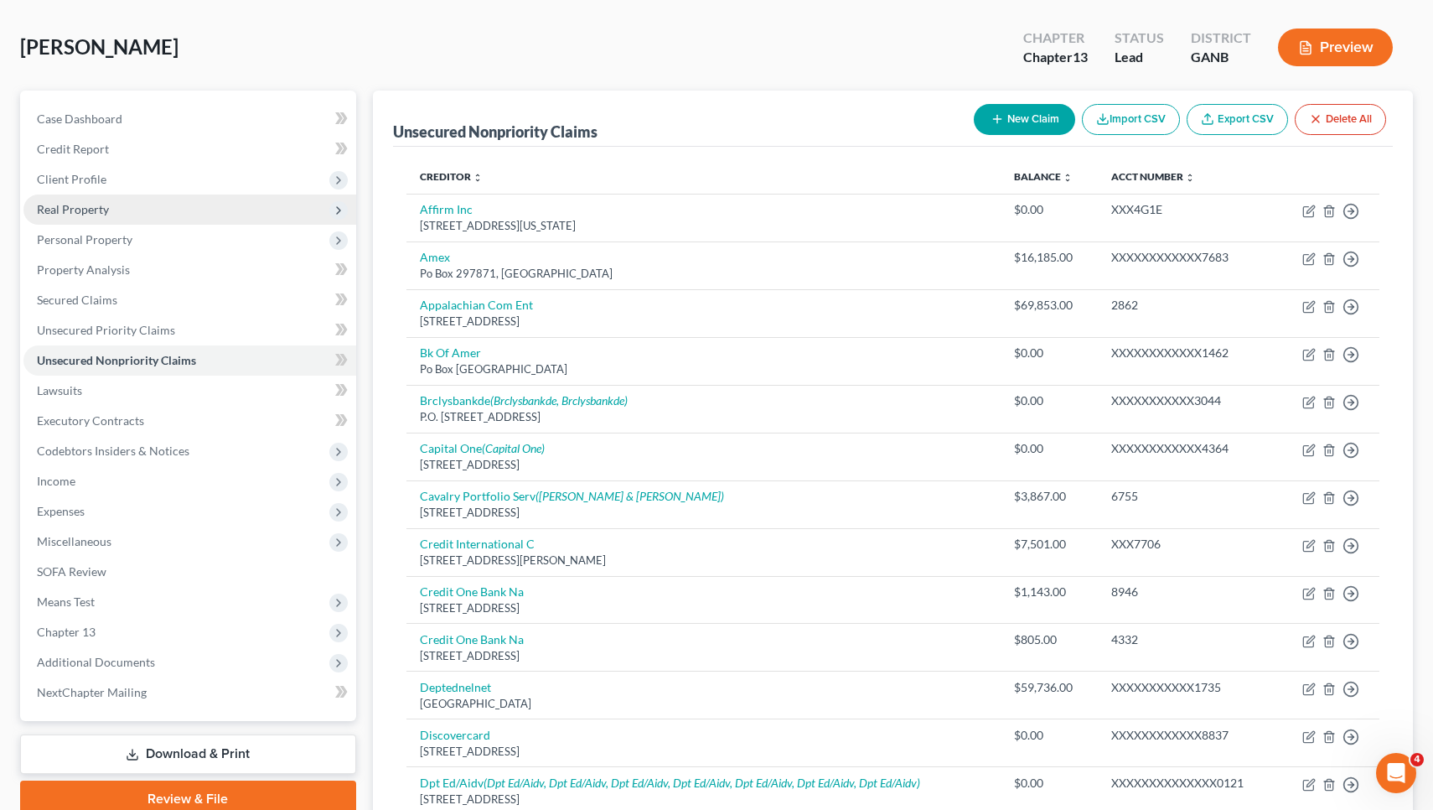
scroll to position [69, 0]
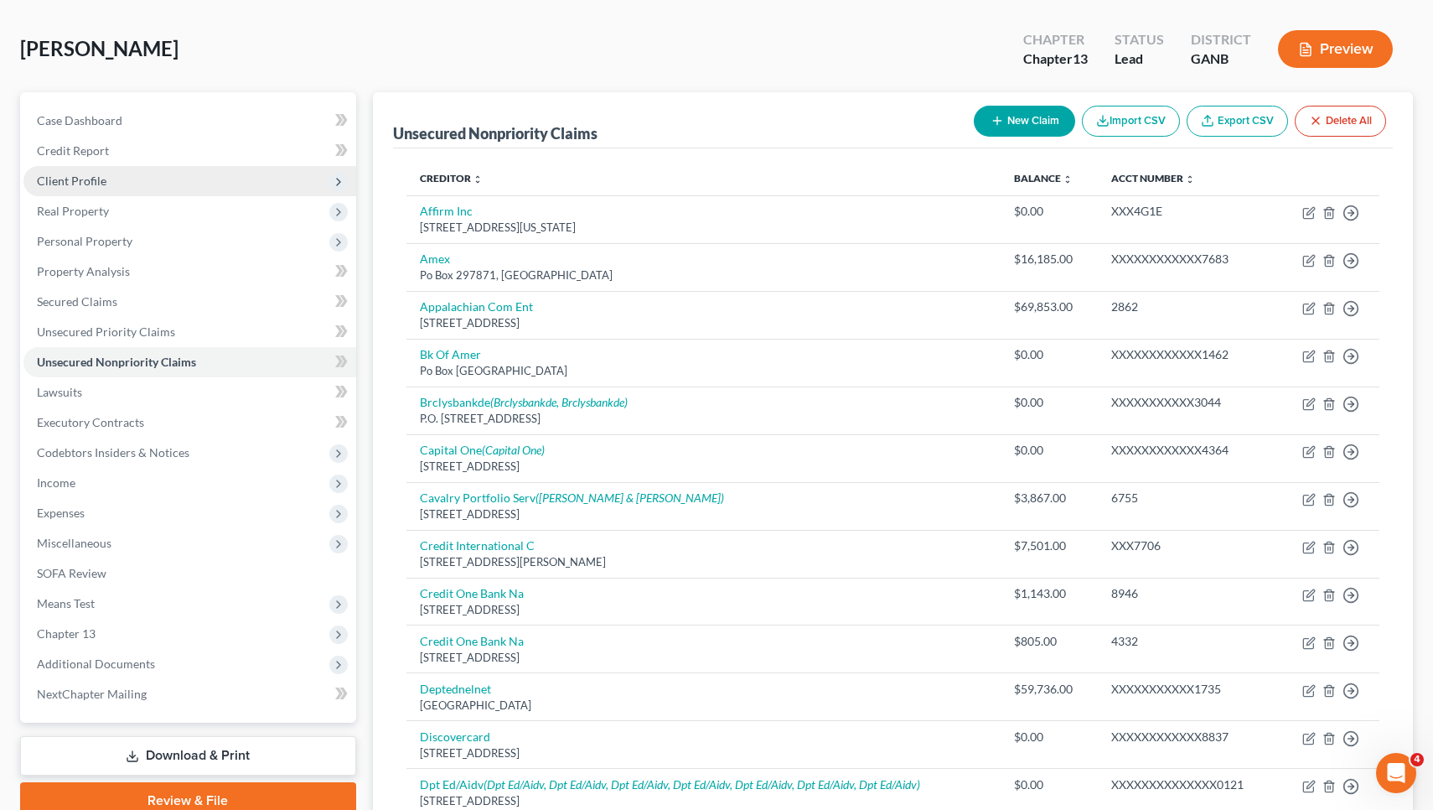
click at [252, 182] on span "Client Profile" at bounding box center [189, 181] width 333 height 30
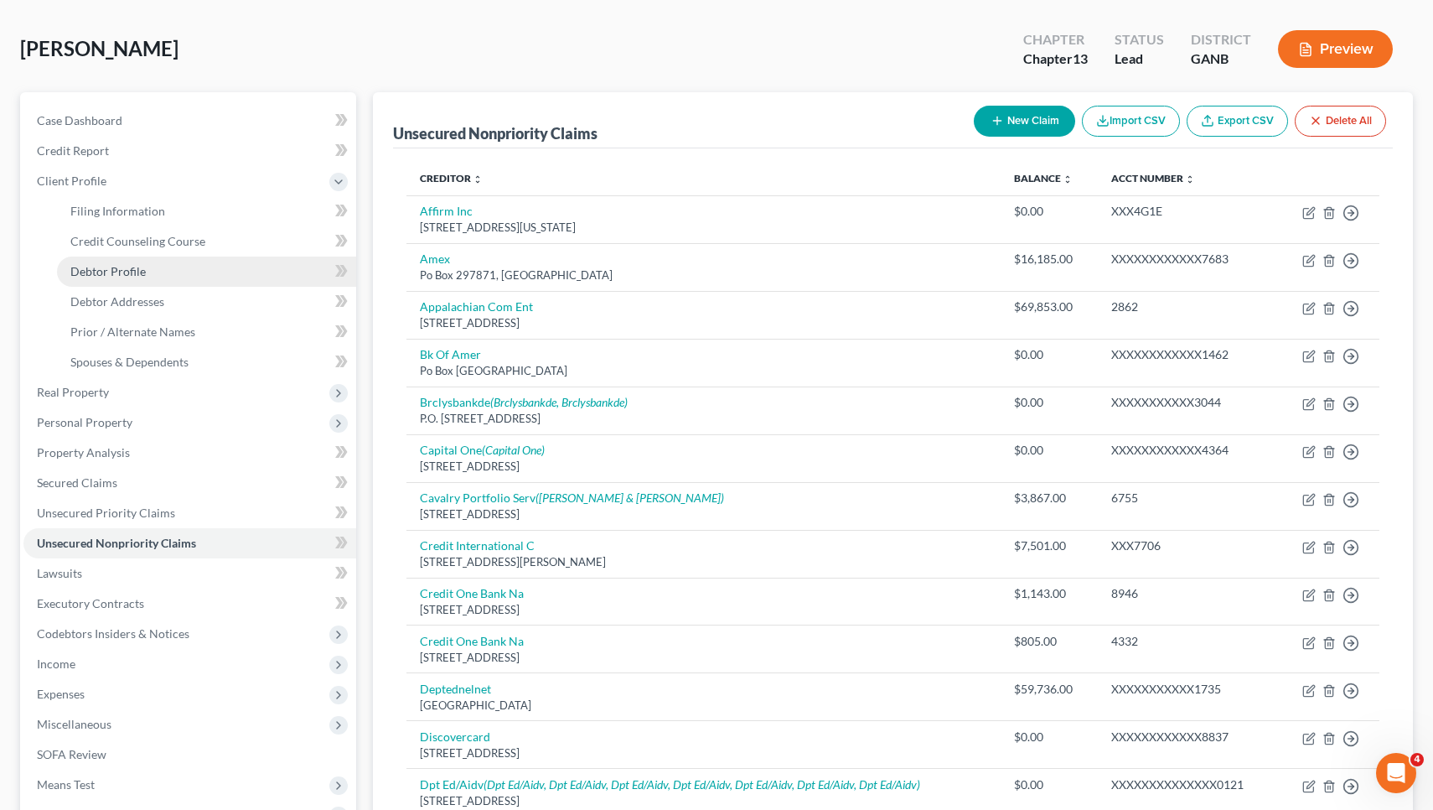
click at [237, 267] on link "Debtor Profile" at bounding box center [206, 271] width 299 height 30
select select "3"
select select "0"
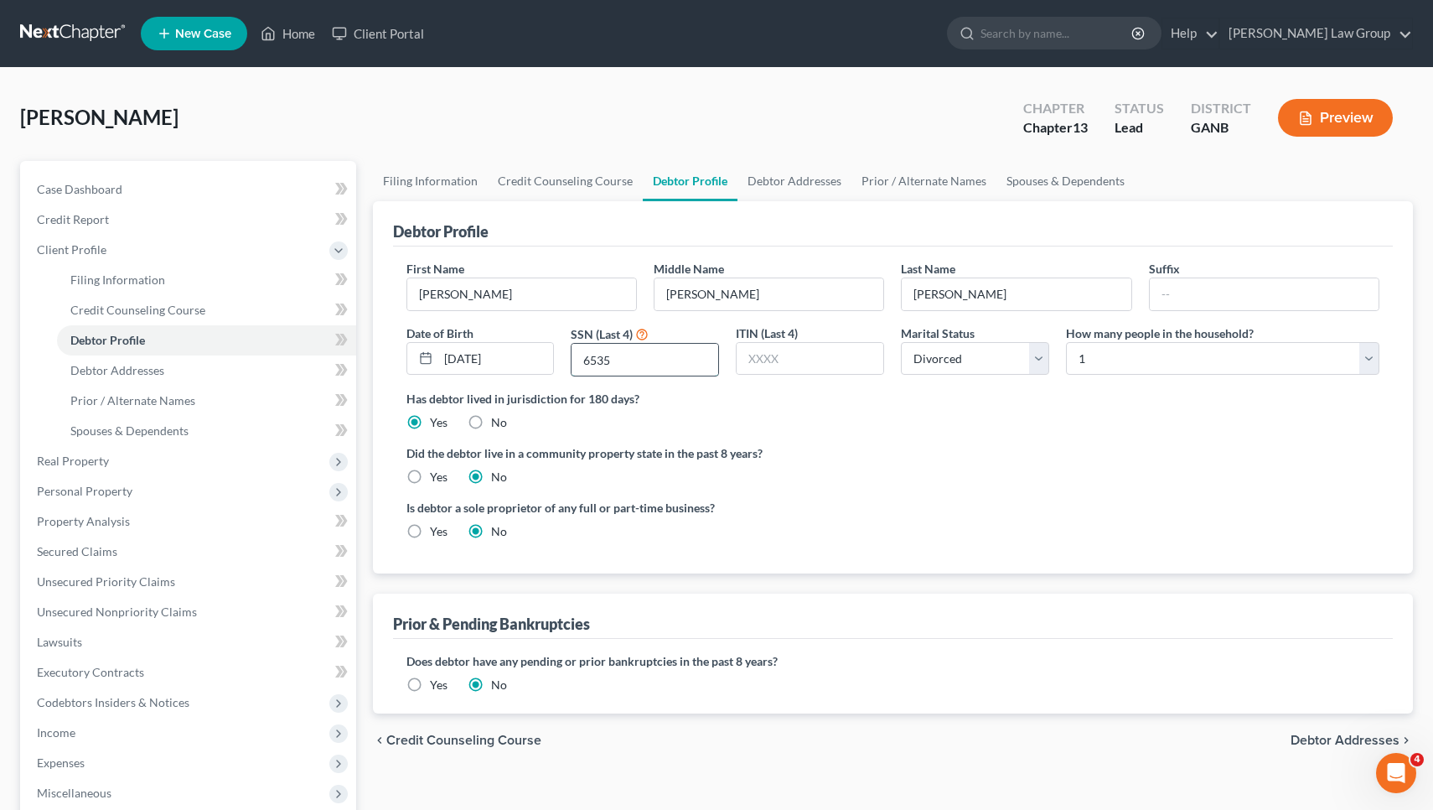
click at [646, 366] on input "6535" at bounding box center [645, 360] width 147 height 32
click at [297, 34] on link "Home" at bounding box center [287, 33] width 71 height 30
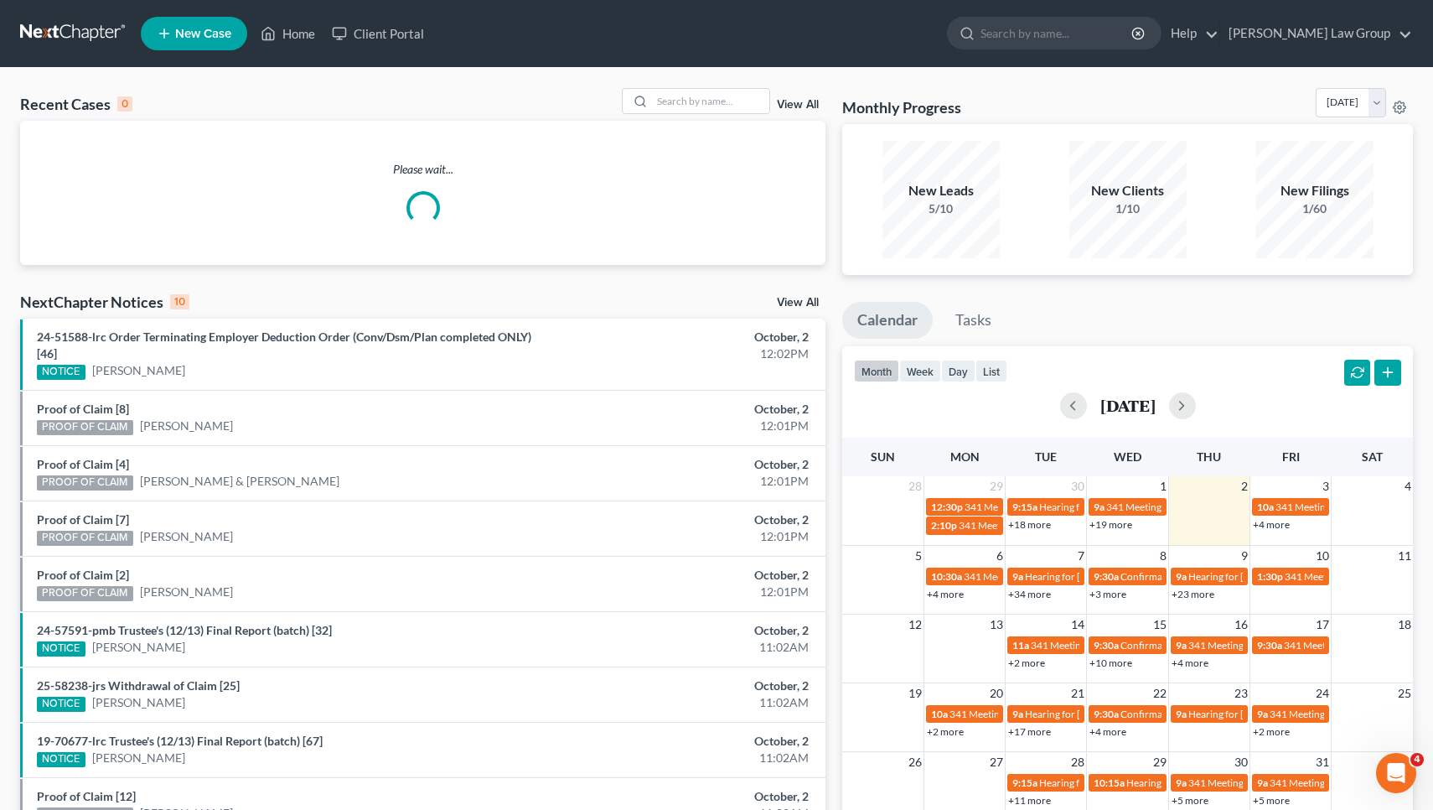
click at [711, 85] on div "Recent Cases 0 View All Please wait... NextChapter Notices 10 View All 24-51588…" at bounding box center [716, 503] width 1433 height 870
click at [707, 104] on input "search" at bounding box center [710, 101] width 117 height 24
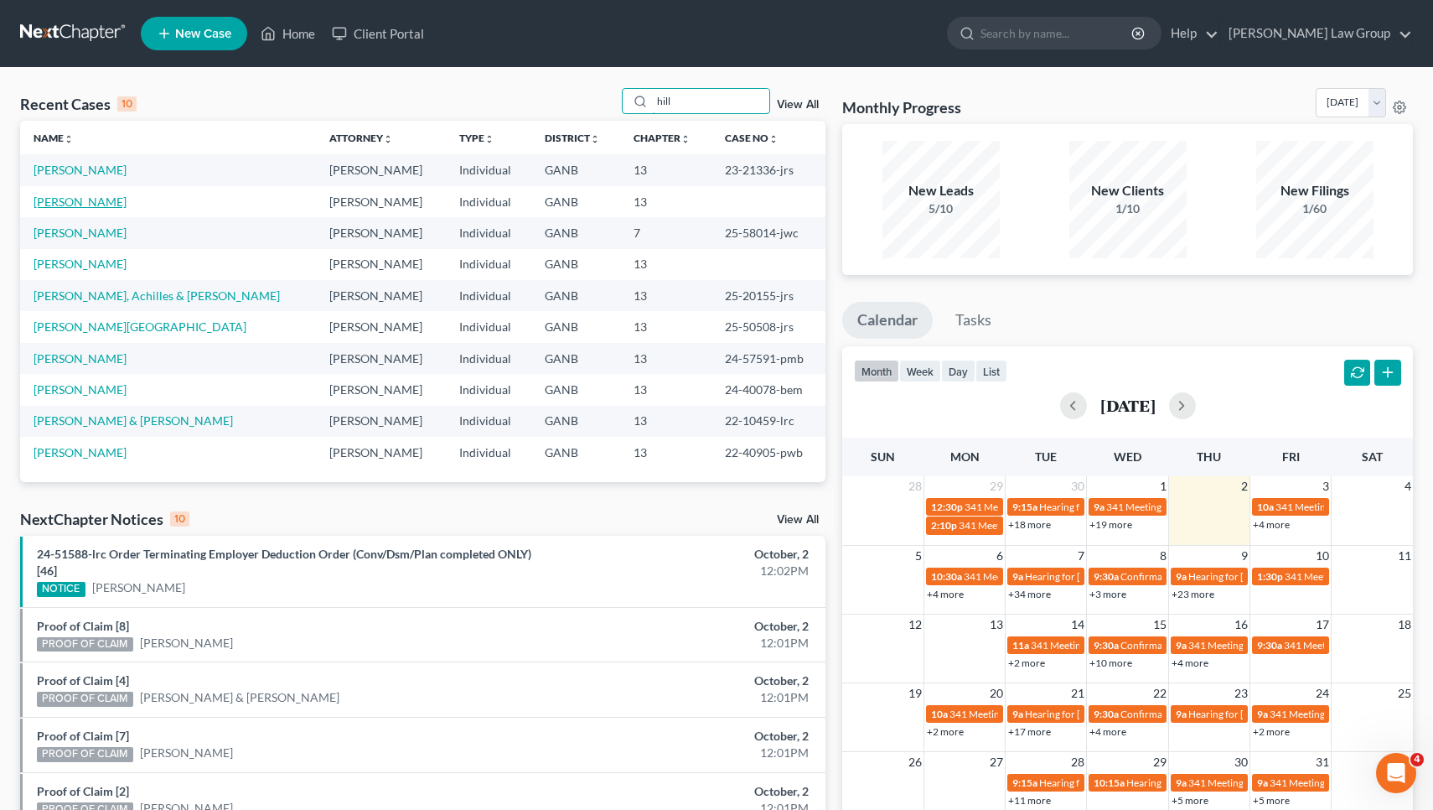
type input "hill"
click at [76, 204] on link "[PERSON_NAME]" at bounding box center [80, 201] width 93 height 14
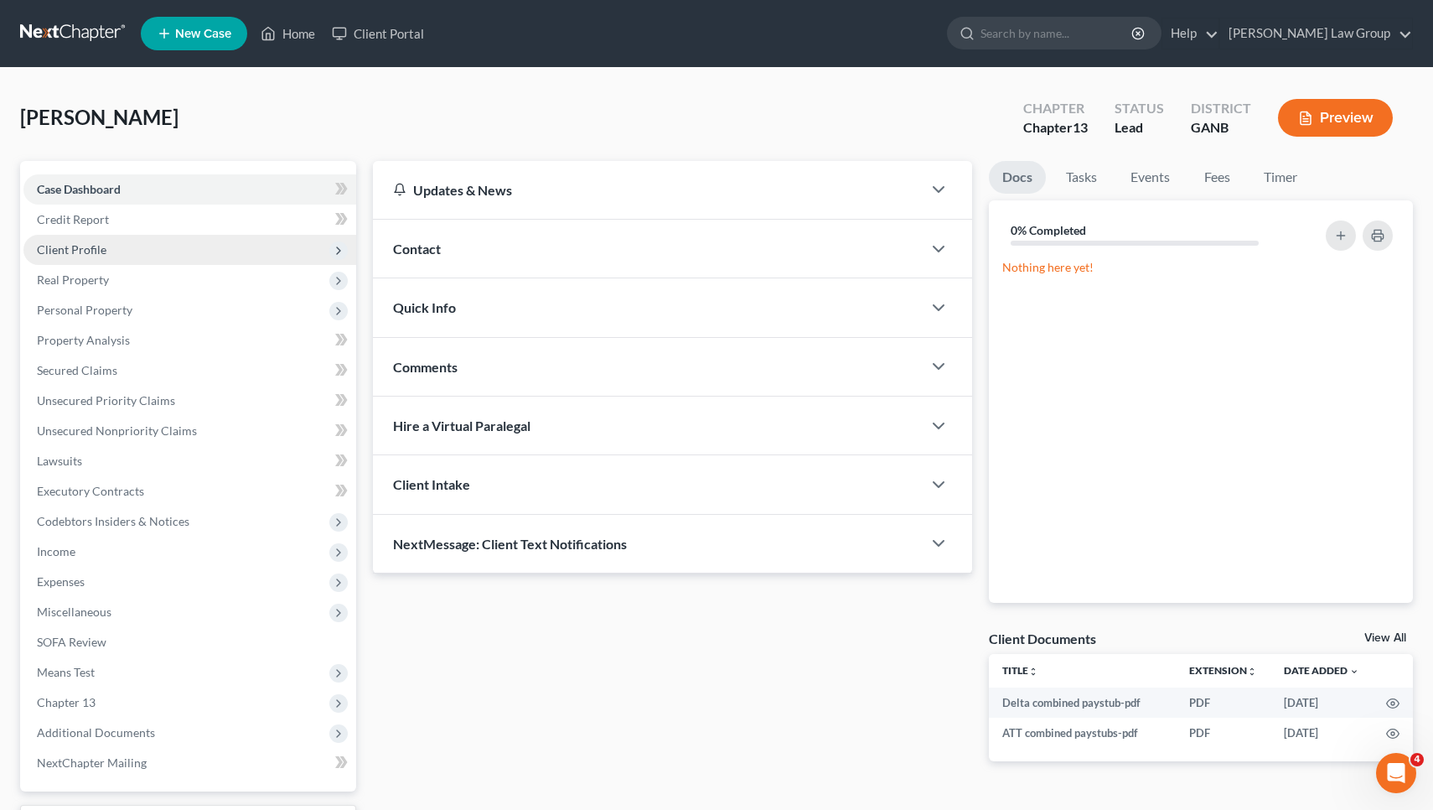
click at [148, 256] on span "Client Profile" at bounding box center [189, 250] width 333 height 30
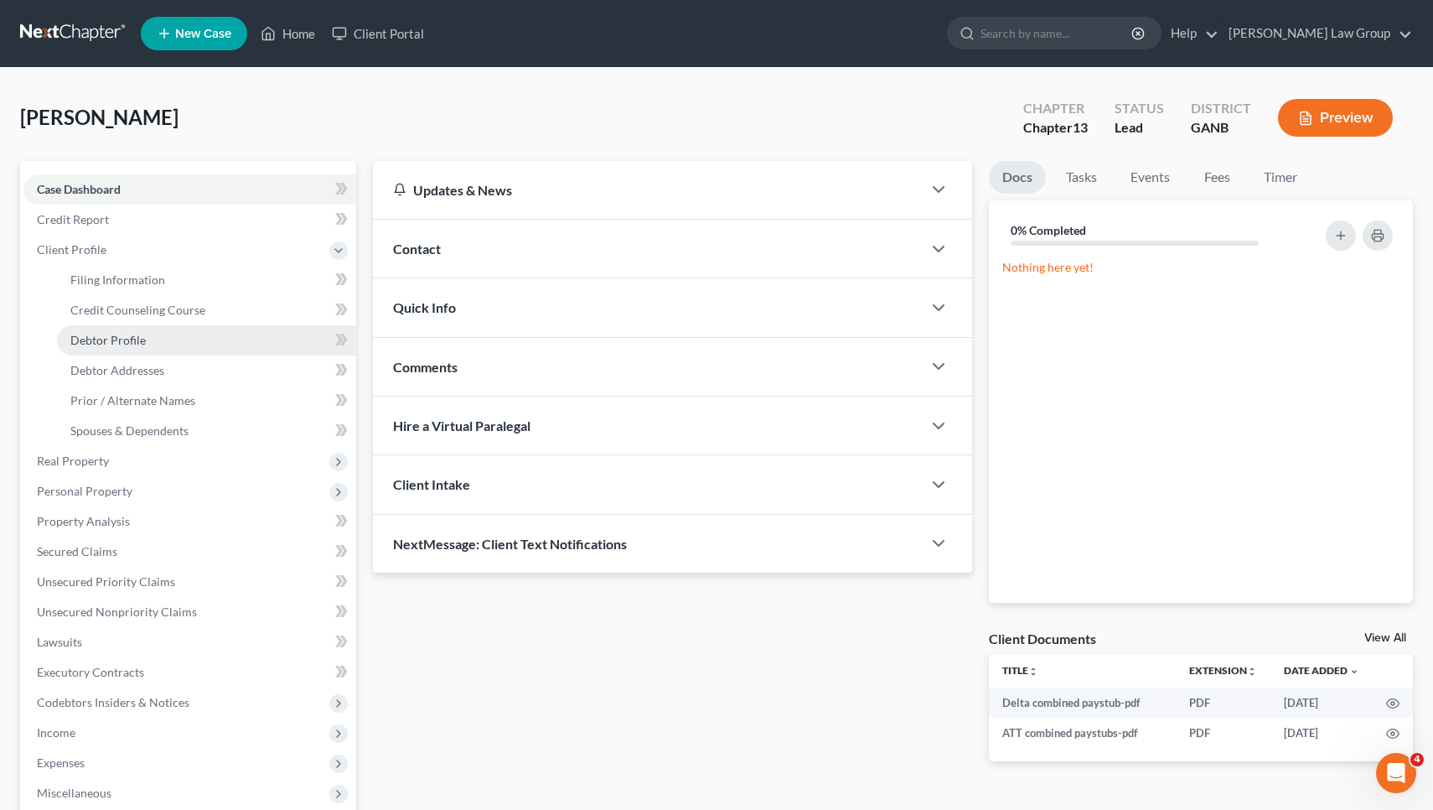
click at [146, 340] on link "Debtor Profile" at bounding box center [206, 340] width 299 height 30
select select "1"
select select "4"
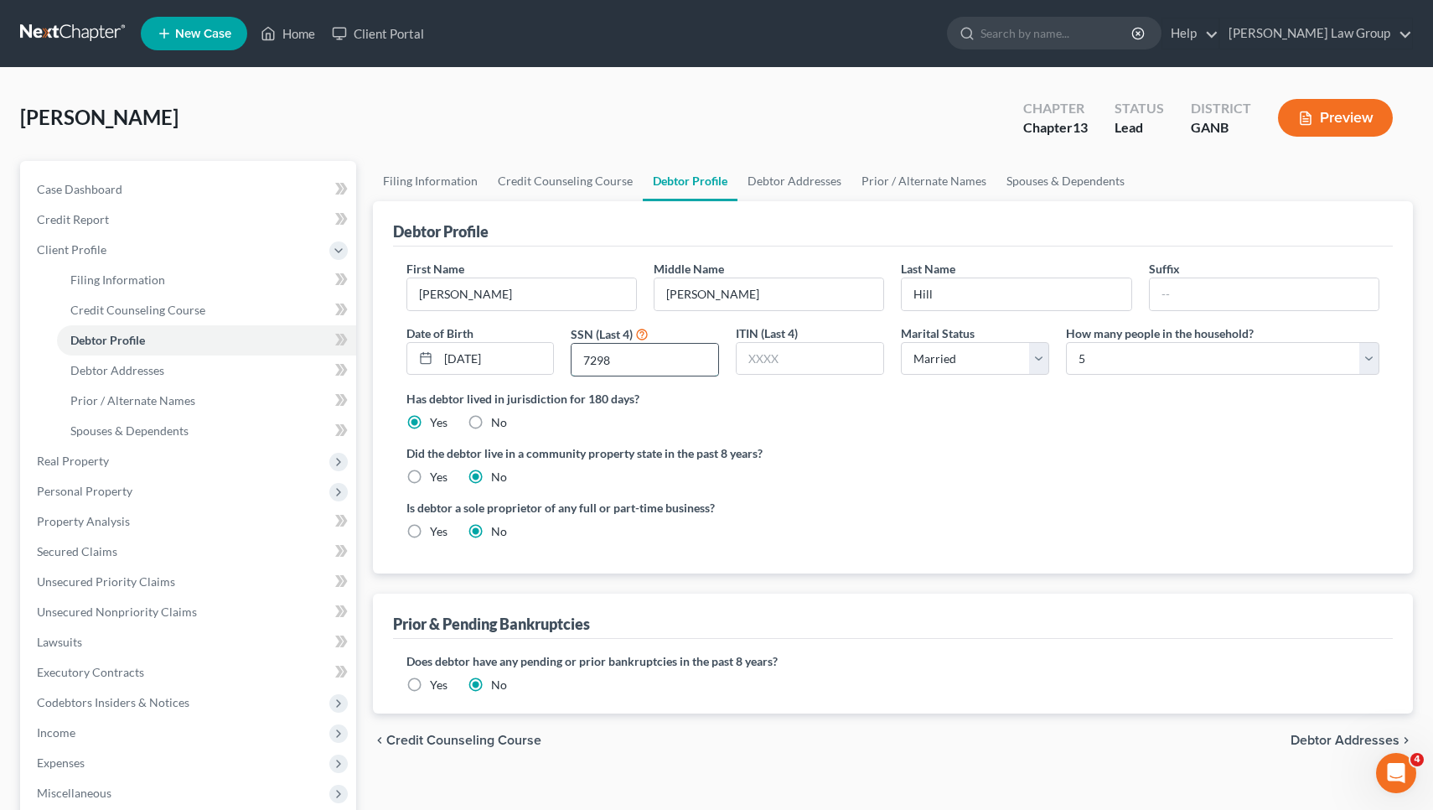
click at [626, 365] on input "7298" at bounding box center [645, 360] width 147 height 32
click at [278, 31] on link "Home" at bounding box center [287, 33] width 71 height 30
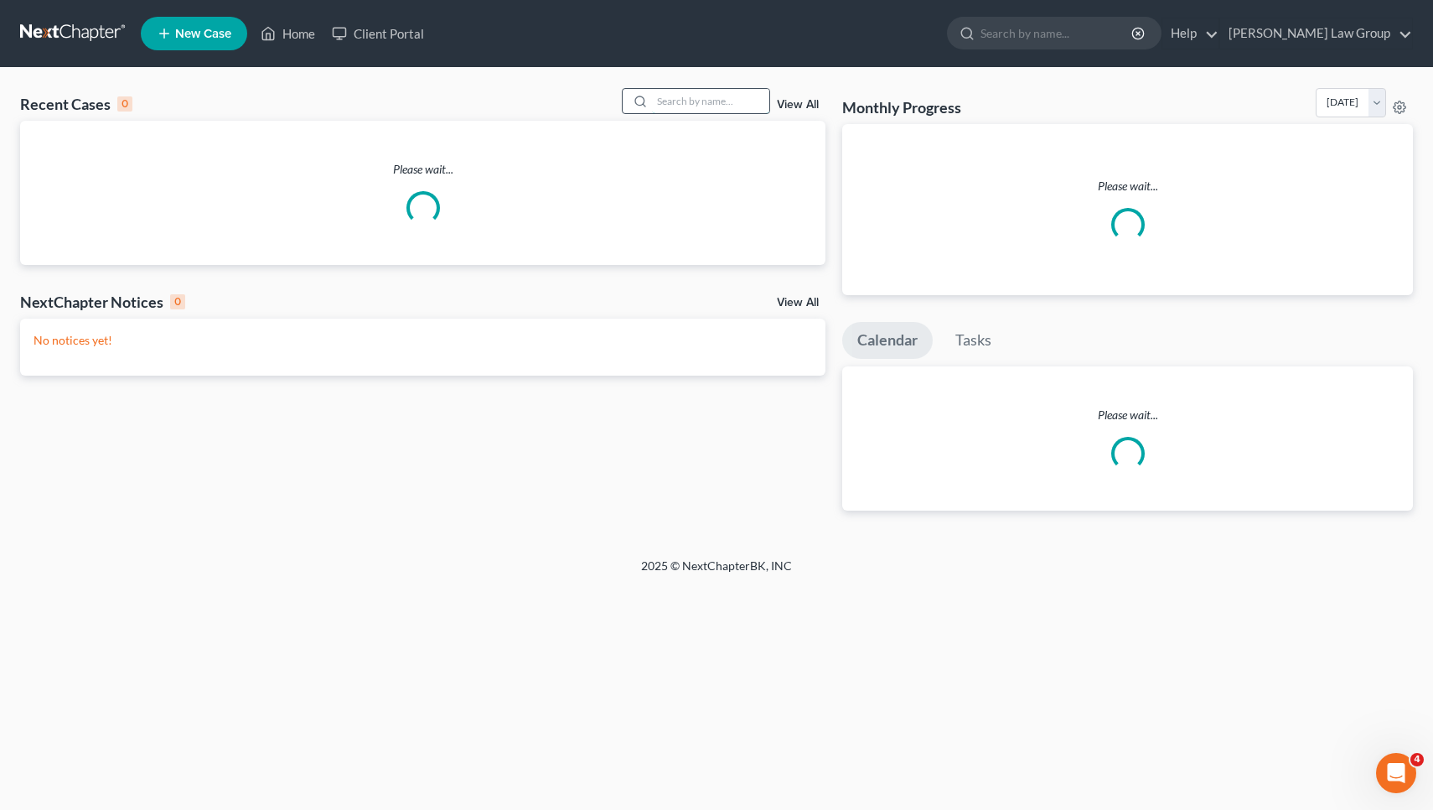
click at [679, 104] on input "search" at bounding box center [710, 101] width 117 height 24
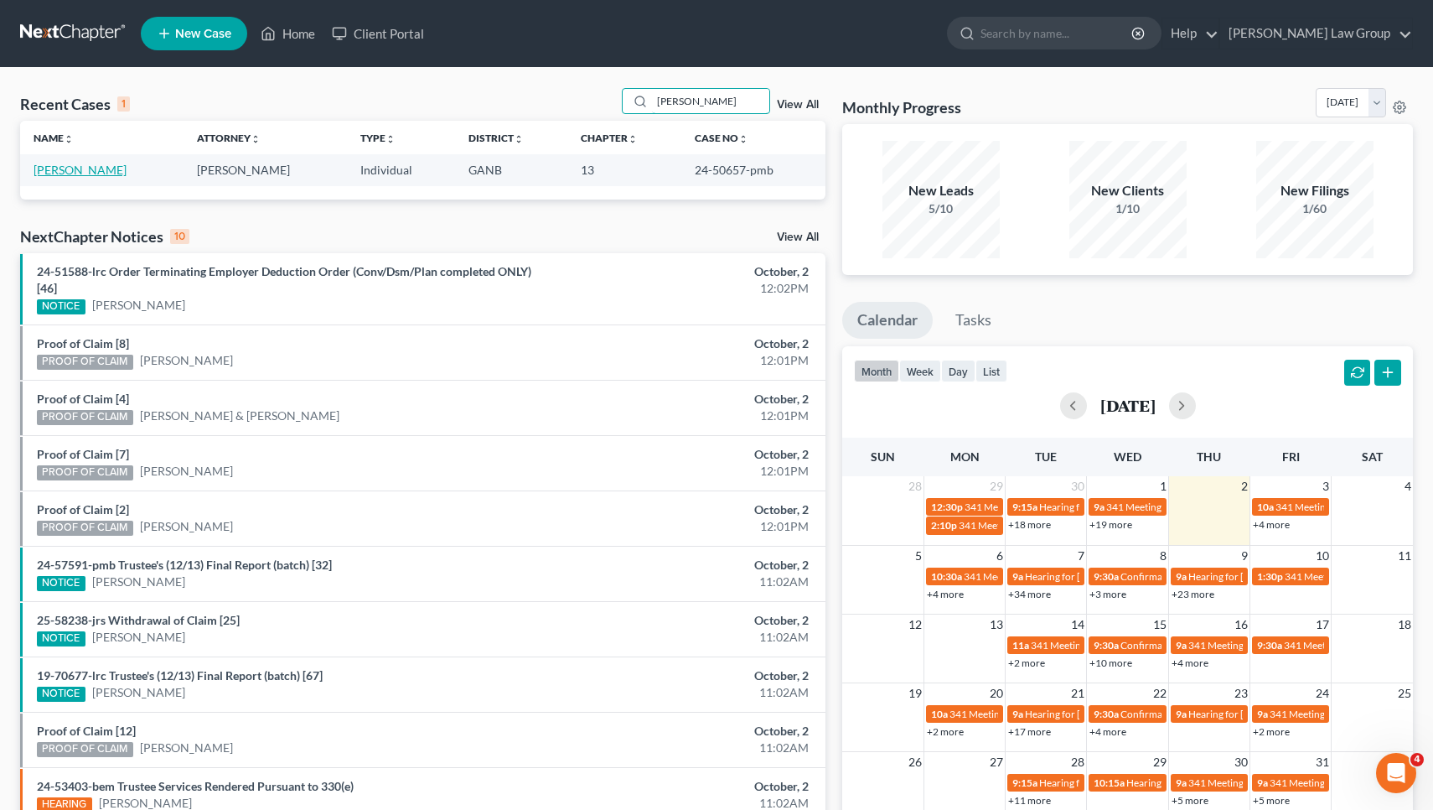
type input "[PERSON_NAME]"
click at [101, 171] on link "[PERSON_NAME]" at bounding box center [80, 170] width 93 height 14
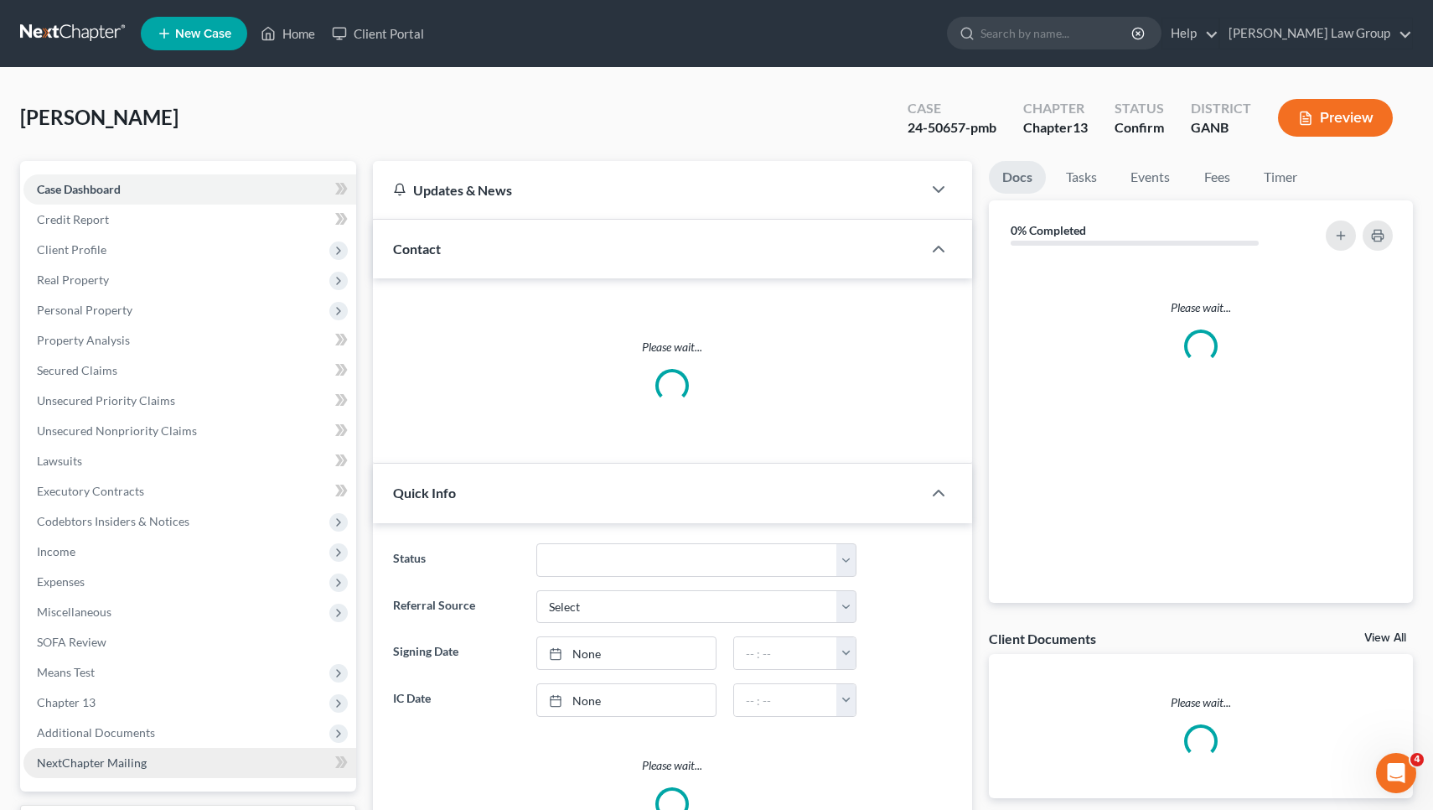
scroll to position [8, 0]
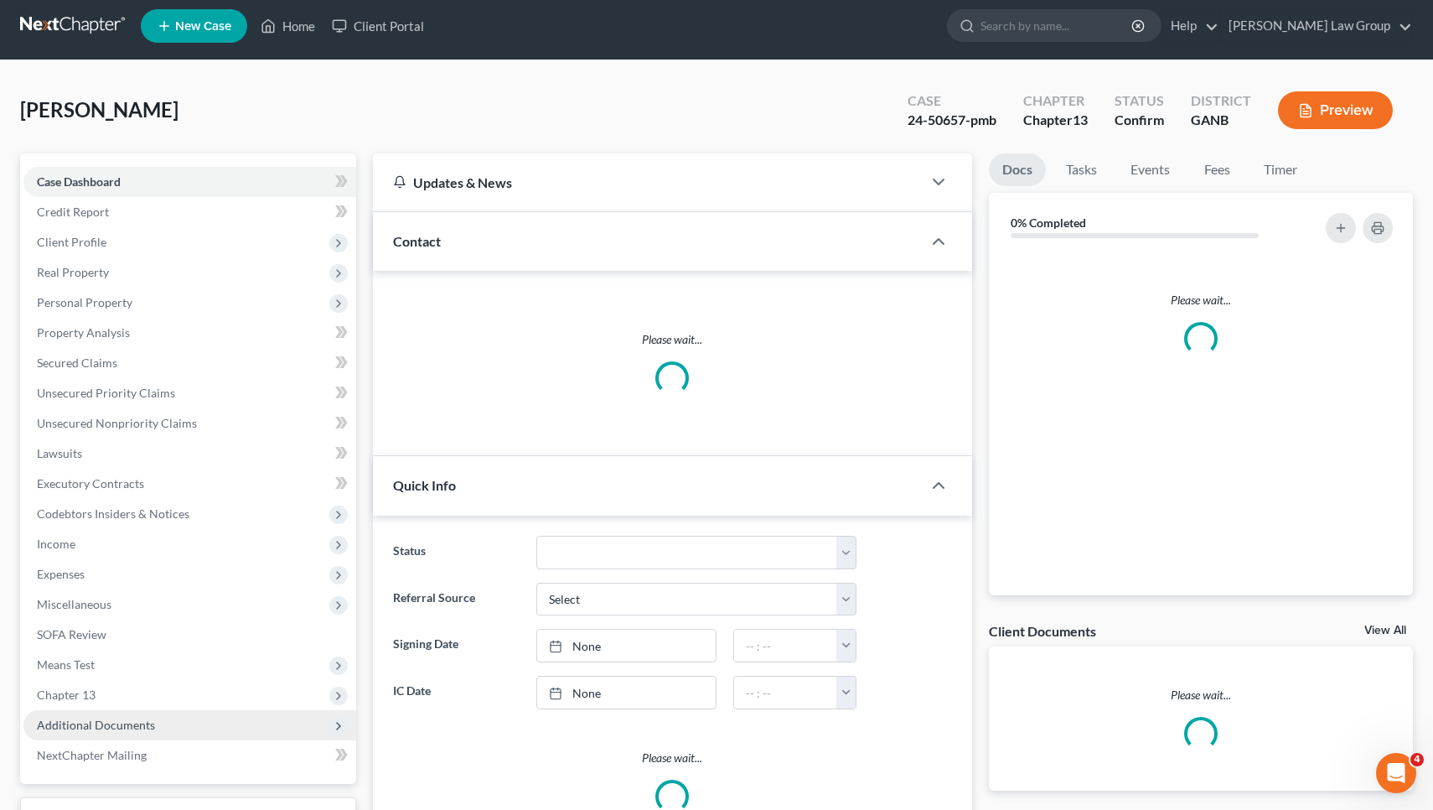
click at [132, 726] on span "Additional Documents" at bounding box center [96, 724] width 118 height 14
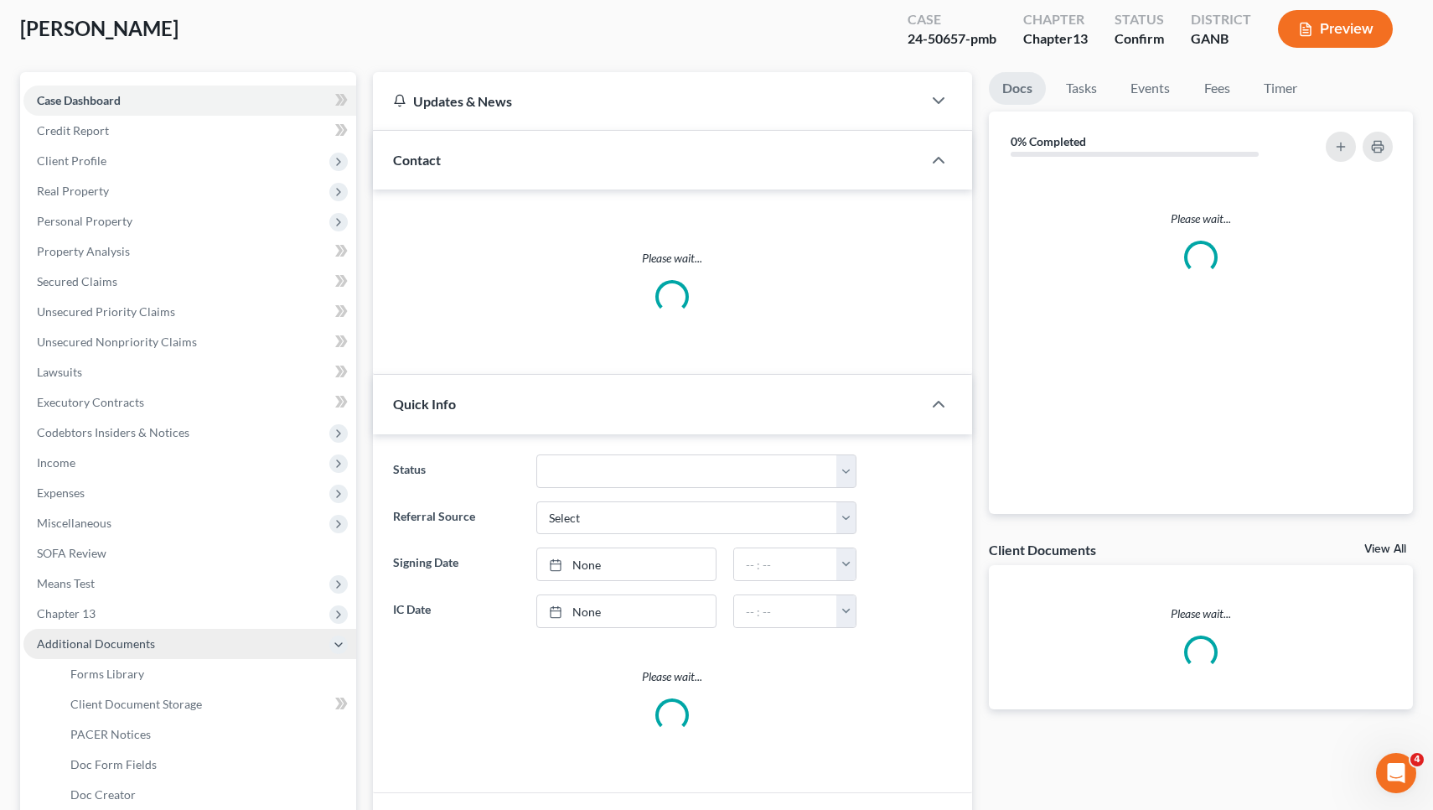
scroll to position [91, 0]
click at [133, 725] on span "PACER Notices" at bounding box center [110, 732] width 80 height 14
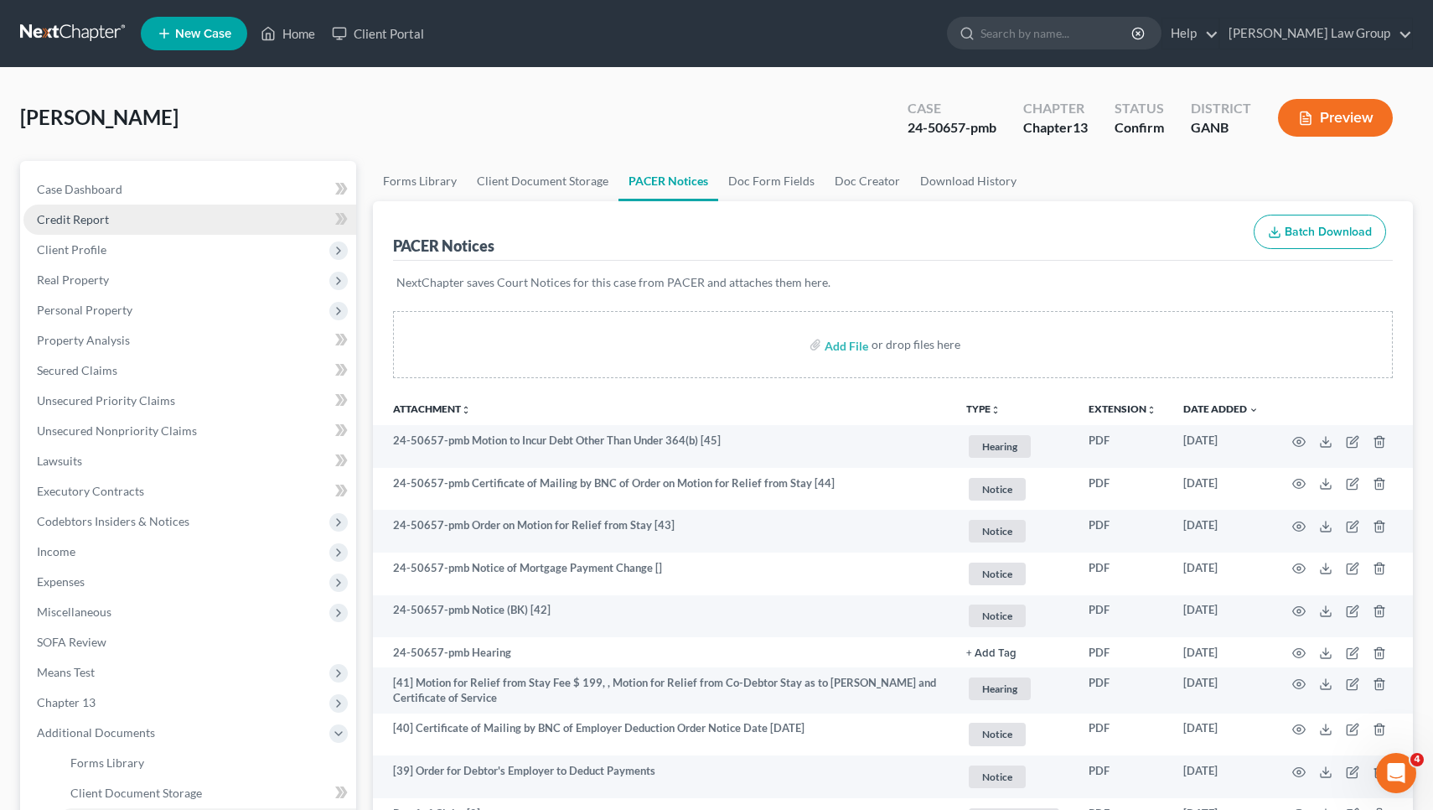
click at [301, 34] on link "Home" at bounding box center [287, 33] width 71 height 30
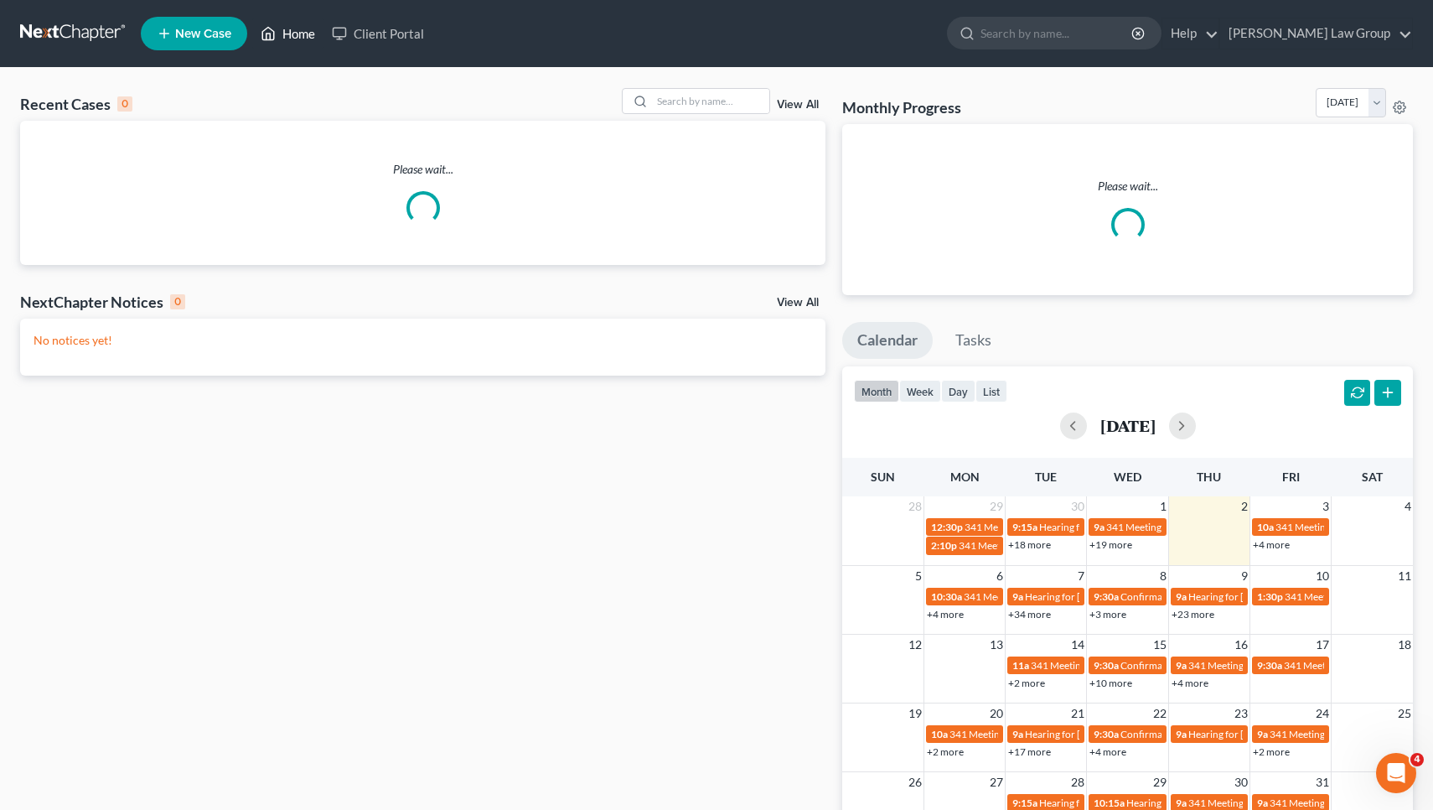
click at [288, 33] on link "Home" at bounding box center [287, 33] width 71 height 30
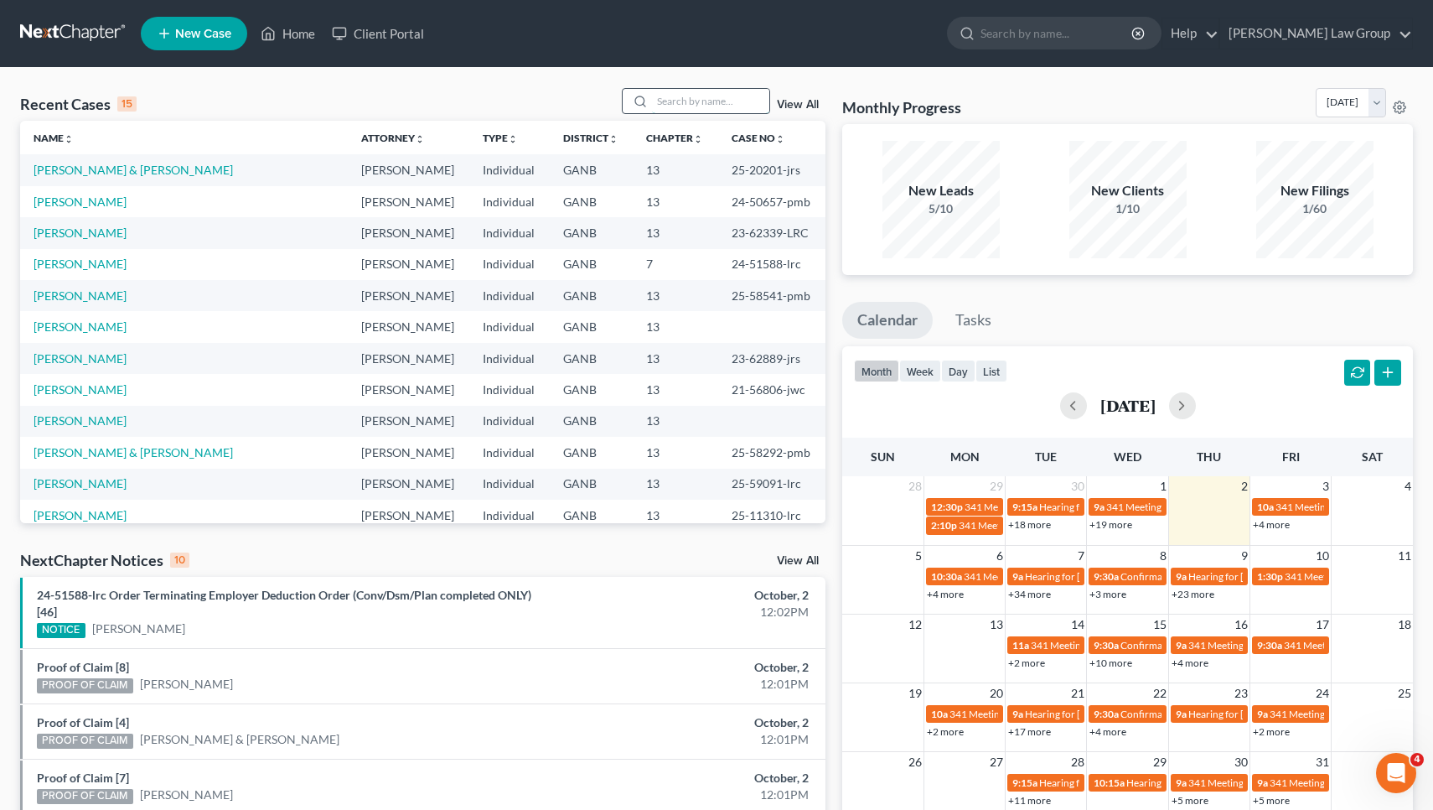
click at [702, 96] on input "search" at bounding box center [710, 101] width 117 height 24
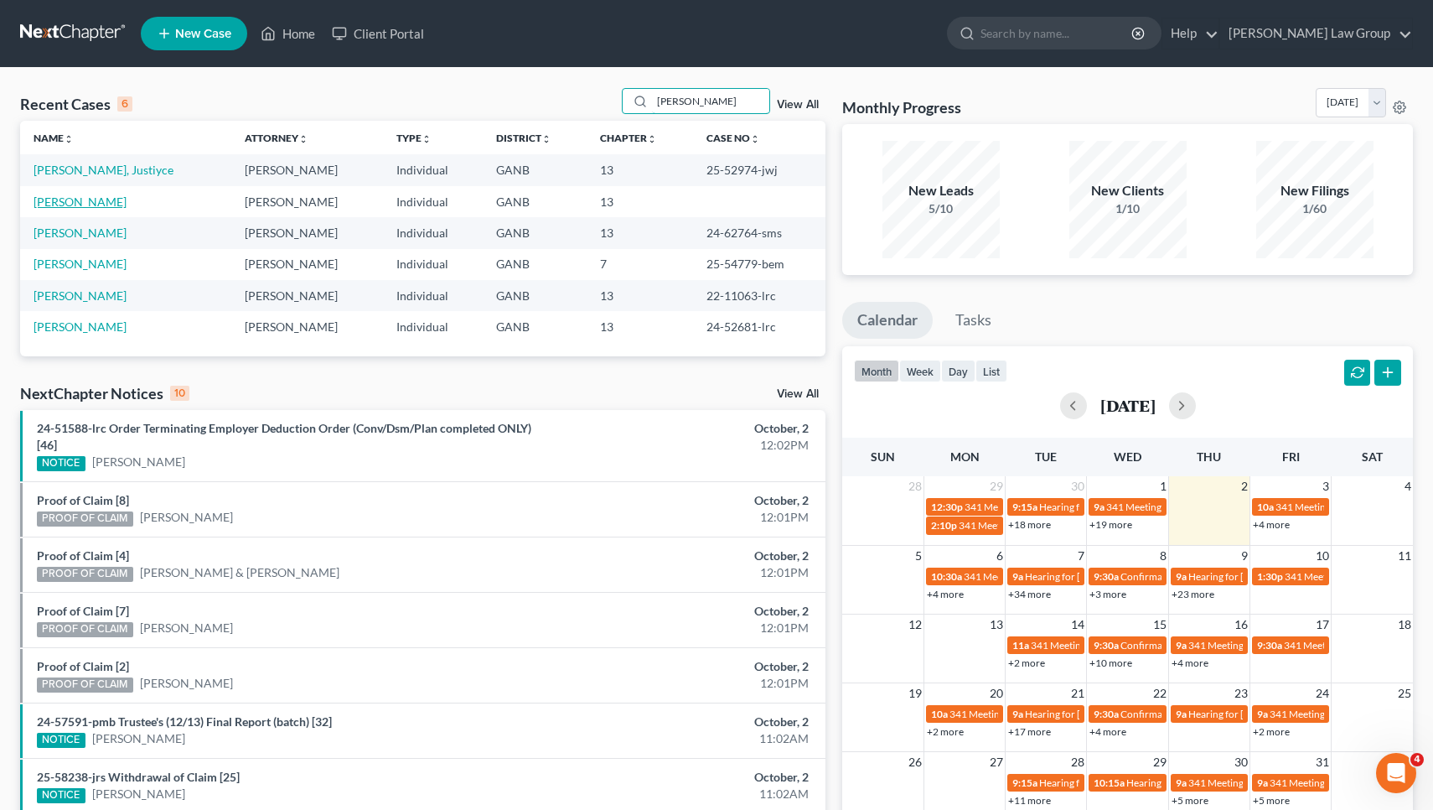
type input "[PERSON_NAME]"
click at [91, 199] on link "[PERSON_NAME]" at bounding box center [80, 201] width 93 height 14
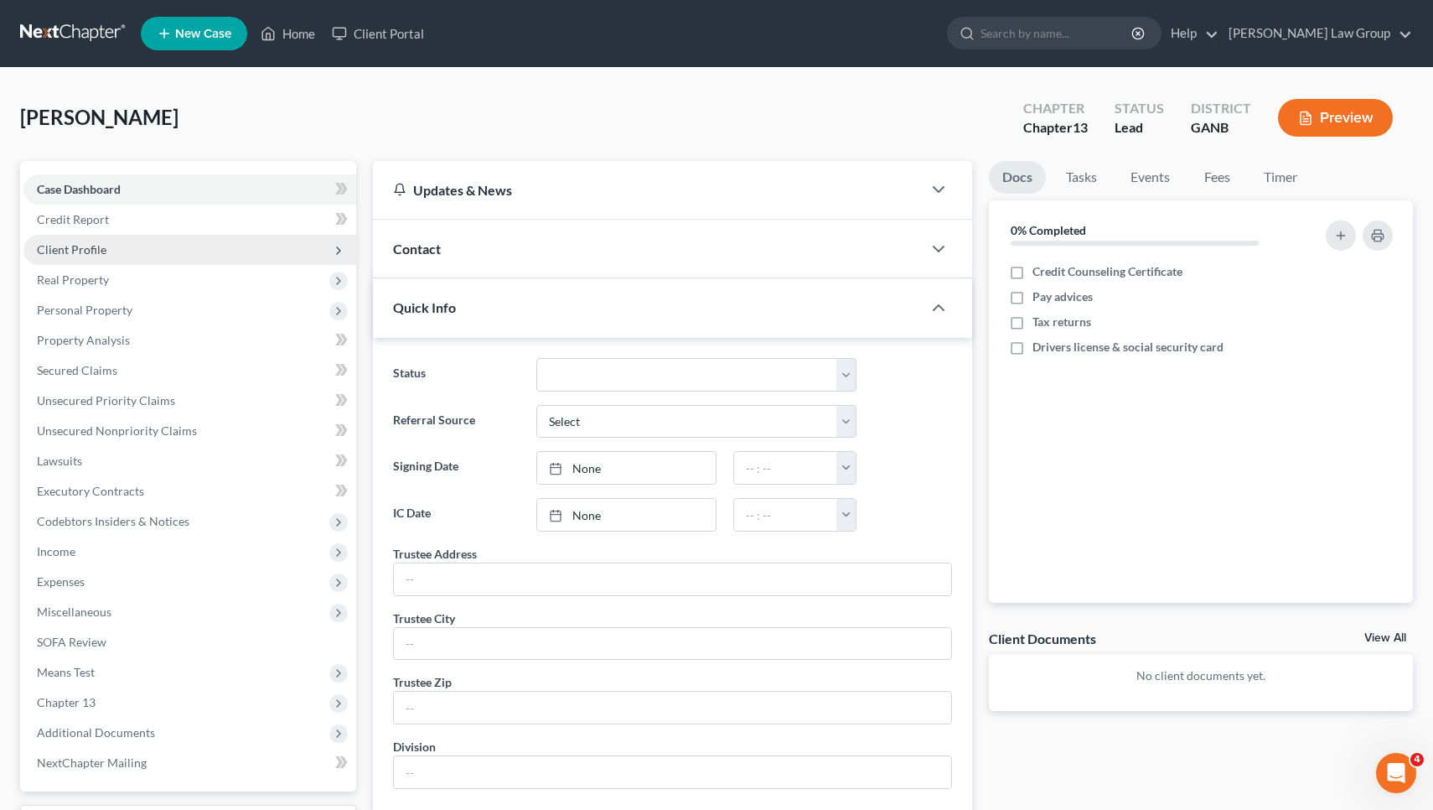
click at [87, 250] on span "Client Profile" at bounding box center [72, 249] width 70 height 14
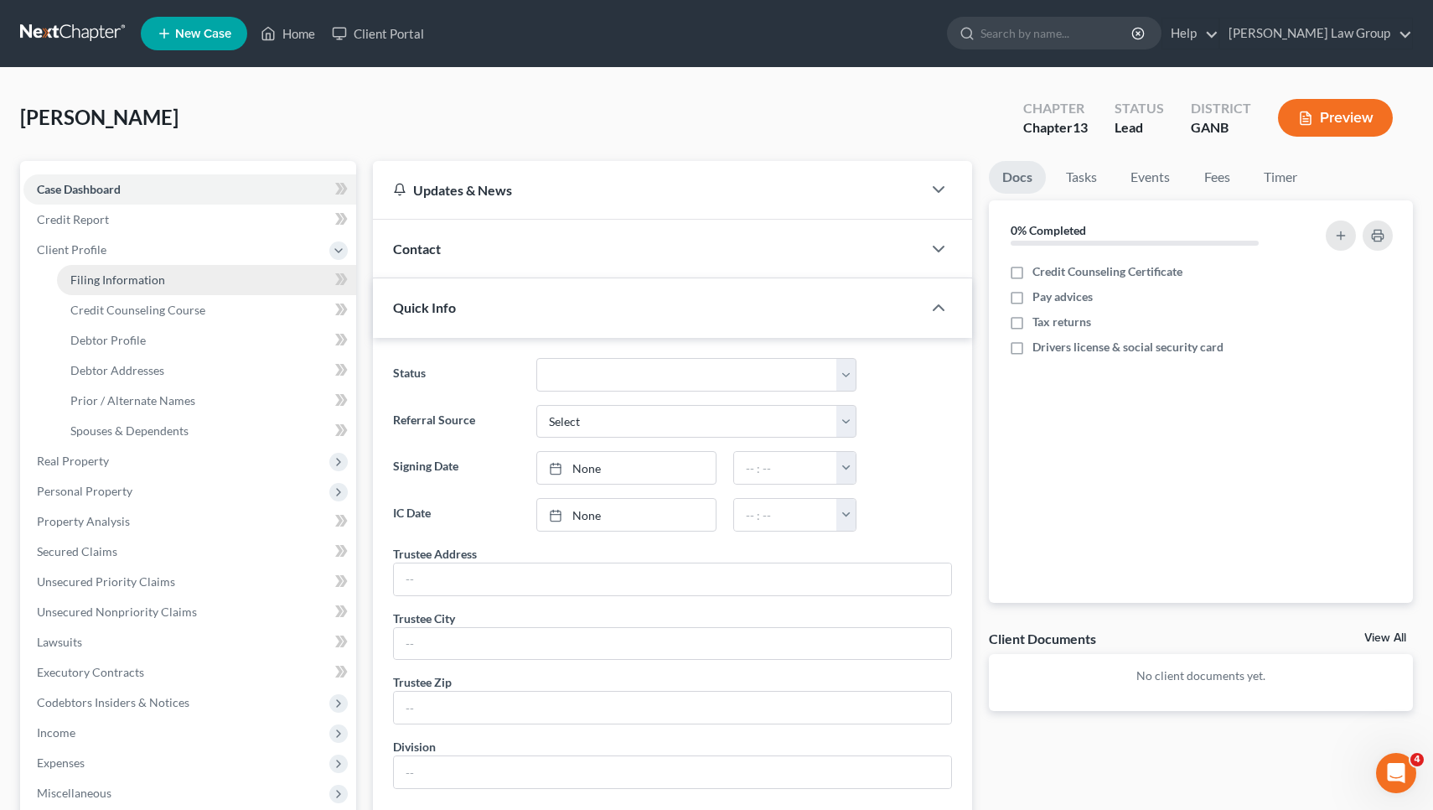
click at [98, 272] on span "Filing Information" at bounding box center [117, 279] width 95 height 14
select select "1"
select select "0"
select select "3"
select select "10"
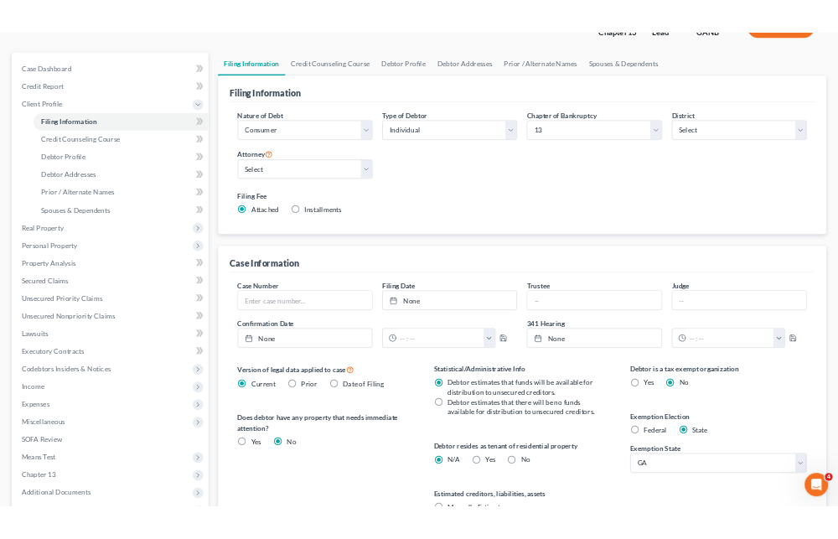
scroll to position [257, 0]
